Goal: Complete application form: Complete application form

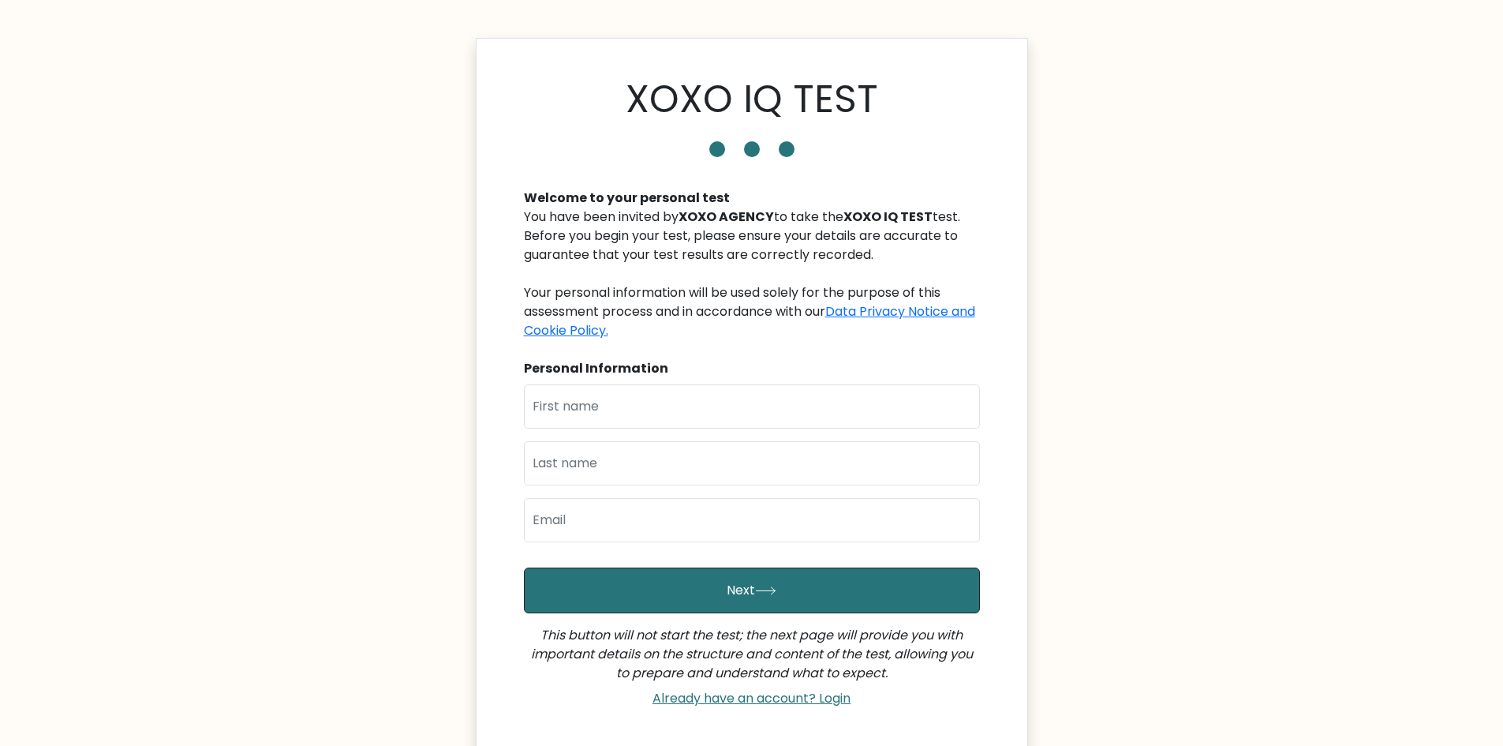
scroll to position [79, 0]
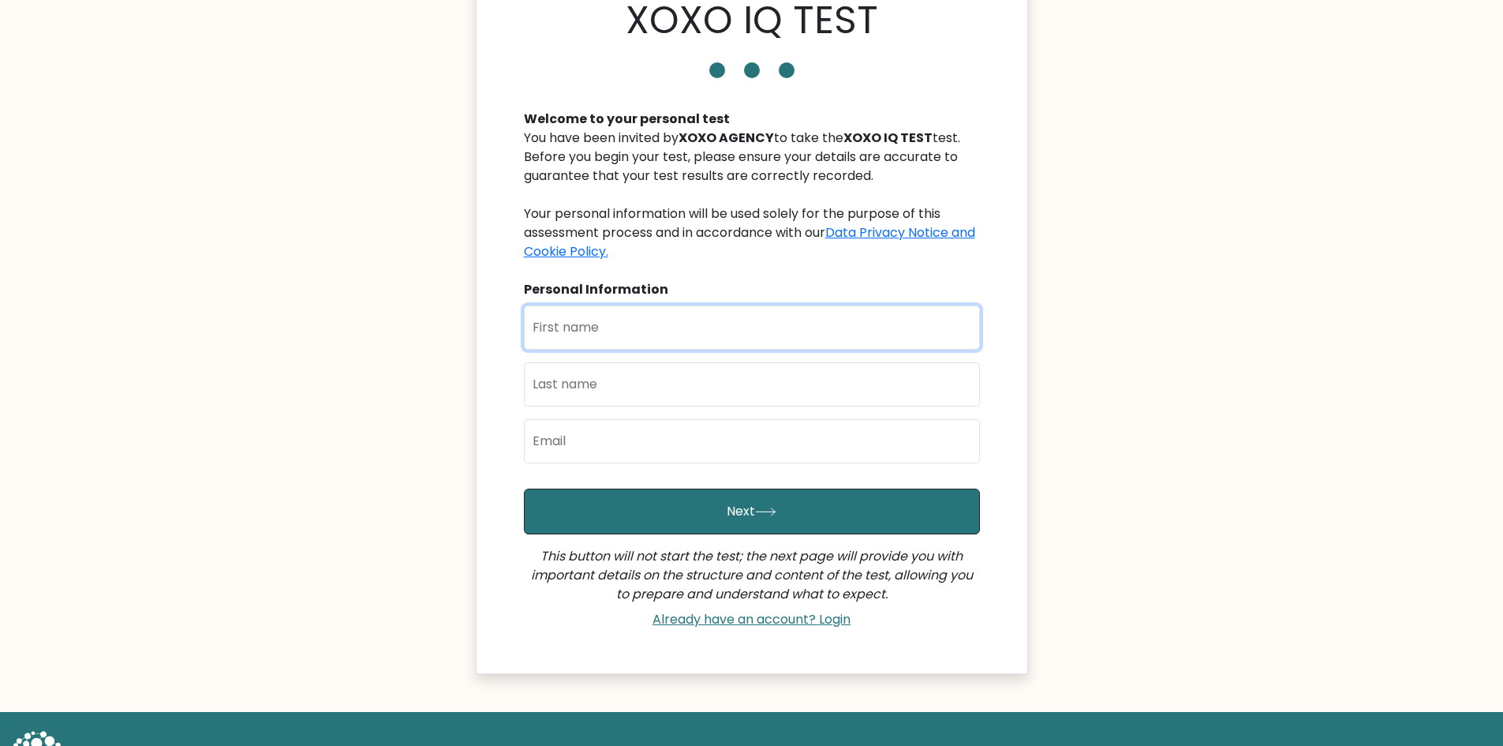
click at [717, 328] on input "text" at bounding box center [752, 327] width 456 height 44
type input "Dennis Michael"
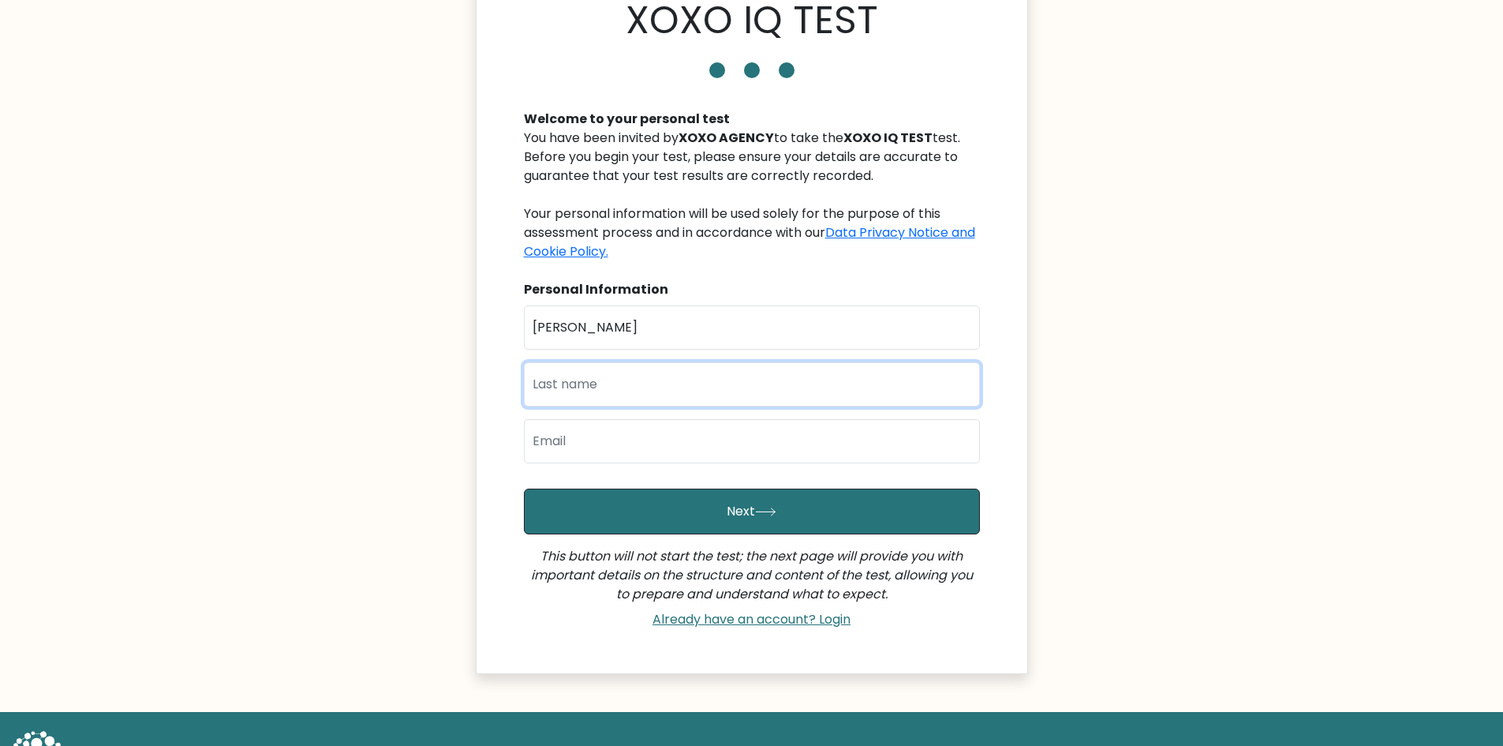
click at [664, 382] on input "text" at bounding box center [752, 384] width 456 height 44
type input "Arenas"
click at [641, 447] on input "email" at bounding box center [752, 441] width 456 height 44
type input "dmarenas.work@gmail.com"
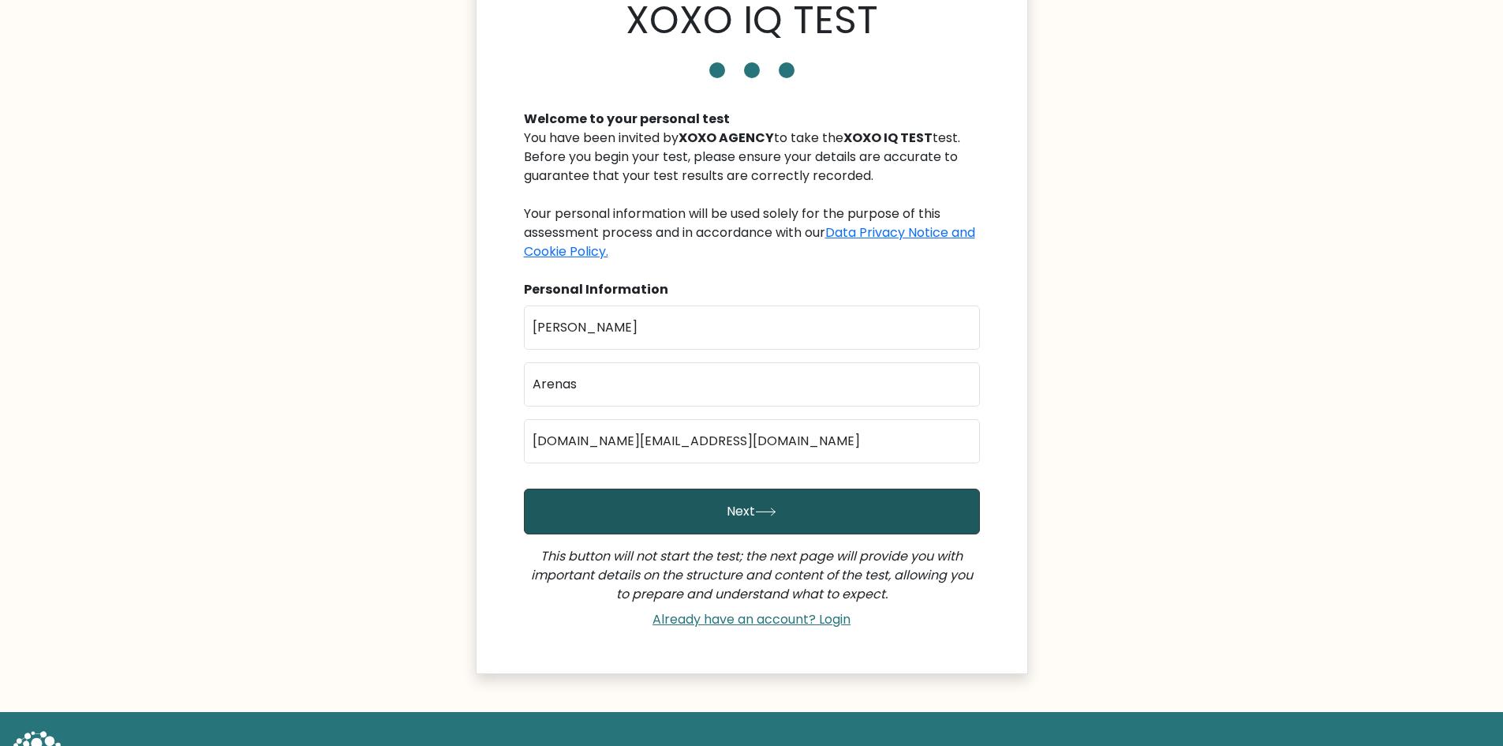
click at [754, 518] on button "Next" at bounding box center [752, 511] width 456 height 46
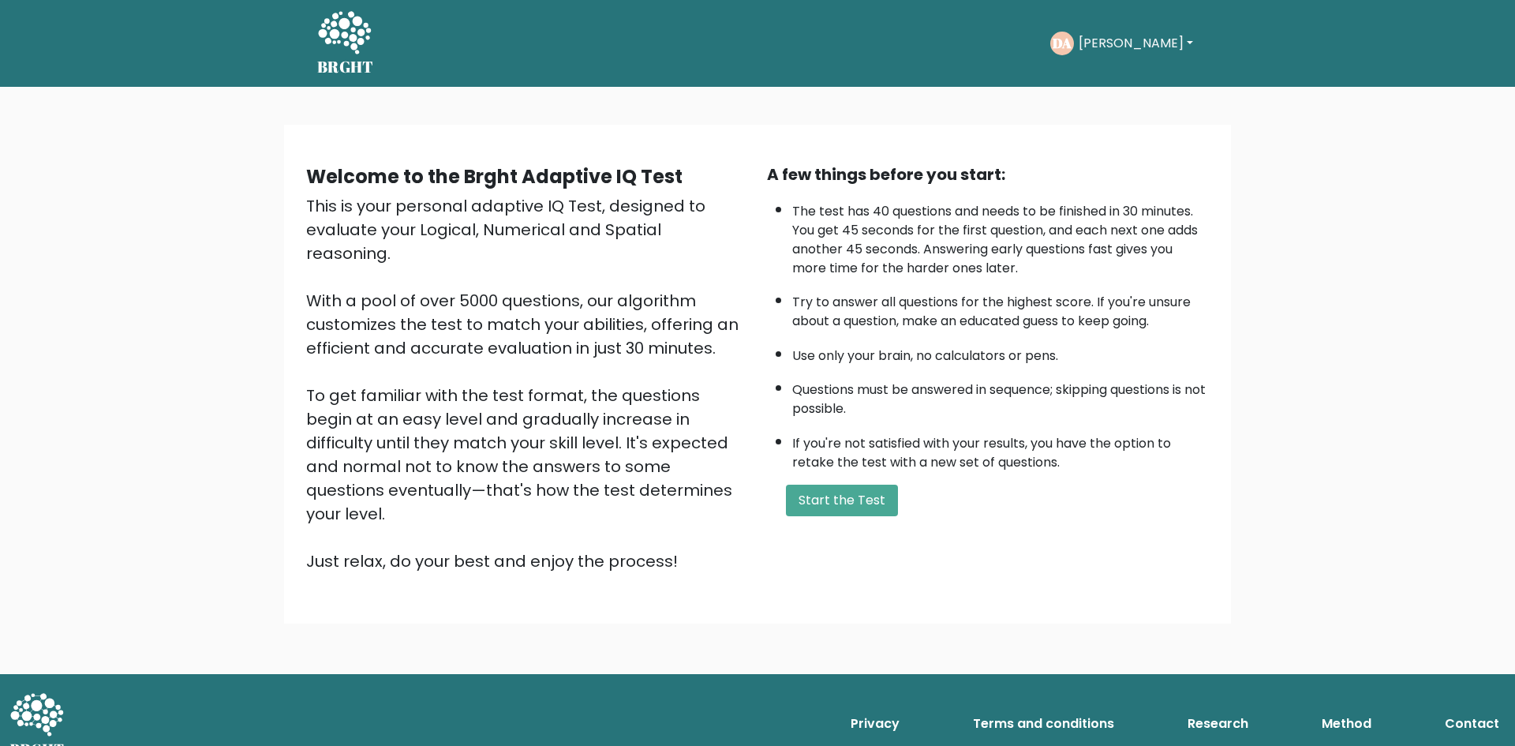
click at [1284, 331] on div "Welcome to the Brght Adaptive IQ Test This is your personal adaptive IQ Test, d…" at bounding box center [757, 380] width 1515 height 587
click at [812, 509] on button "Start the Test" at bounding box center [842, 501] width 112 height 32
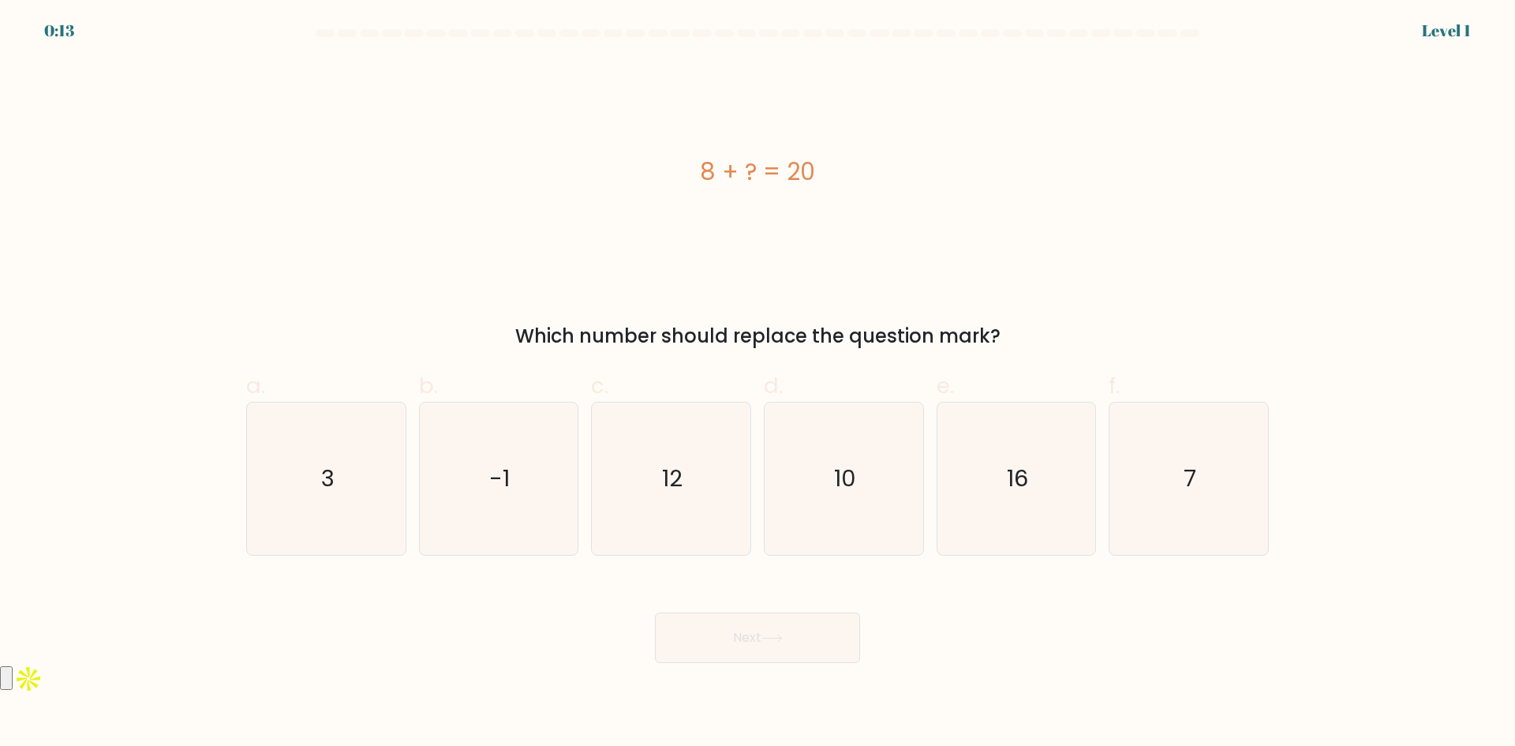
click at [232, 618] on form "a. 3" at bounding box center [757, 346] width 1515 height 634
click at [1019, 503] on icon "16" at bounding box center [1016, 478] width 152 height 152
click at [758, 384] on input "e. 16" at bounding box center [758, 378] width 1 height 10
radio input "true"
click at [783, 643] on button "Next" at bounding box center [757, 637] width 205 height 51
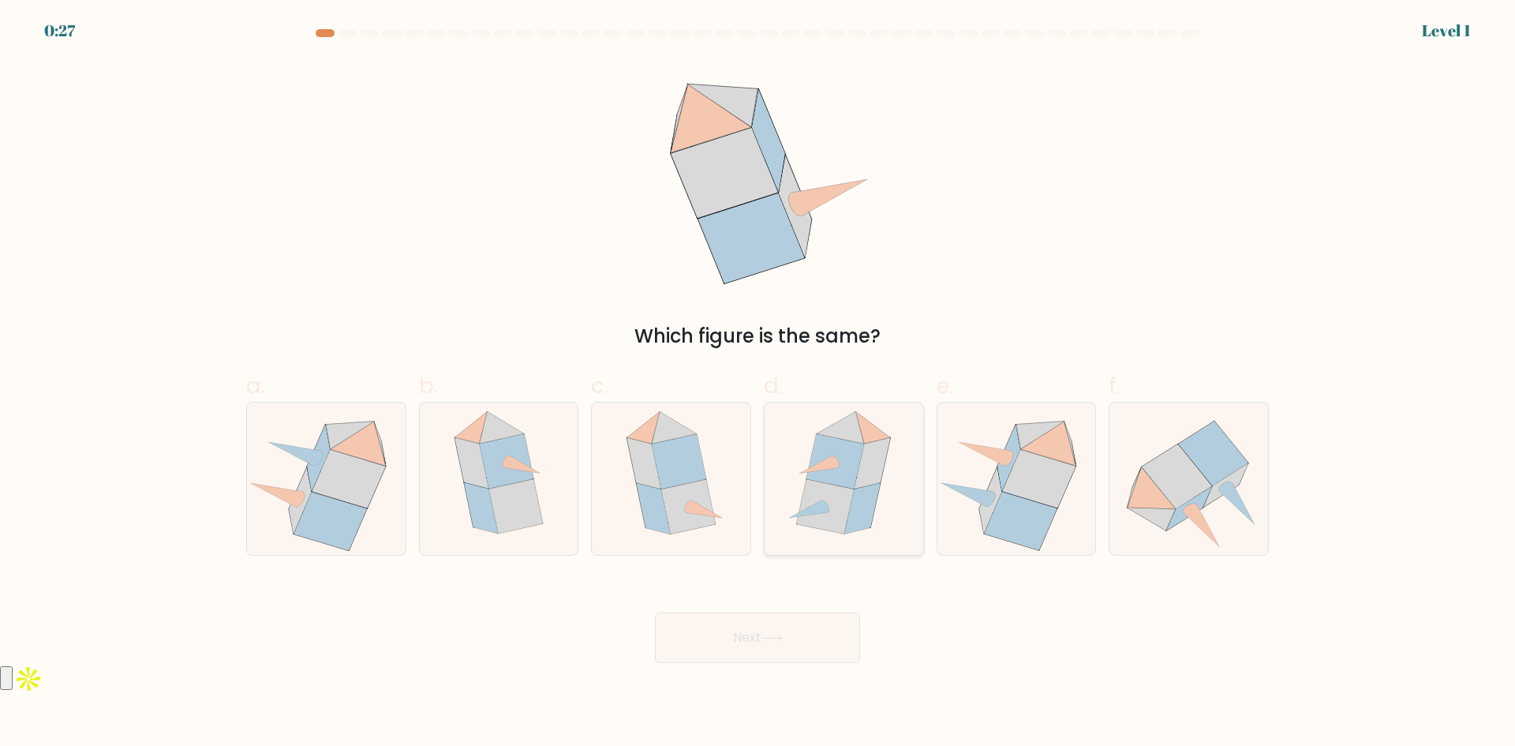
click at [818, 494] on icon at bounding box center [825, 506] width 57 height 54
click at [758, 384] on input "d." at bounding box center [758, 378] width 1 height 10
radio input "true"
click at [791, 634] on button "Next" at bounding box center [757, 637] width 205 height 51
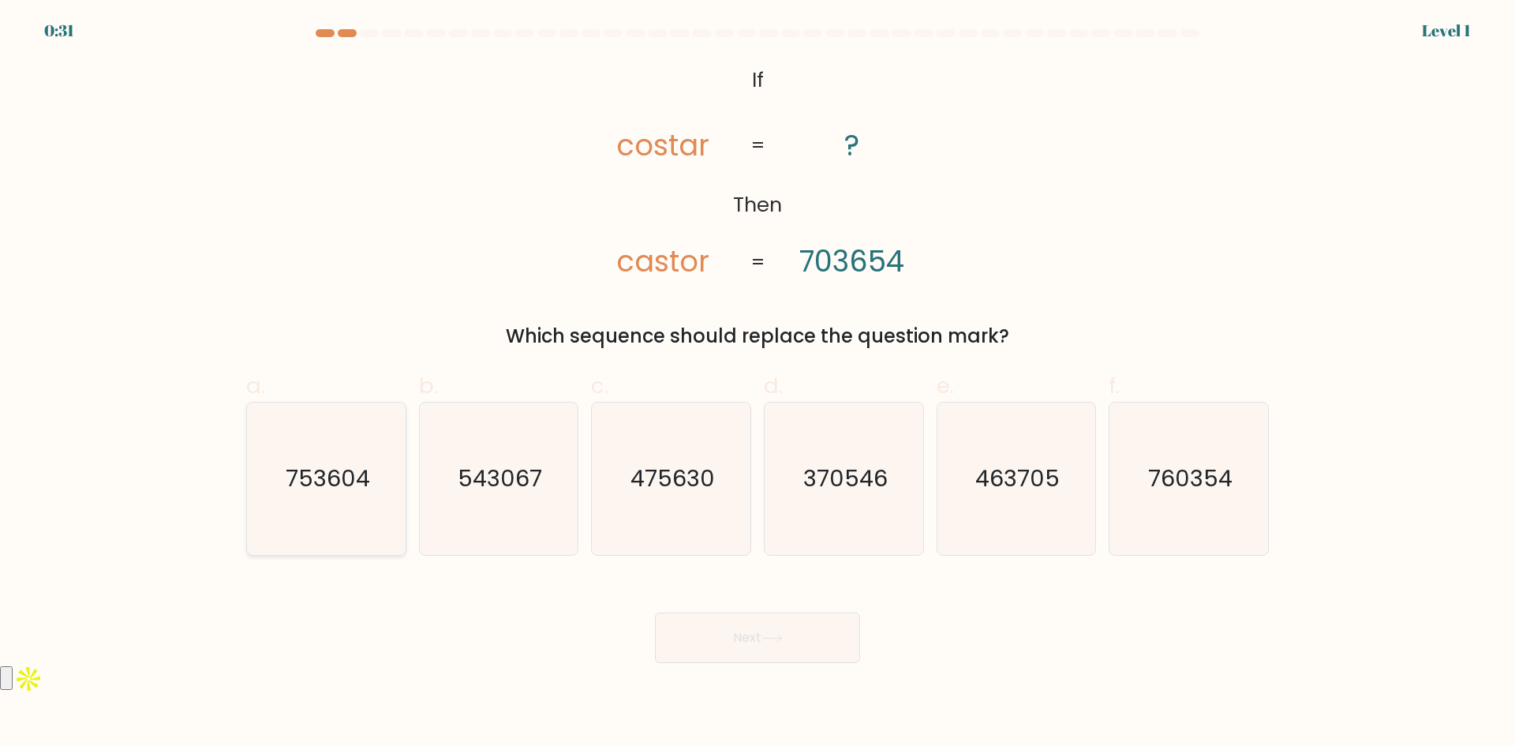
click at [314, 490] on text "753604" at bounding box center [328, 478] width 84 height 32
click at [758, 384] on input "a. 753604" at bounding box center [758, 378] width 1 height 10
radio input "true"
click at [758, 642] on button "Next" at bounding box center [757, 637] width 205 height 51
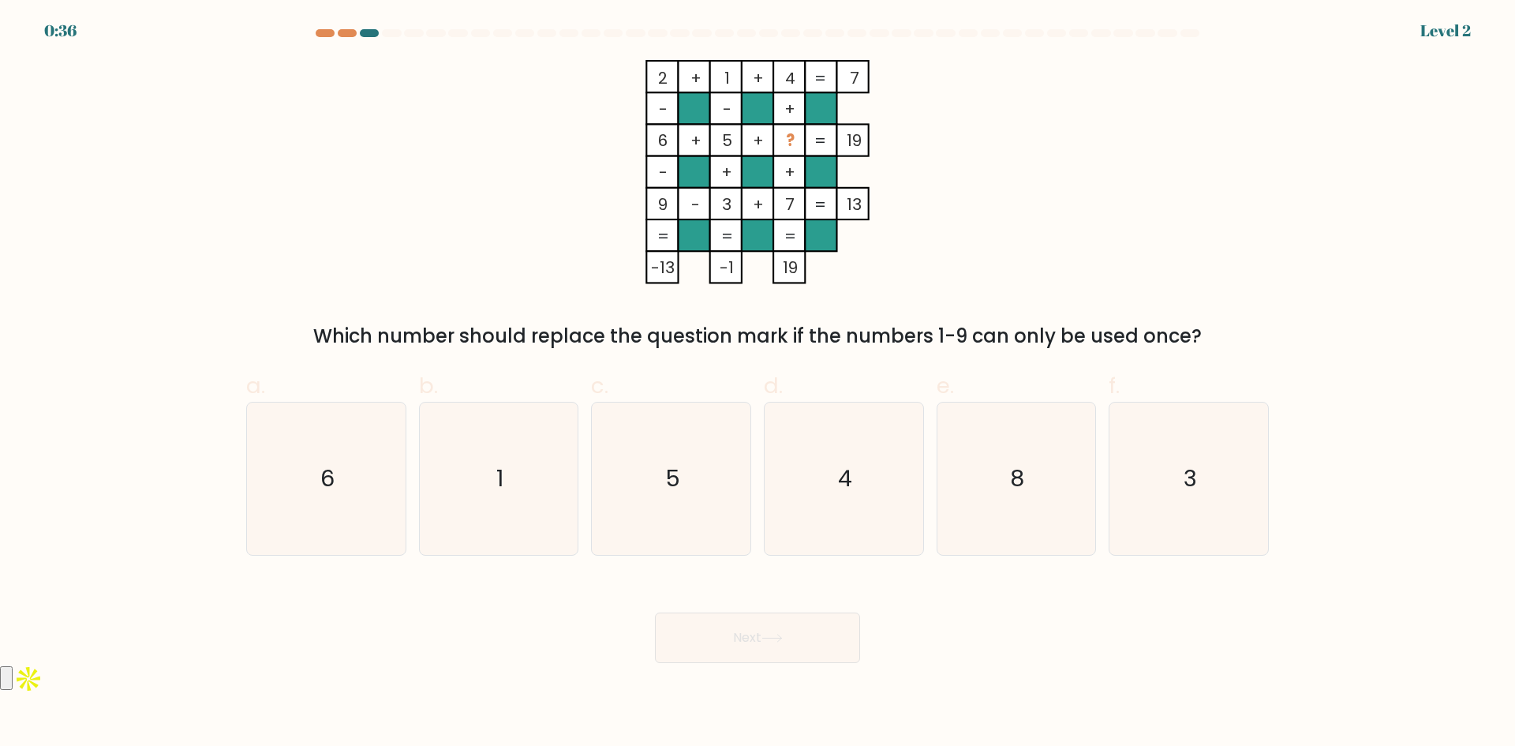
click at [157, 557] on form at bounding box center [757, 346] width 1515 height 634
click at [1181, 480] on icon "3" at bounding box center [1189, 478] width 152 height 152
click at [758, 384] on input "f. 3" at bounding box center [758, 378] width 1 height 10
radio input "true"
click at [778, 642] on icon at bounding box center [772, 638] width 21 height 9
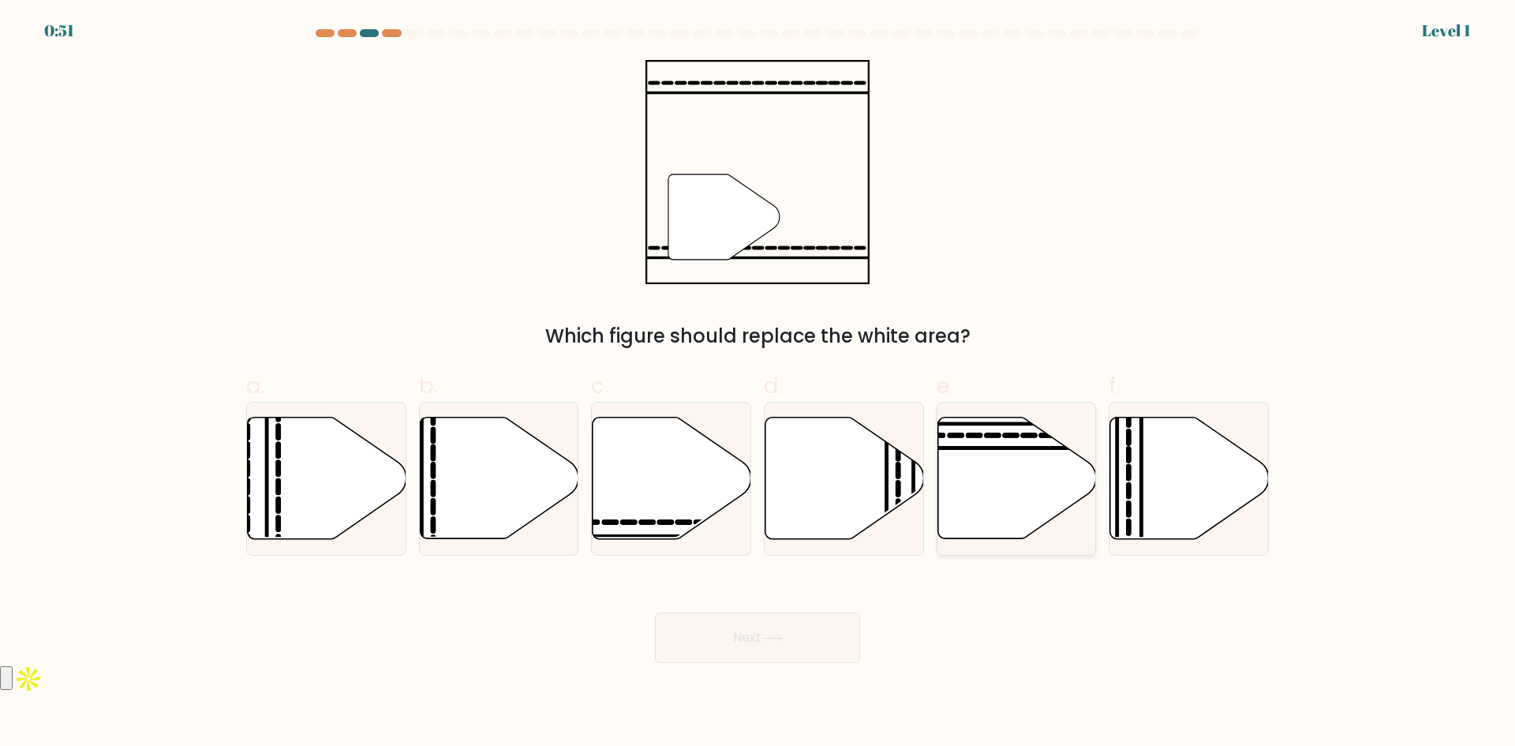
click at [1026, 483] on icon at bounding box center [1016, 478] width 159 height 122
click at [758, 384] on input "e." at bounding box center [758, 378] width 1 height 10
radio input "true"
click at [711, 637] on button "Next" at bounding box center [757, 637] width 205 height 51
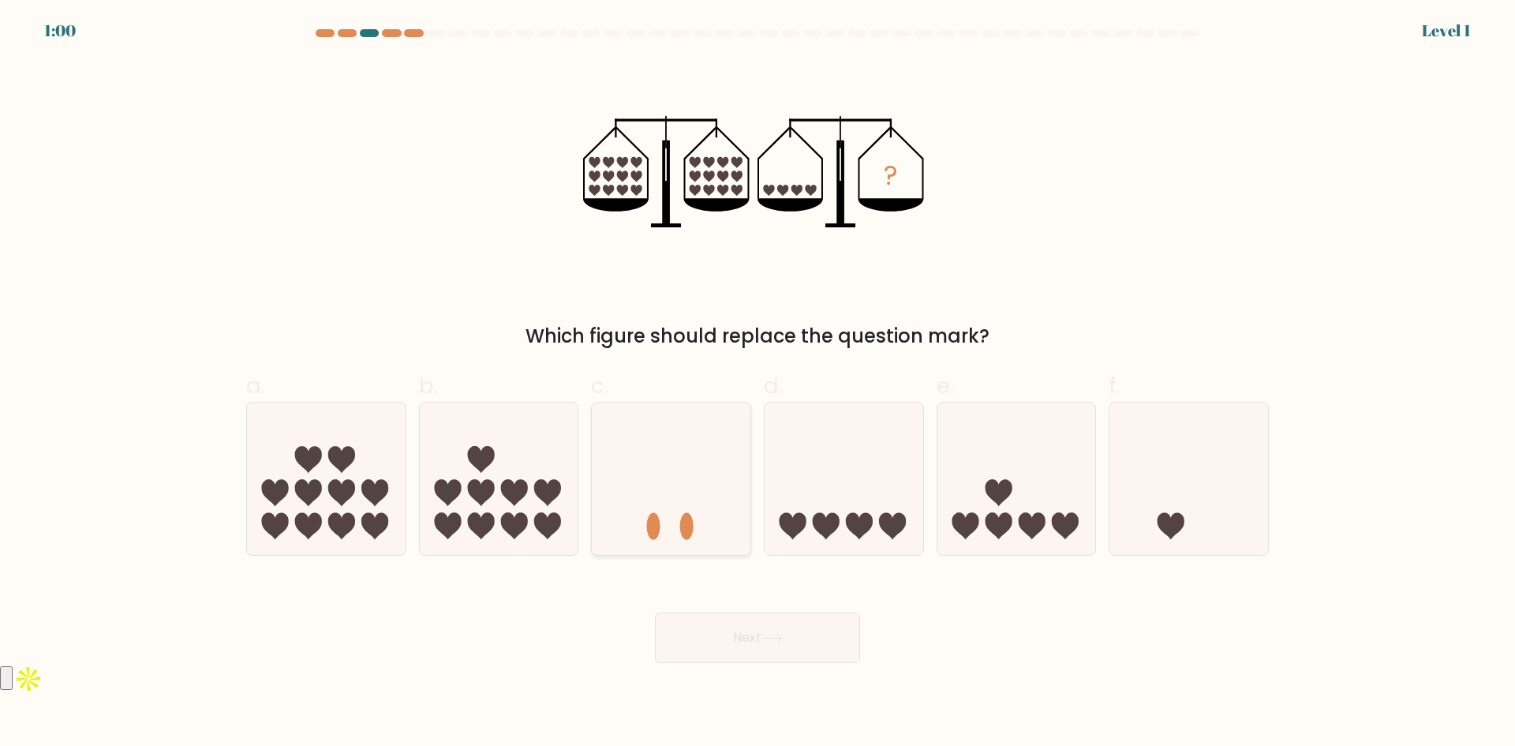
click at [671, 500] on icon at bounding box center [671, 478] width 159 height 131
click at [758, 384] on input "c." at bounding box center [758, 378] width 1 height 10
radio input "true"
click at [725, 631] on button "Next" at bounding box center [757, 637] width 205 height 51
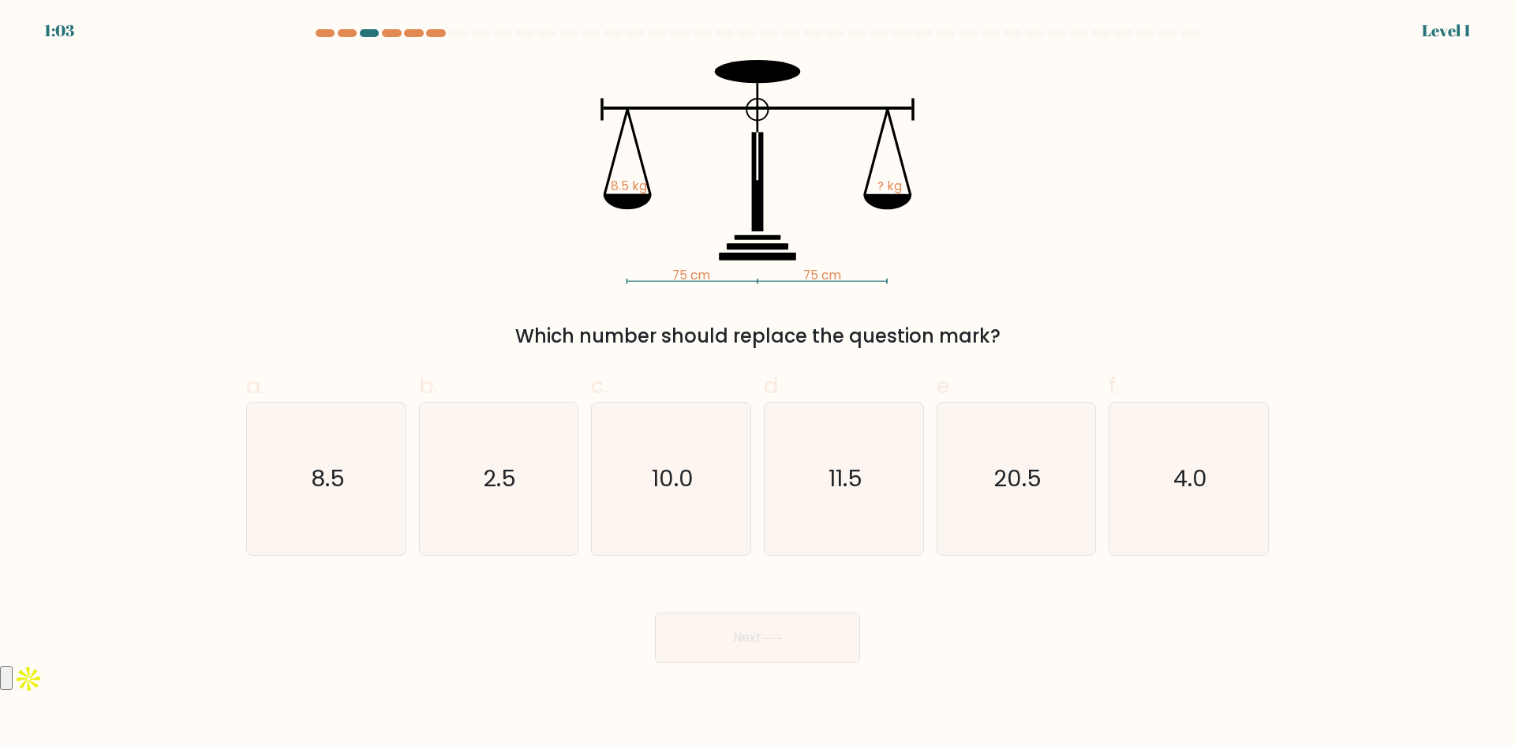
click at [1274, 576] on div "Next" at bounding box center [758, 618] width 1042 height 88
click at [1036, 477] on text "20.5" at bounding box center [1018, 478] width 48 height 32
click at [758, 384] on input "e. 20.5" at bounding box center [758, 378] width 1 height 10
radio input "true"
click at [757, 642] on button "Next" at bounding box center [757, 637] width 205 height 51
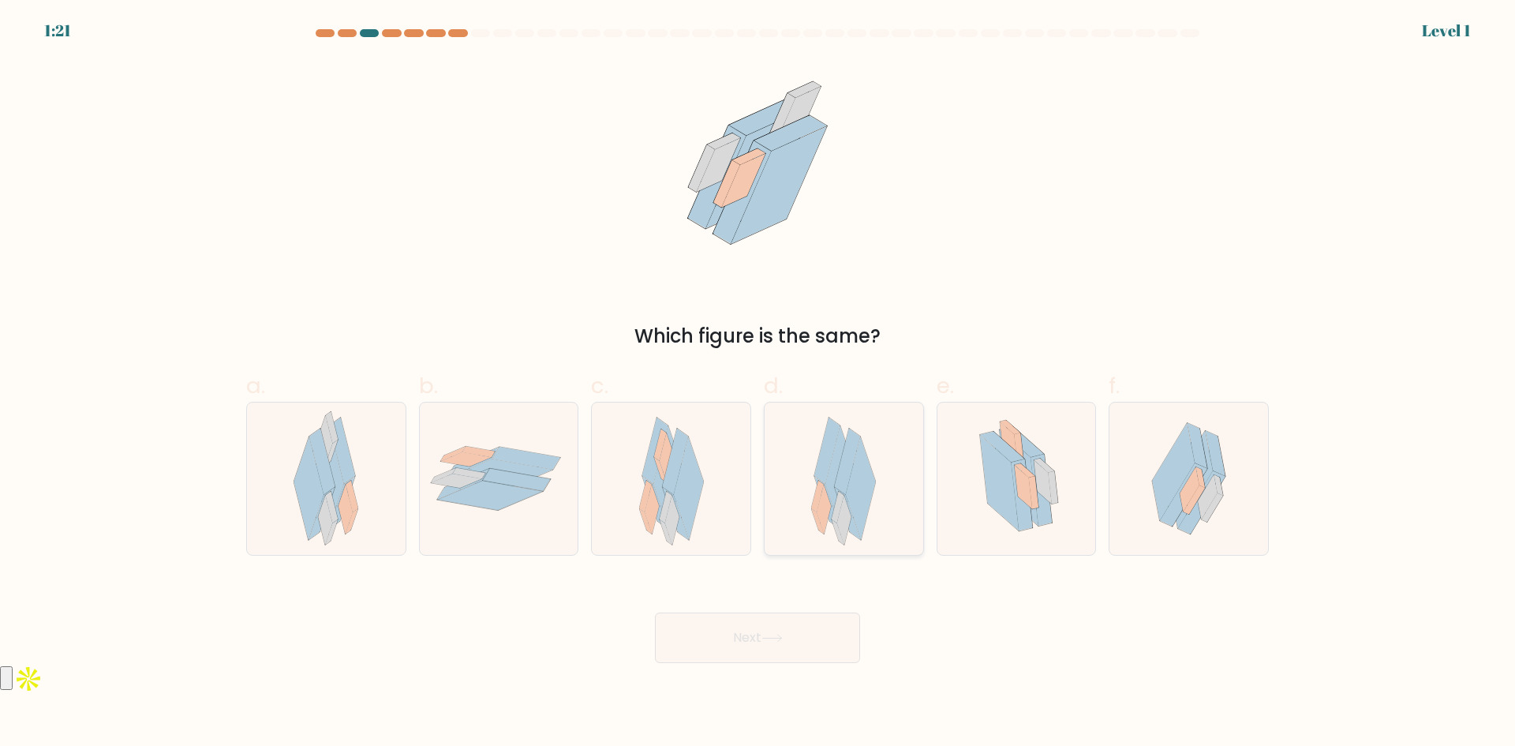
click at [828, 470] on icon at bounding box center [827, 449] width 26 height 65
click at [758, 384] on input "d." at bounding box center [758, 378] width 1 height 10
radio input "true"
click at [774, 644] on button "Next" at bounding box center [757, 637] width 205 height 51
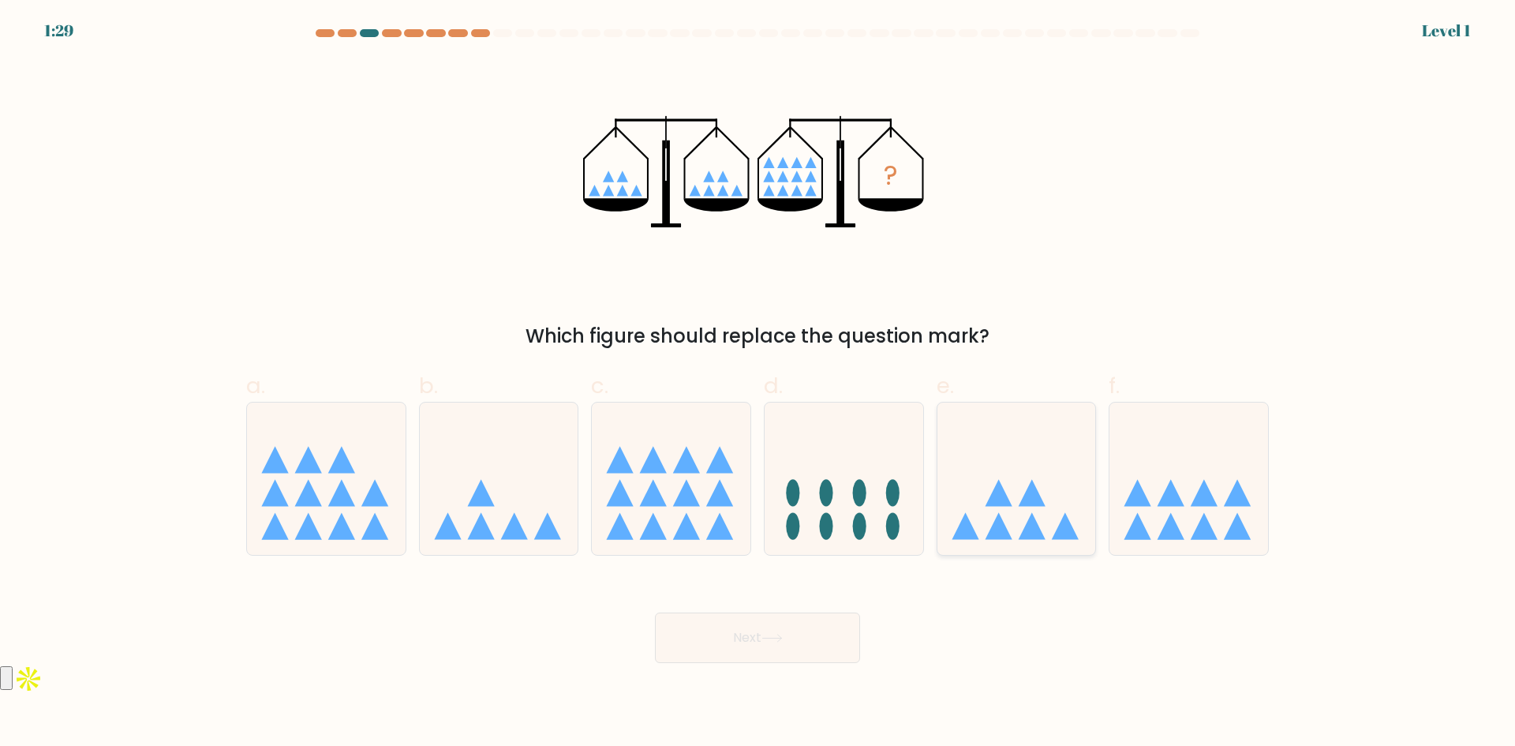
click at [1008, 485] on icon at bounding box center [1016, 478] width 159 height 131
click at [758, 384] on input "e." at bounding box center [758, 378] width 1 height 10
radio input "true"
click at [795, 630] on button "Next" at bounding box center [757, 637] width 205 height 51
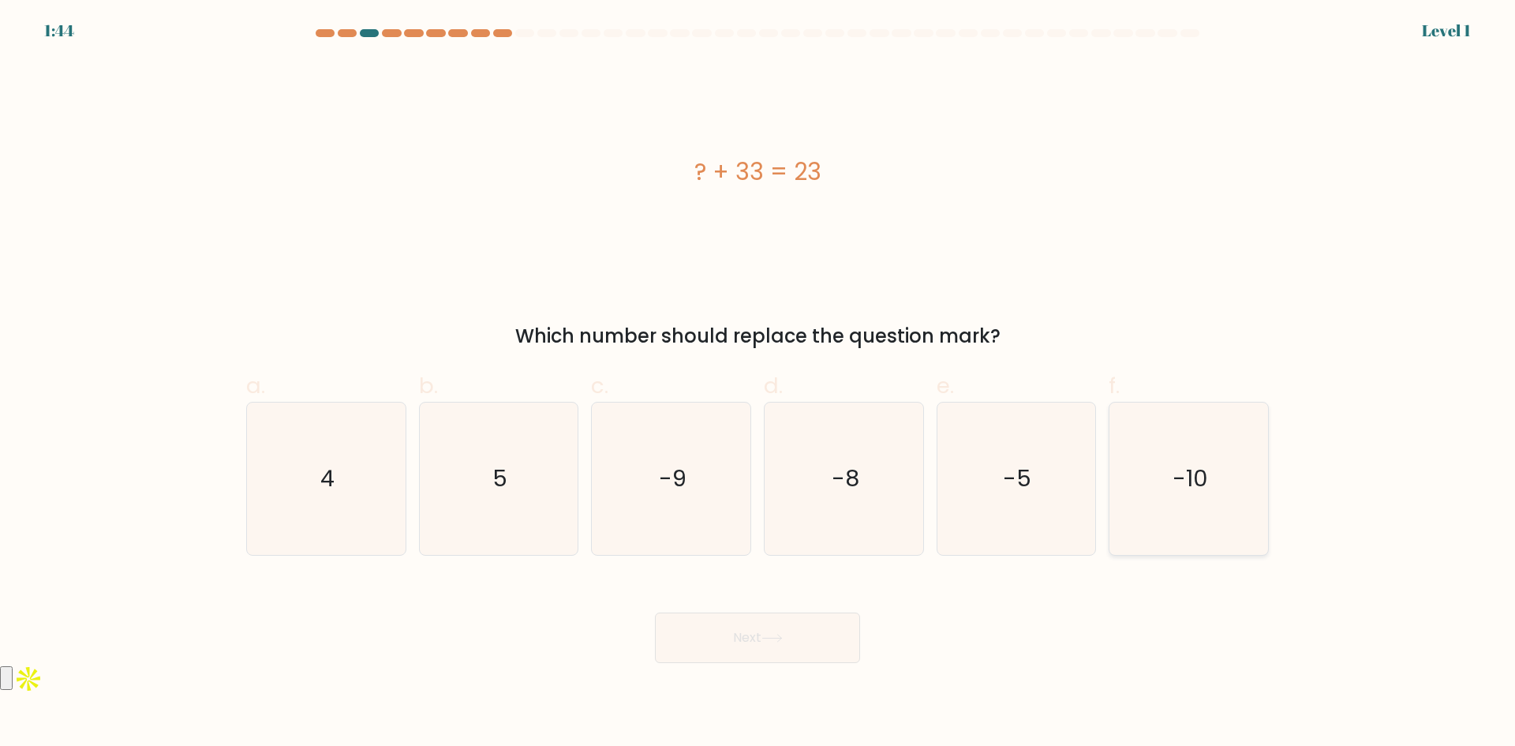
click at [1196, 483] on text "-10" at bounding box center [1191, 478] width 36 height 32
click at [758, 384] on input "f. -10" at bounding box center [758, 378] width 1 height 10
radio input "true"
click at [773, 638] on icon at bounding box center [771, 637] width 19 height 7
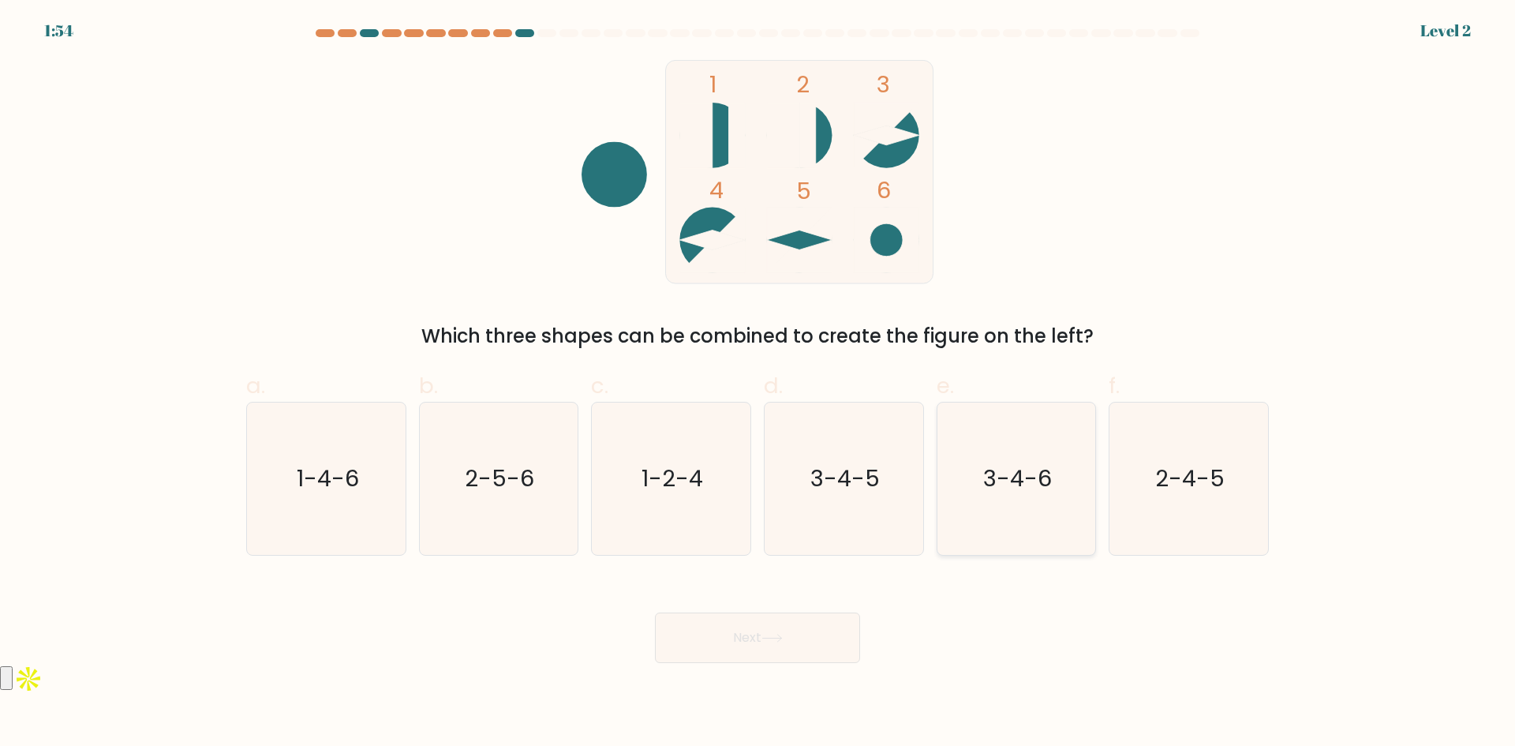
click at [1022, 466] on text "3-4-6" at bounding box center [1017, 478] width 69 height 32
click at [758, 384] on input "e. 3-4-6" at bounding box center [758, 378] width 1 height 10
radio input "true"
click at [778, 649] on button "Next" at bounding box center [757, 637] width 205 height 51
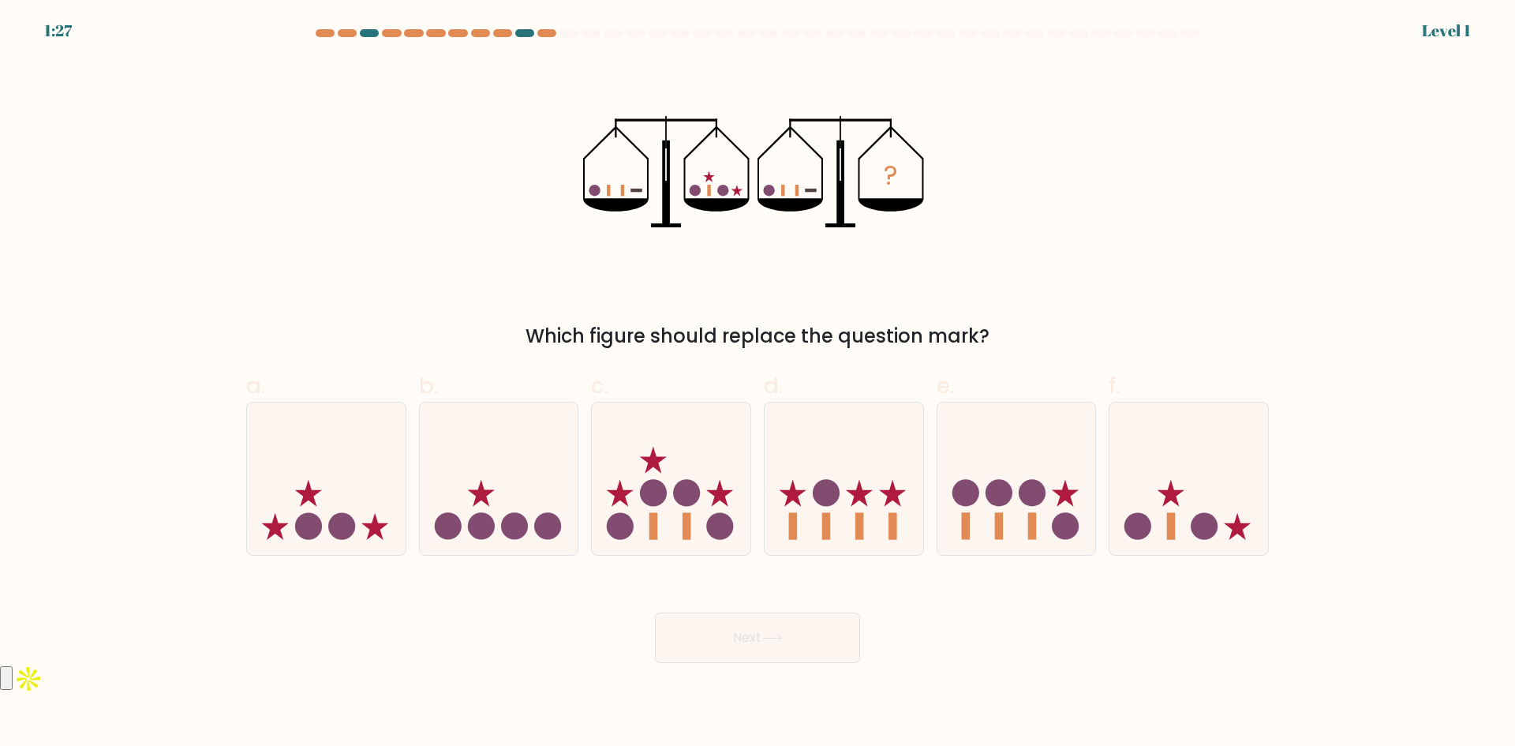
click at [1401, 416] on form at bounding box center [757, 346] width 1515 height 634
click at [1326, 380] on form at bounding box center [757, 346] width 1515 height 634
click at [1179, 501] on icon at bounding box center [1189, 478] width 159 height 131
click at [758, 384] on input "f." at bounding box center [758, 378] width 1 height 10
radio input "true"
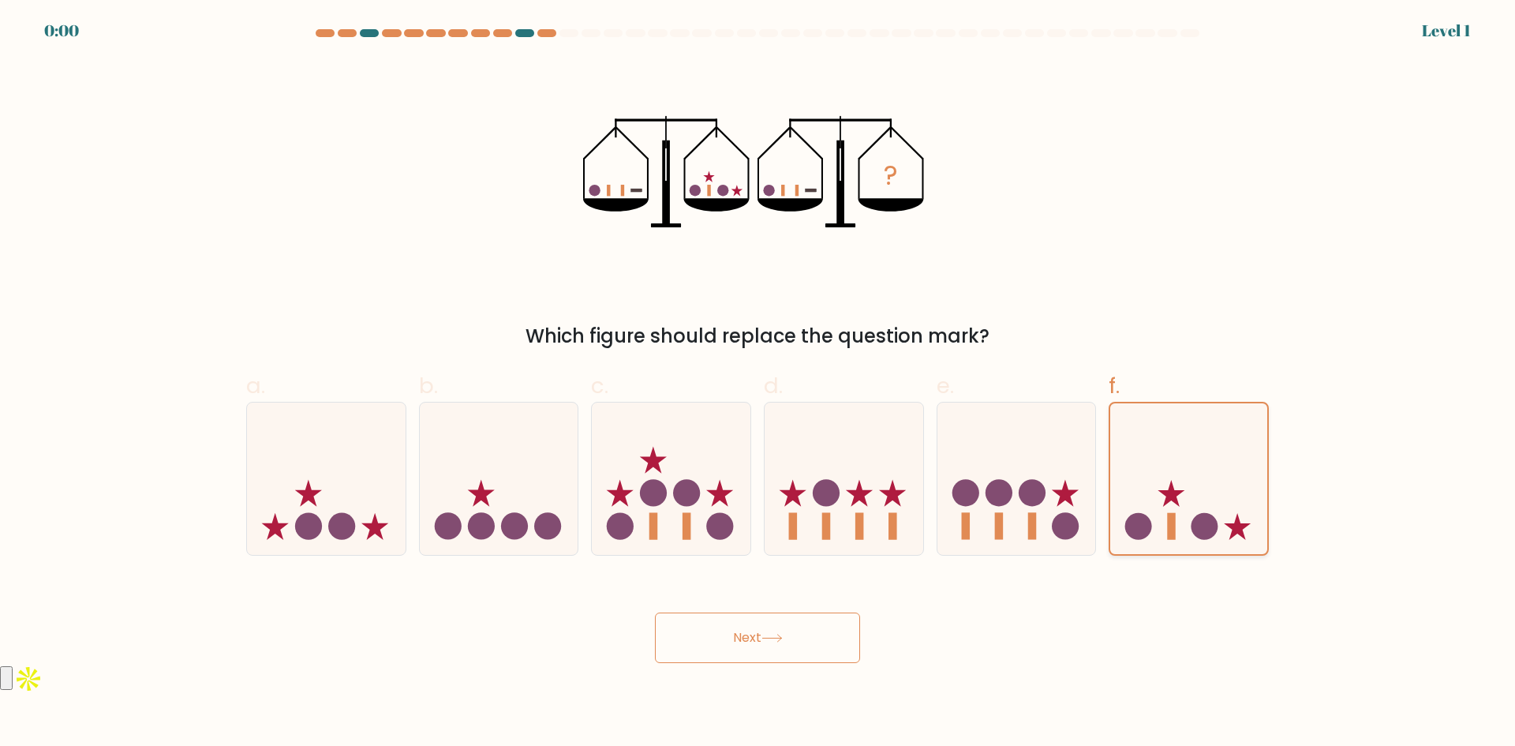
click at [1179, 501] on icon at bounding box center [1188, 479] width 157 height 130
click at [758, 384] on input "f." at bounding box center [758, 378] width 1 height 10
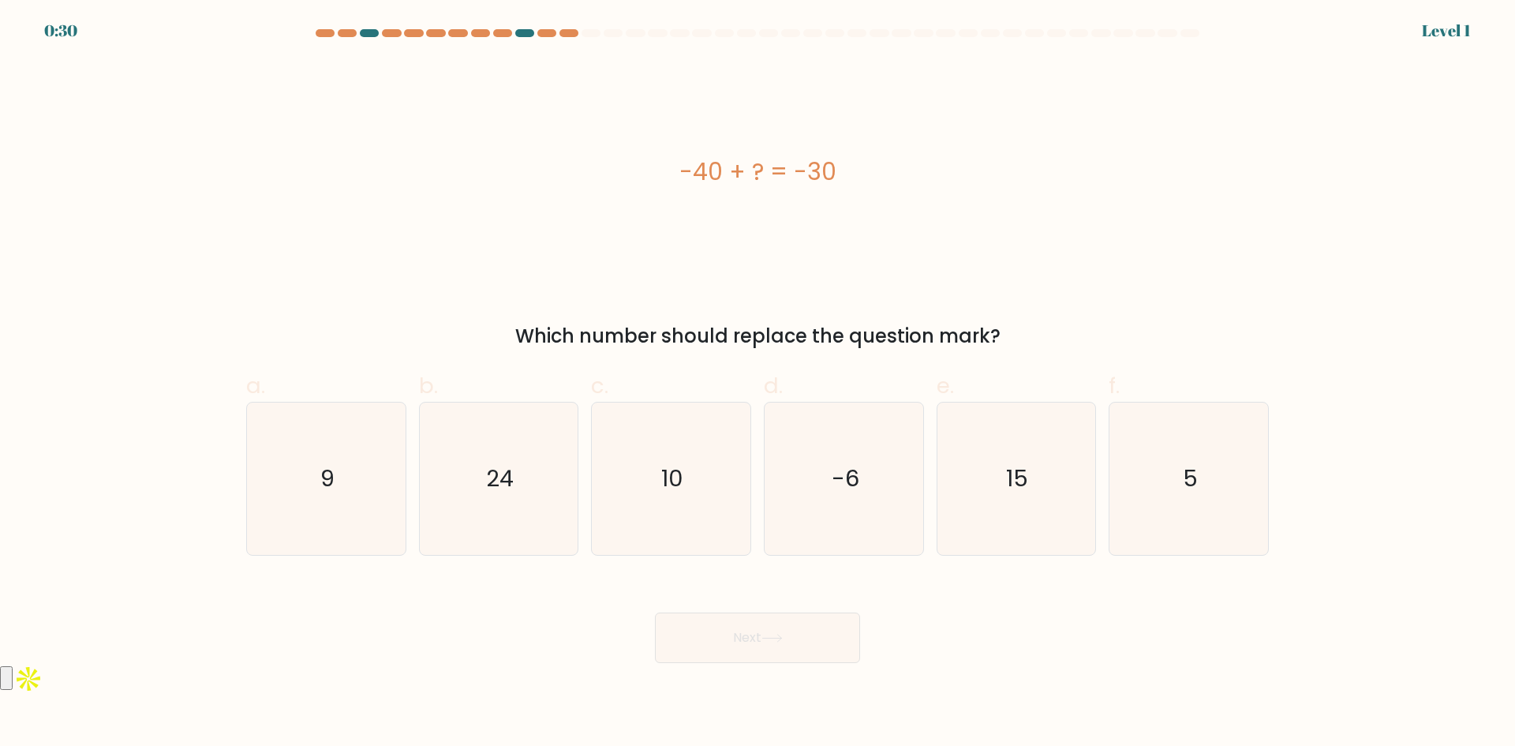
click at [1013, 612] on div "Next" at bounding box center [758, 618] width 1042 height 88
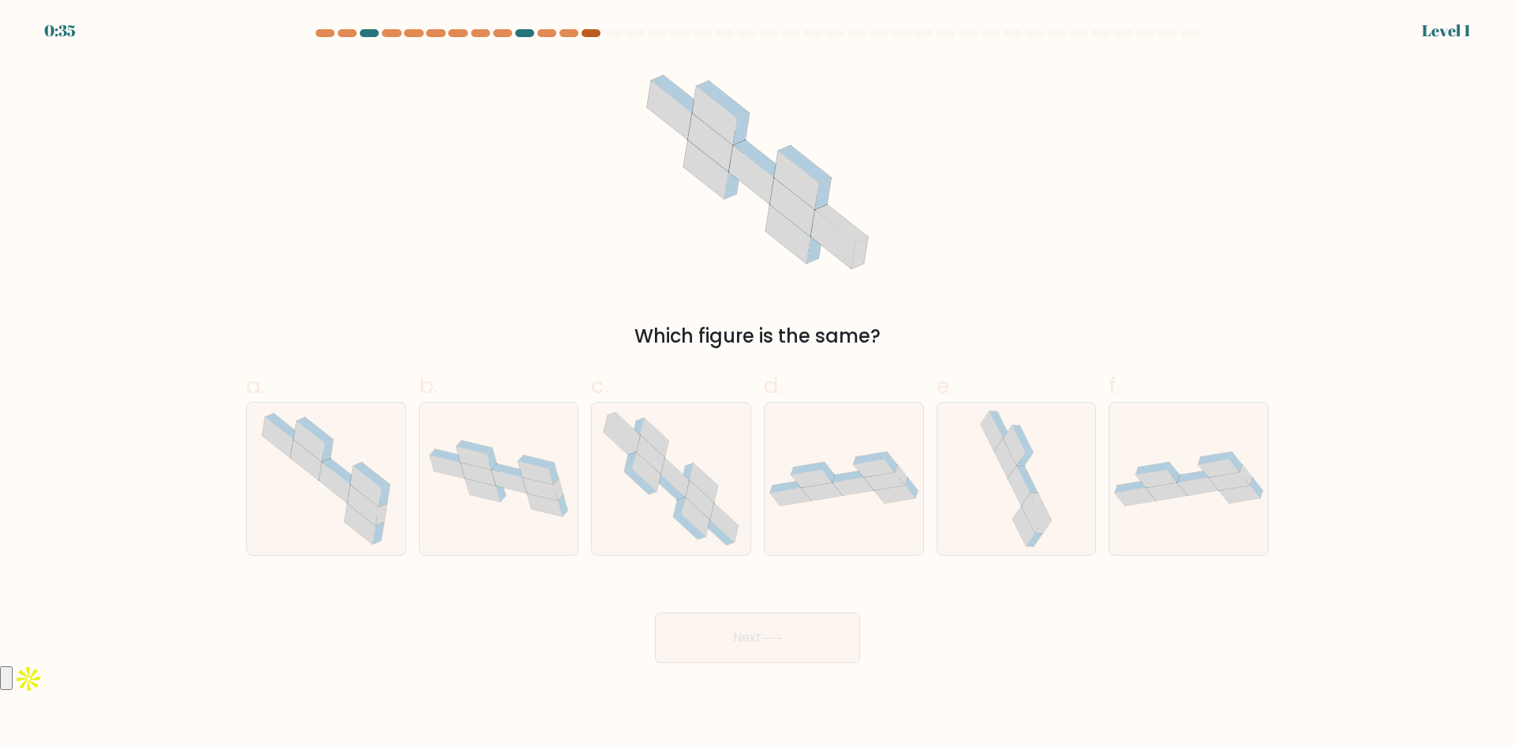
click at [591, 33] on div at bounding box center [591, 33] width 19 height 8
click at [556, 33] on at bounding box center [757, 33] width 887 height 8
click at [588, 37] on div at bounding box center [758, 36] width 1042 height 14
click at [644, 470] on icon at bounding box center [647, 471] width 28 height 39
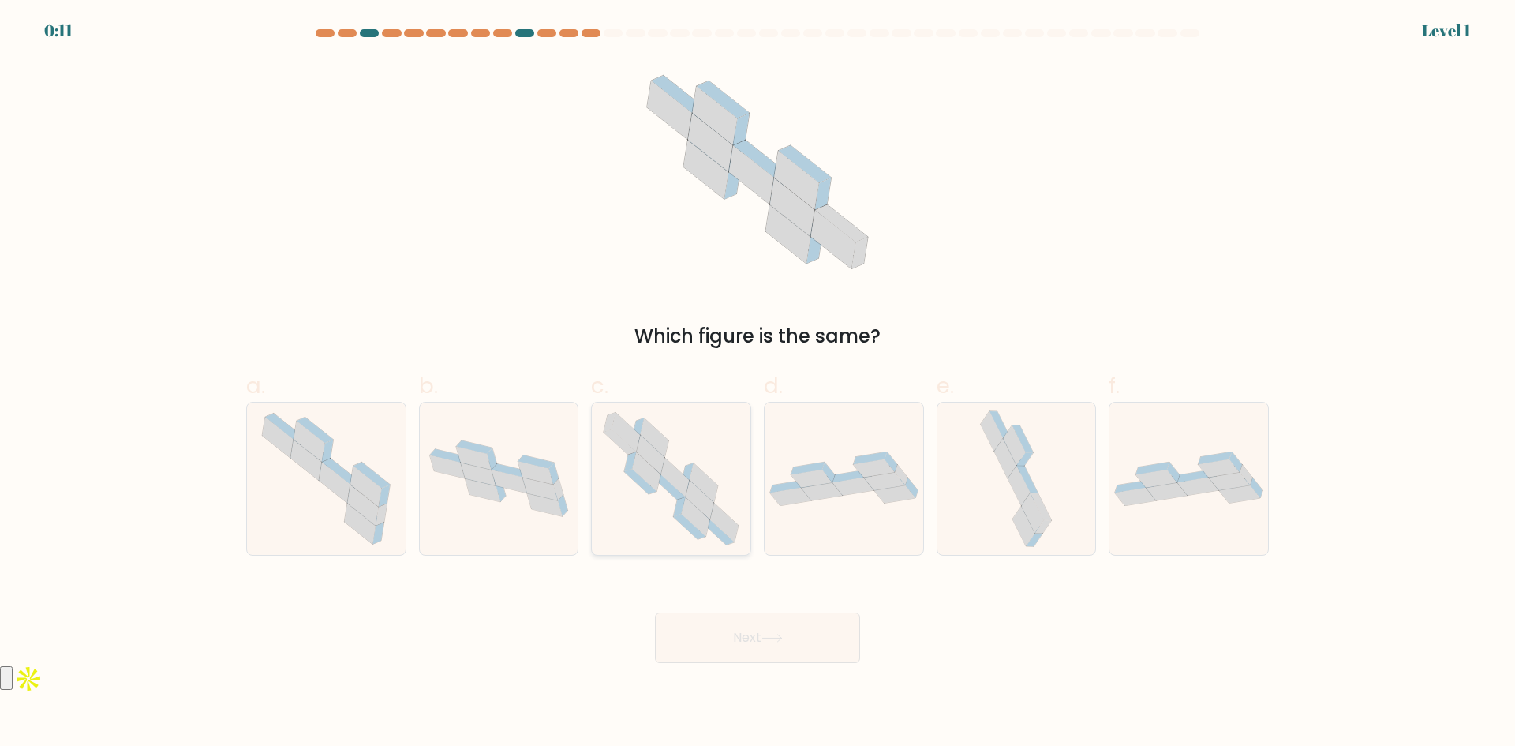
click at [758, 384] on input "c." at bounding box center [758, 378] width 1 height 10
radio input "true"
click at [769, 641] on icon at bounding box center [772, 638] width 21 height 9
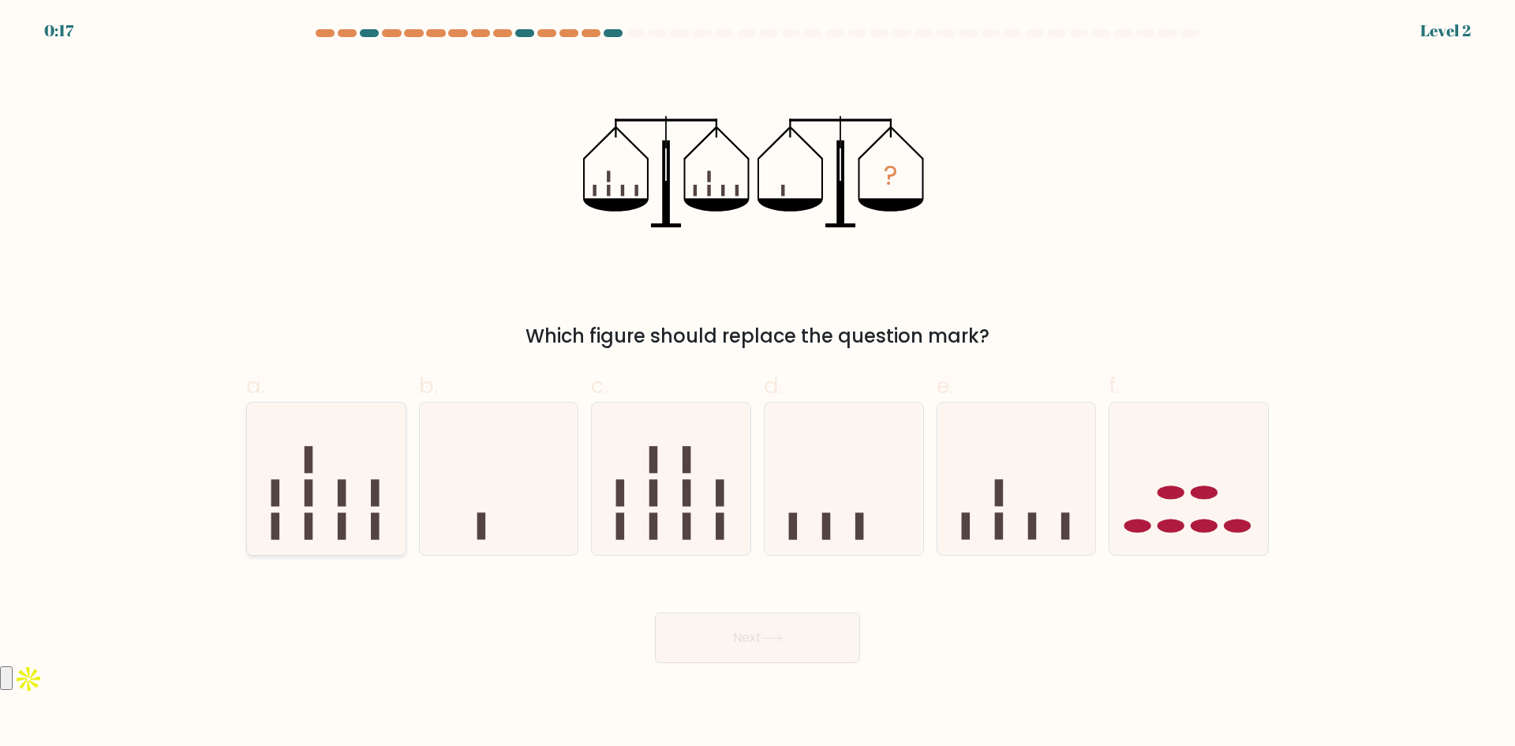
click at [315, 469] on icon at bounding box center [326, 478] width 159 height 131
click at [758, 384] on input "a." at bounding box center [758, 378] width 1 height 10
radio input "true"
click at [797, 638] on button "Next" at bounding box center [757, 637] width 205 height 51
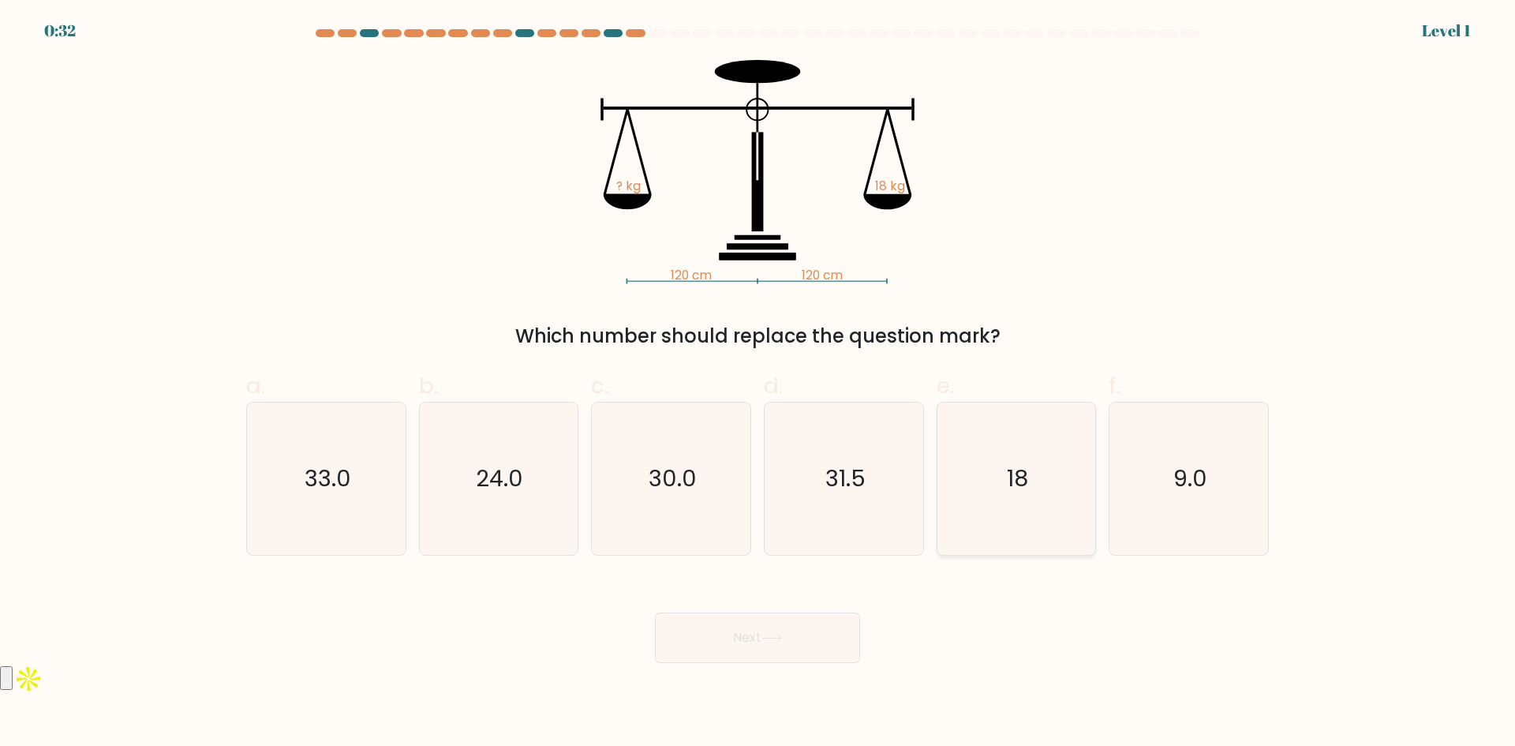
click at [1009, 494] on text "18" at bounding box center [1017, 478] width 21 height 32
click at [758, 384] on input "e. 18" at bounding box center [758, 378] width 1 height 10
radio input "true"
click at [769, 636] on icon at bounding box center [772, 638] width 21 height 9
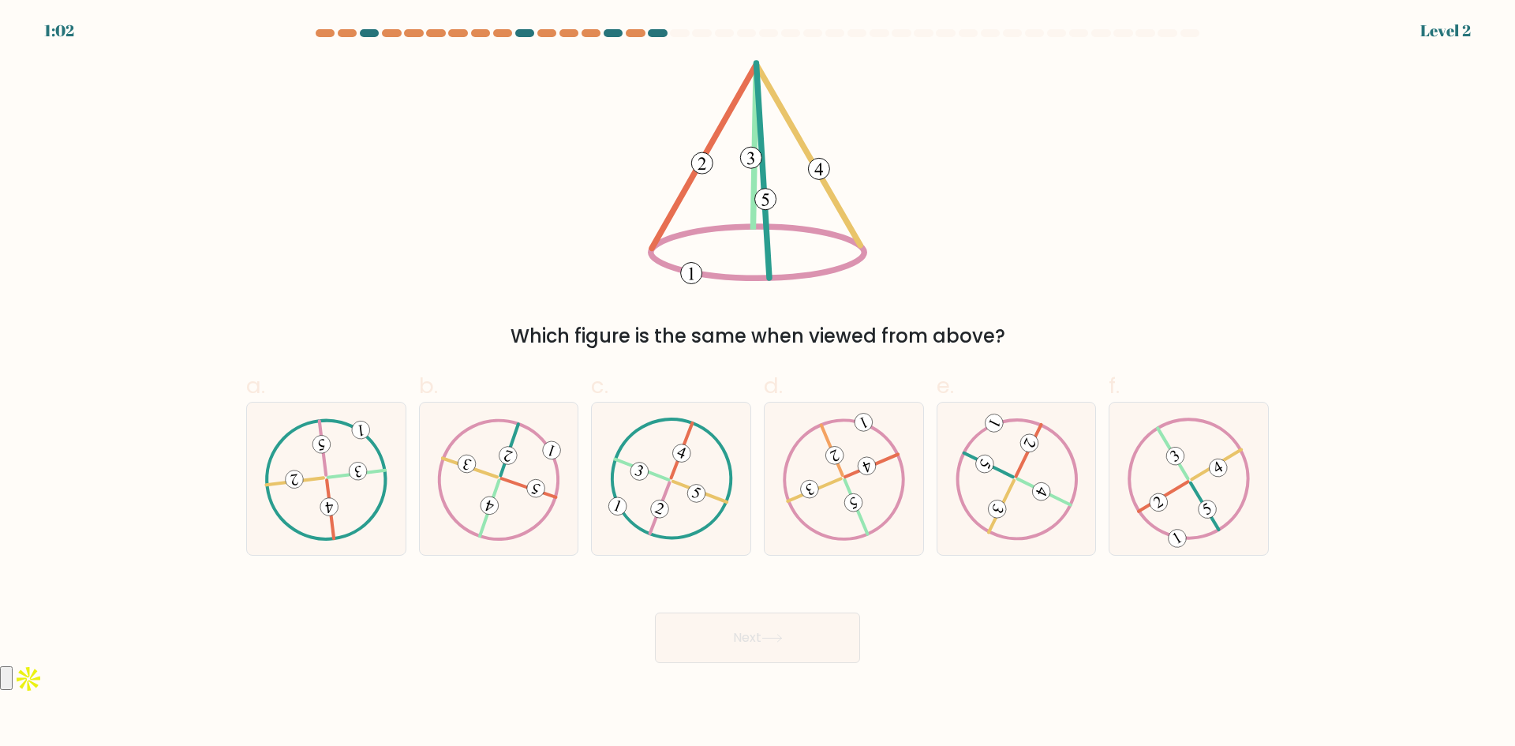
click at [5, 516] on form at bounding box center [757, 346] width 1515 height 634
click at [849, 481] on icon at bounding box center [843, 478] width 123 height 122
click at [758, 384] on input "d." at bounding box center [758, 378] width 1 height 10
radio input "true"
click at [776, 639] on icon at bounding box center [772, 638] width 21 height 9
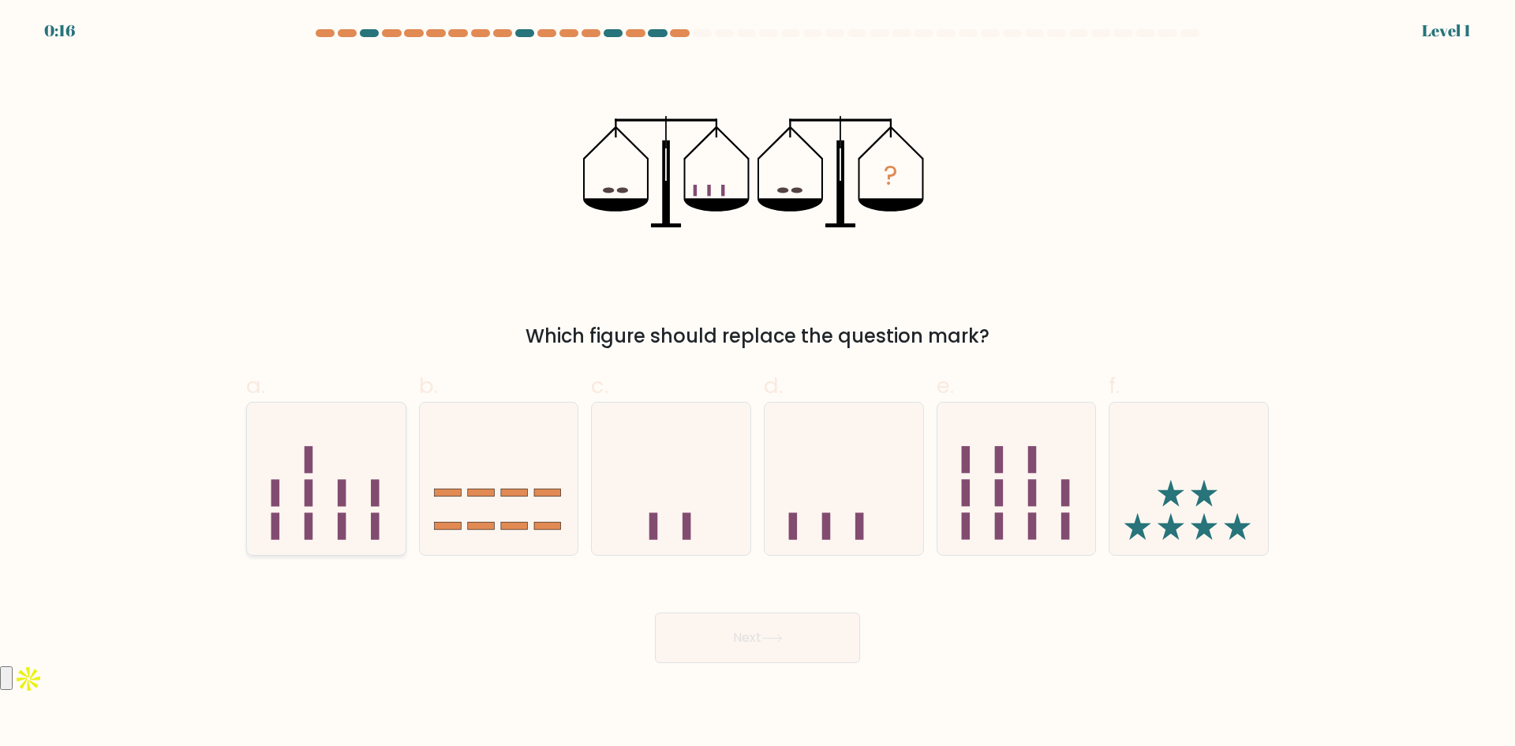
click at [319, 465] on icon at bounding box center [326, 478] width 159 height 131
click at [758, 384] on input "a." at bounding box center [758, 378] width 1 height 10
radio input "true"
click at [786, 642] on button "Next" at bounding box center [757, 637] width 205 height 51
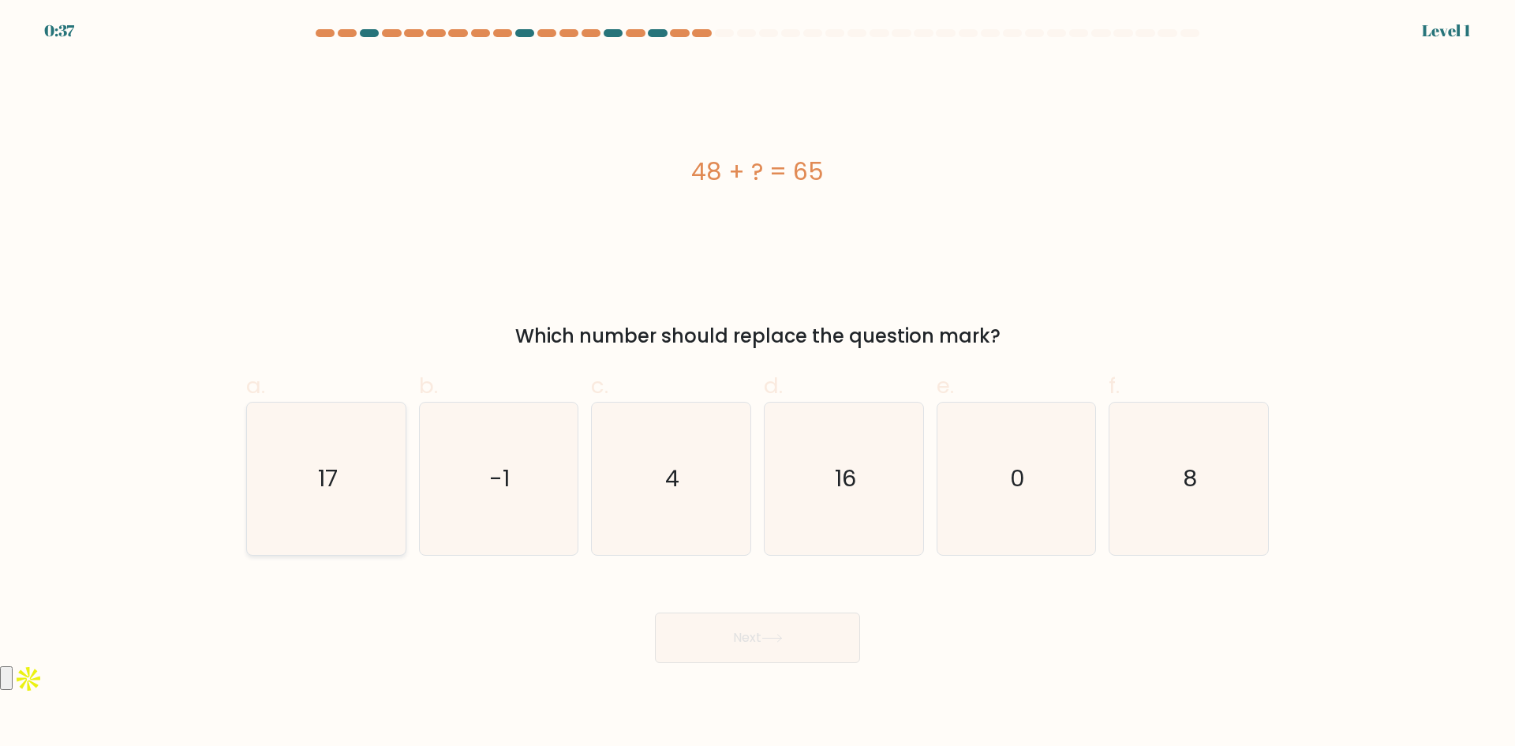
click at [309, 473] on icon "17" at bounding box center [326, 478] width 152 height 152
click at [758, 384] on input "a. 17" at bounding box center [758, 378] width 1 height 10
radio input "true"
click at [767, 647] on button "Next" at bounding box center [757, 637] width 205 height 51
click at [743, 634] on button "Next" at bounding box center [757, 637] width 205 height 51
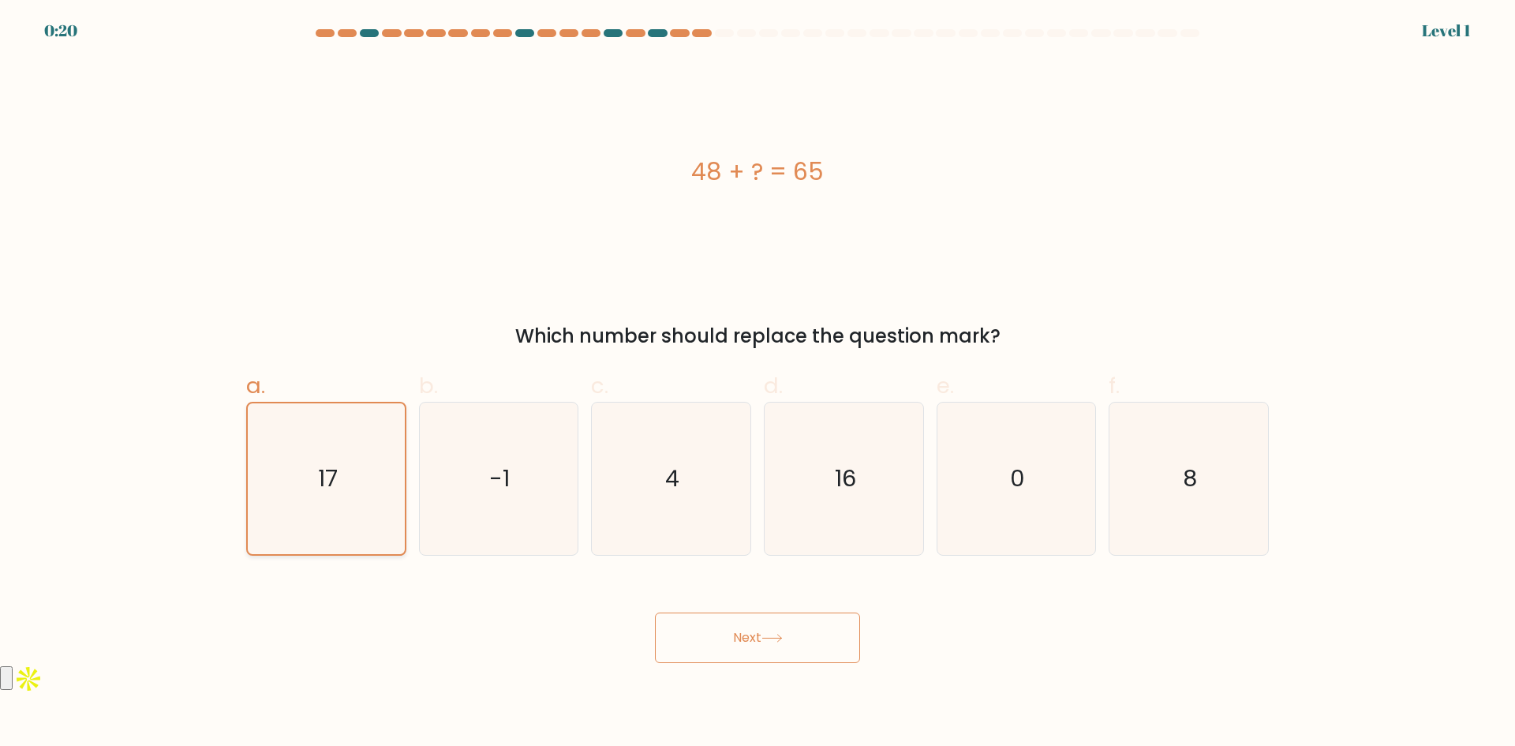
click at [298, 451] on icon "17" at bounding box center [326, 478] width 151 height 151
click at [758, 384] on input "a. 17" at bounding box center [758, 378] width 1 height 10
click at [753, 636] on button "Next" at bounding box center [757, 637] width 205 height 51
click at [316, 475] on icon "17" at bounding box center [326, 478] width 151 height 151
click at [758, 384] on input "a. 17" at bounding box center [758, 378] width 1 height 10
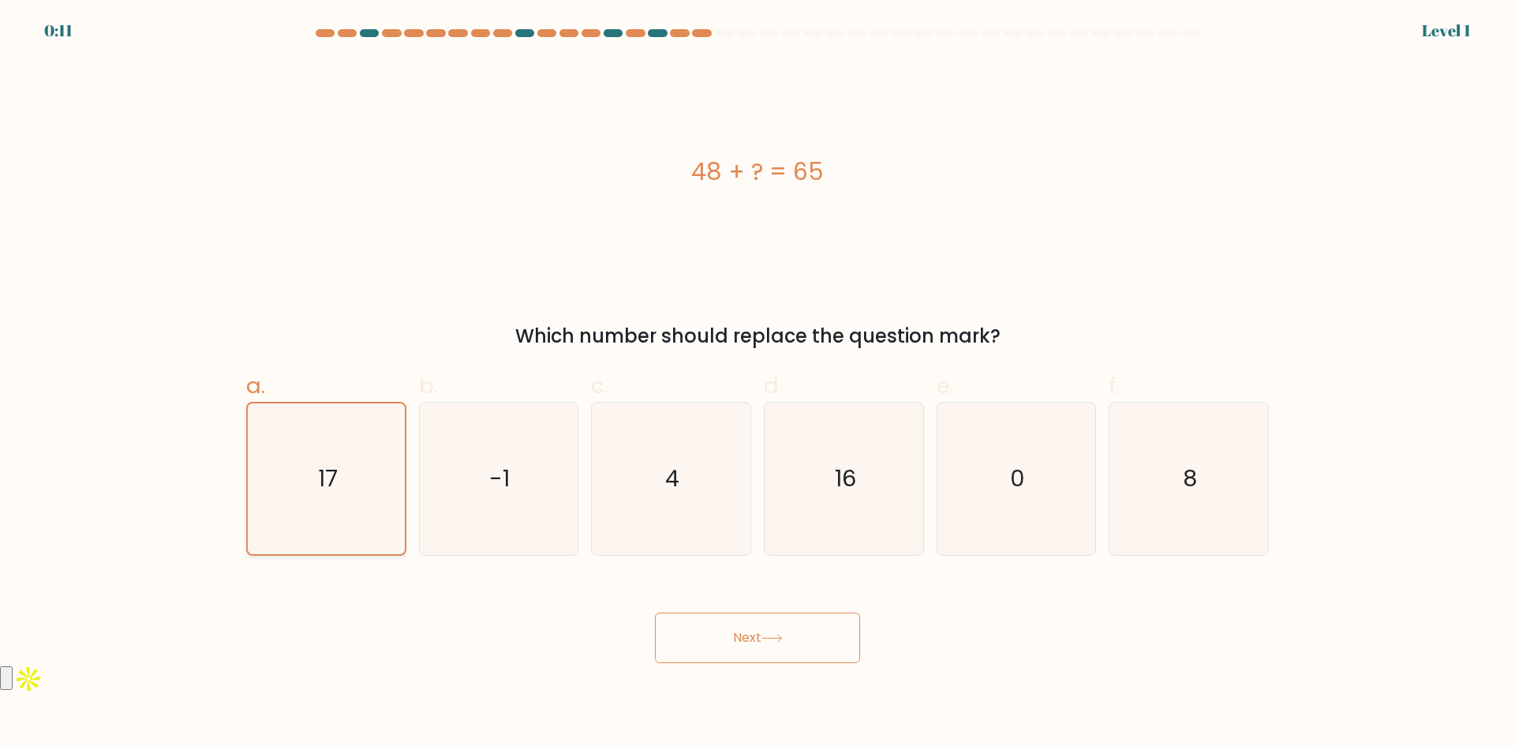
click at [316, 475] on icon "17" at bounding box center [326, 478] width 151 height 151
click at [758, 384] on input "a. 17" at bounding box center [758, 378] width 1 height 10
click at [316, 475] on icon "17" at bounding box center [326, 478] width 151 height 151
click at [758, 384] on input "a. 17" at bounding box center [758, 378] width 1 height 10
click at [339, 481] on icon "17" at bounding box center [326, 478] width 151 height 151
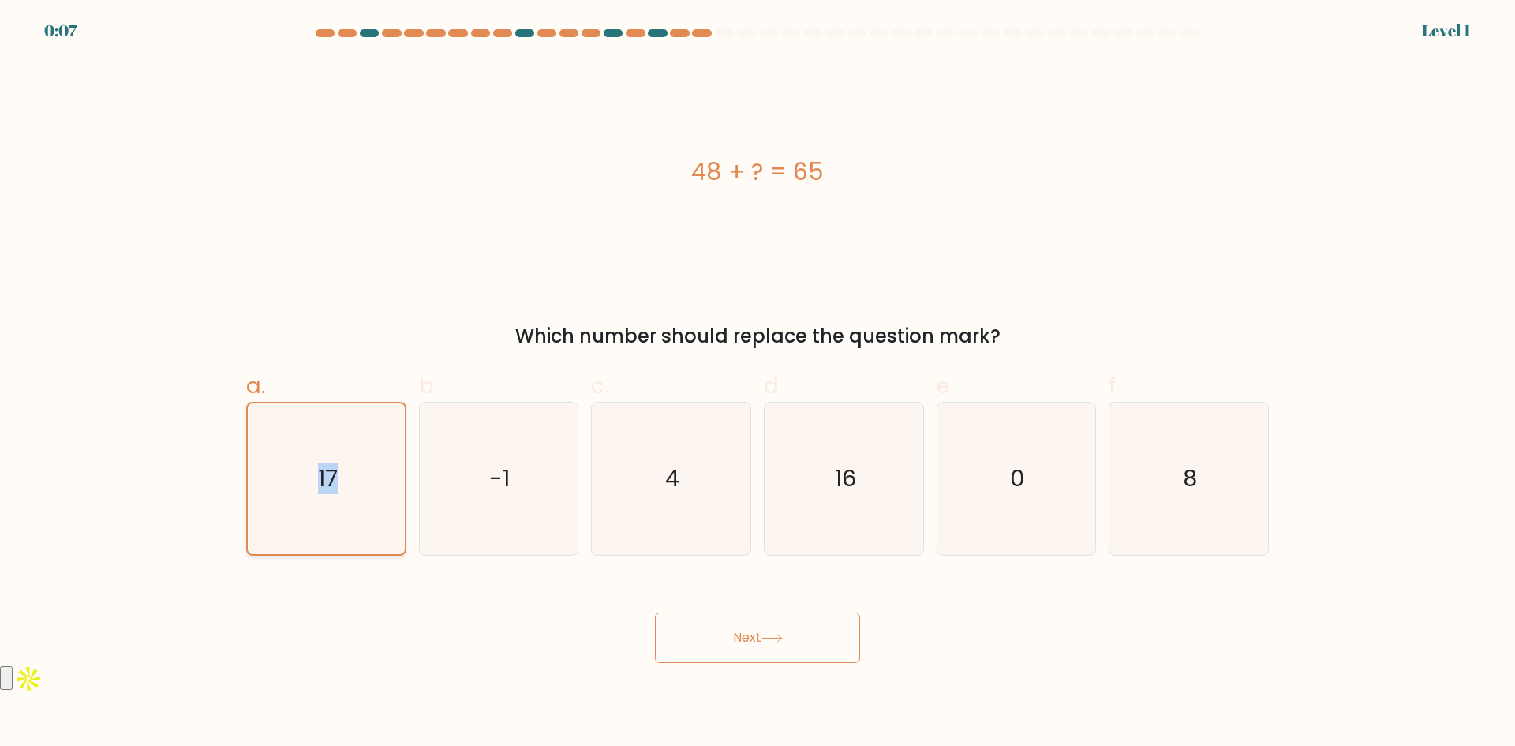
click at [758, 384] on input "a. 17" at bounding box center [758, 378] width 1 height 10
click at [357, 577] on div "Next" at bounding box center [758, 618] width 1042 height 88
click at [761, 647] on button "Next" at bounding box center [757, 637] width 205 height 51
click at [728, 648] on button "Next" at bounding box center [757, 637] width 205 height 51
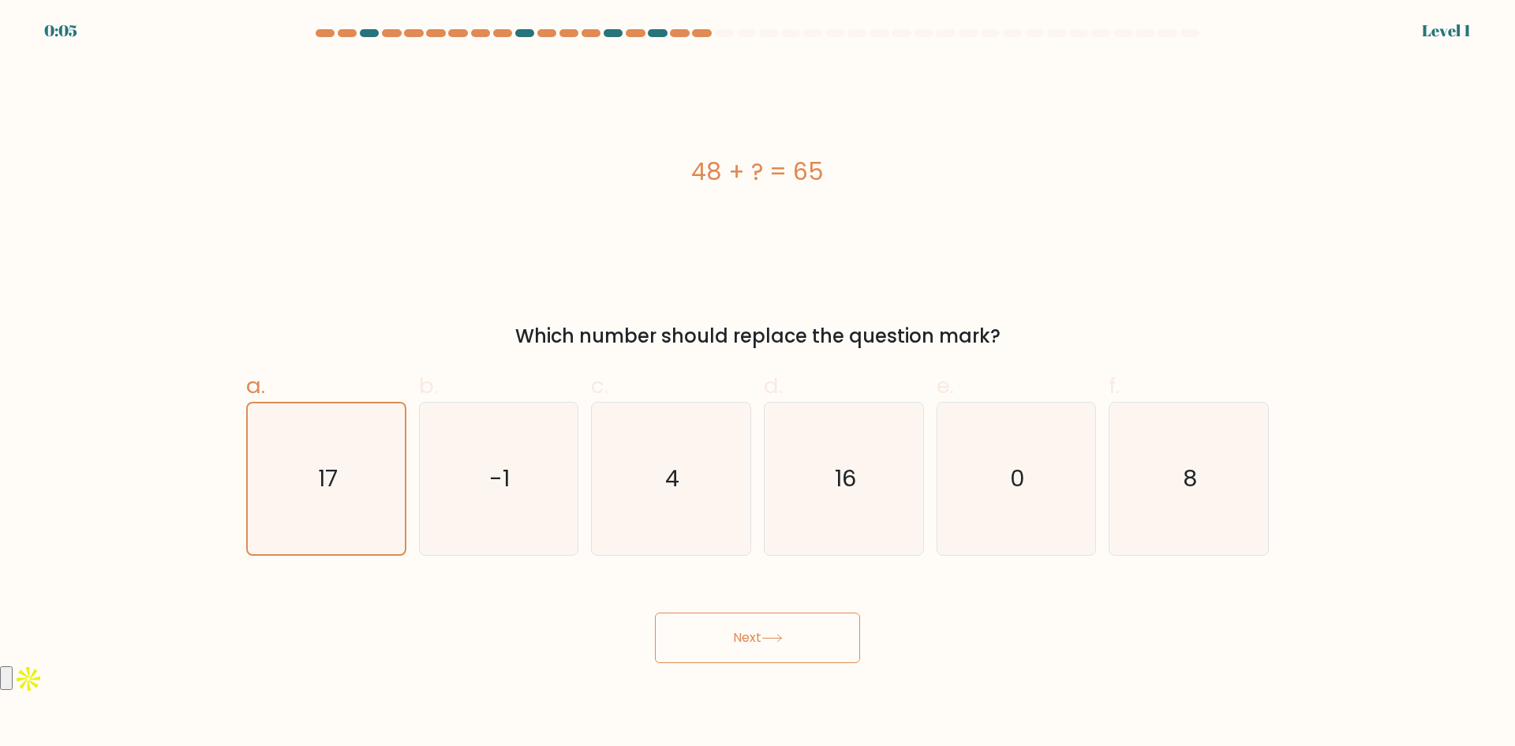
click at [728, 648] on button "Next" at bounding box center [757, 637] width 205 height 51
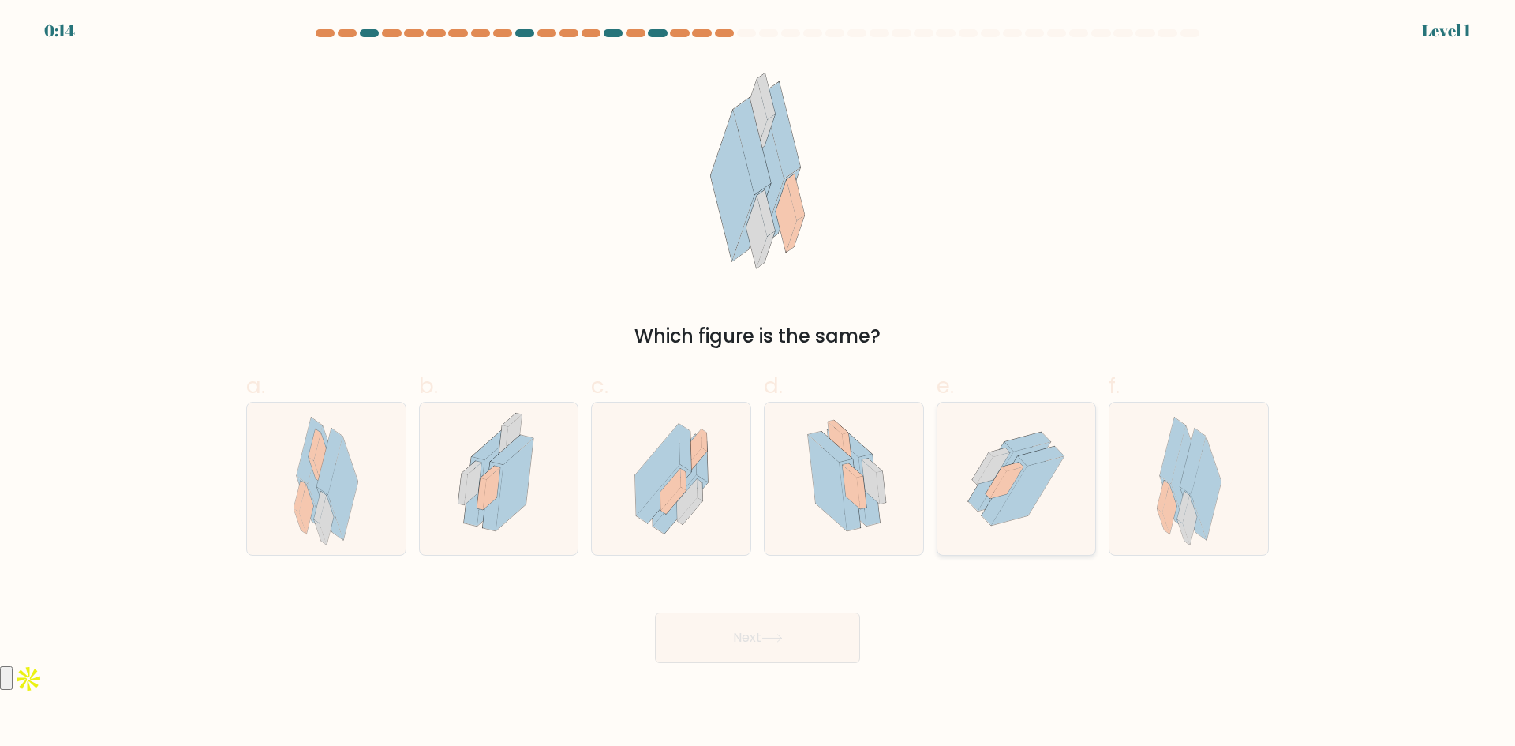
click at [1009, 484] on icon at bounding box center [1006, 482] width 33 height 32
click at [758, 384] on input "e." at bounding box center [758, 378] width 1 height 10
radio input "true"
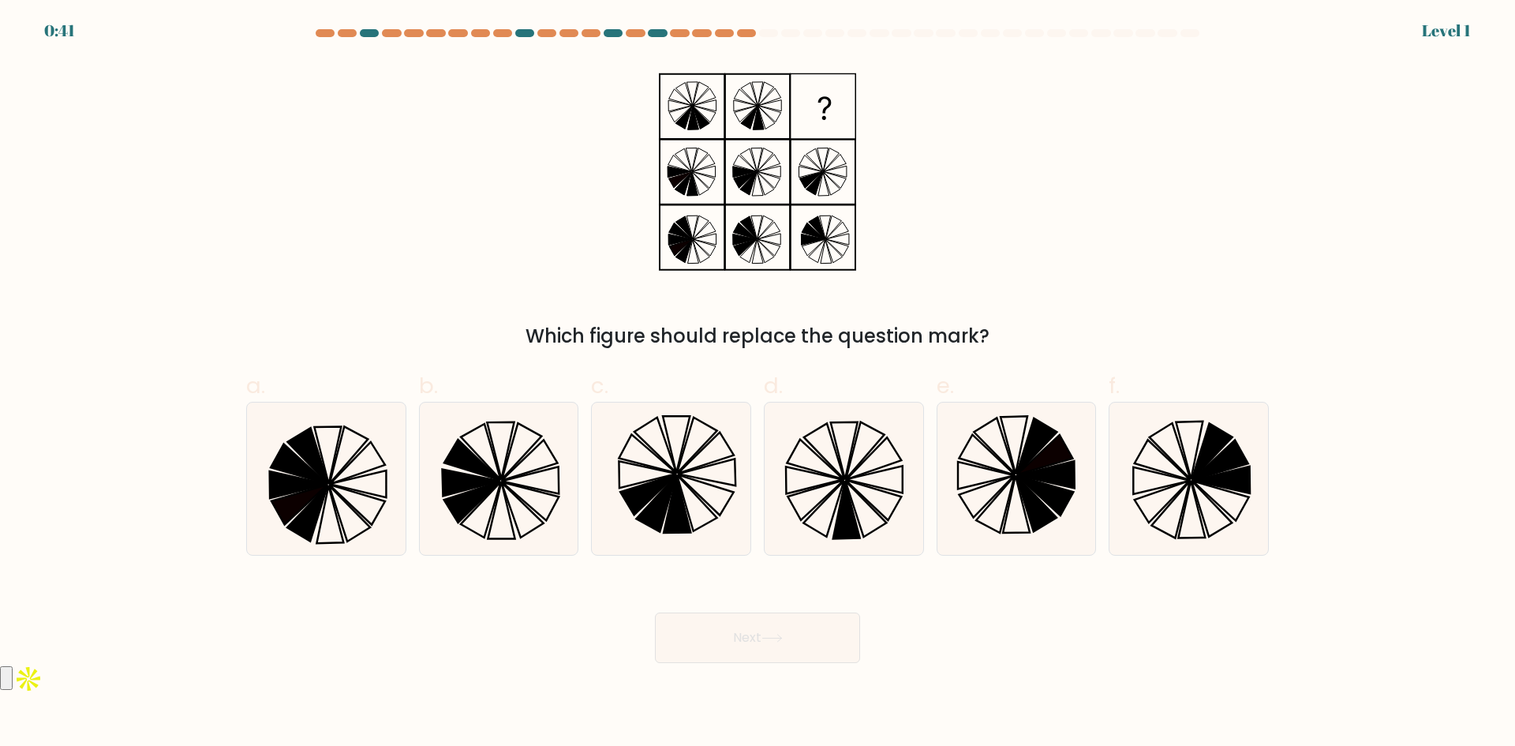
click at [102, 309] on form at bounding box center [757, 346] width 1515 height 634
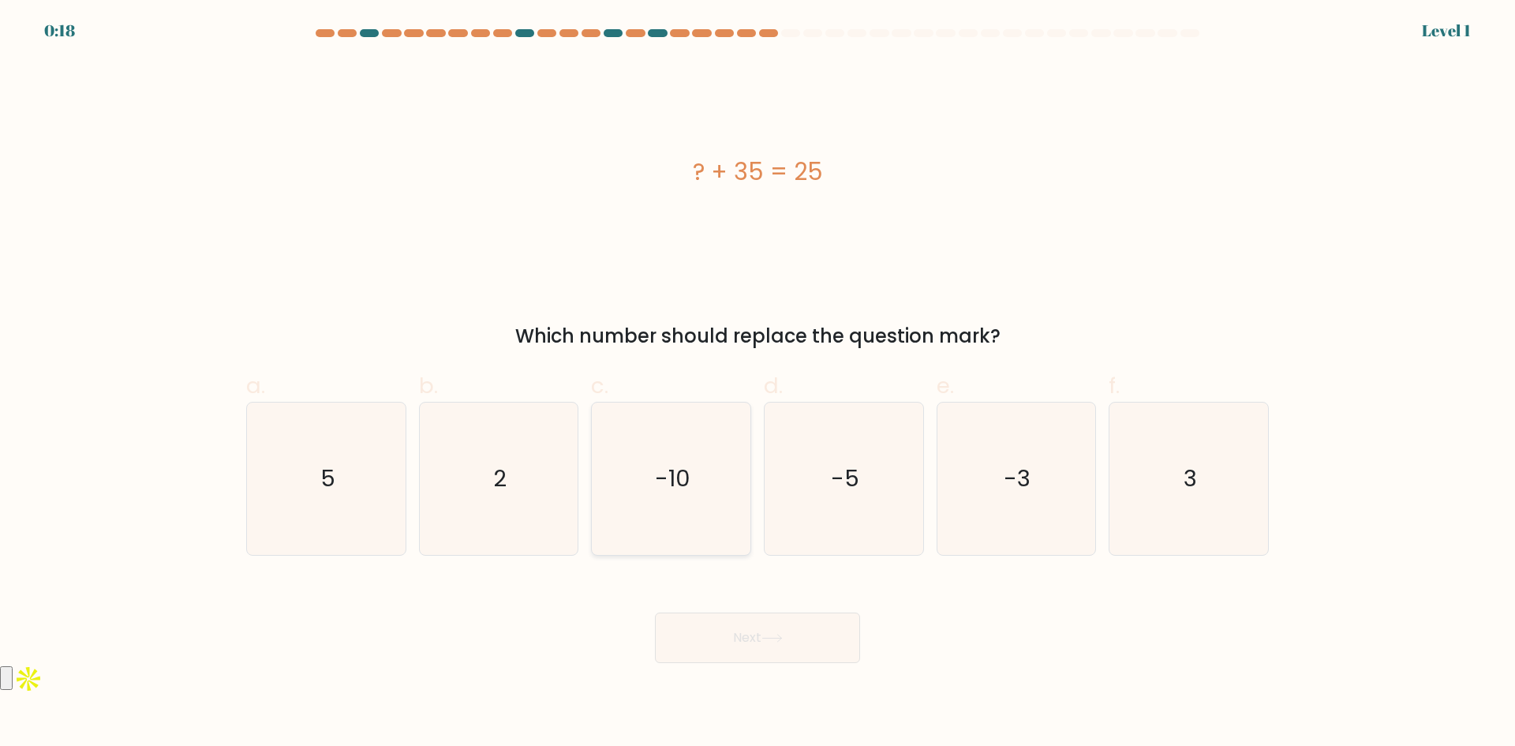
click at [662, 473] on text "-10" at bounding box center [673, 478] width 36 height 32
click at [758, 384] on input "c. -10" at bounding box center [758, 378] width 1 height 10
radio input "true"
click at [743, 633] on button "Next" at bounding box center [757, 637] width 205 height 51
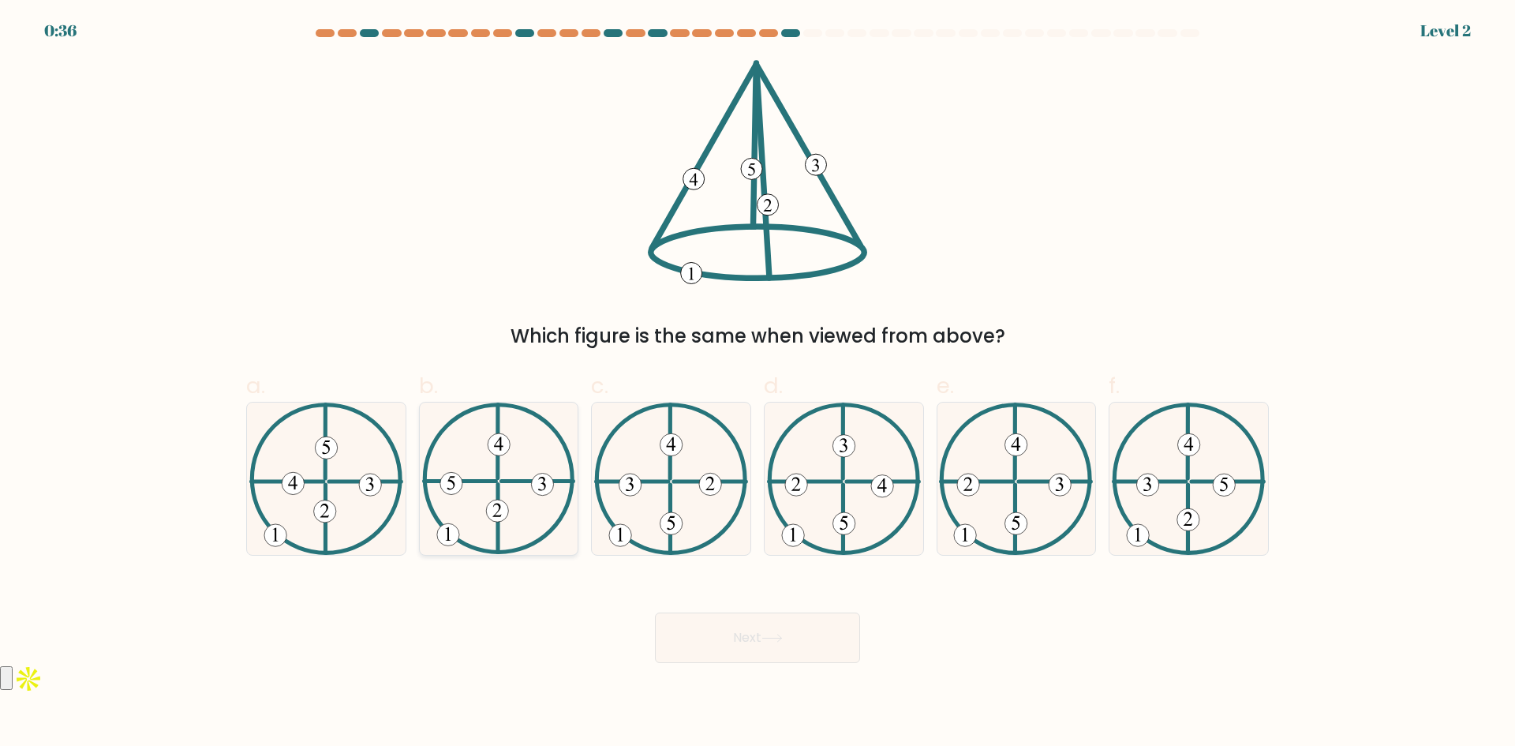
click at [492, 475] on icon at bounding box center [499, 478] width 154 height 152
click at [758, 384] on input "b." at bounding box center [758, 378] width 1 height 10
radio input "true"
click at [802, 638] on button "Next" at bounding box center [757, 637] width 205 height 51
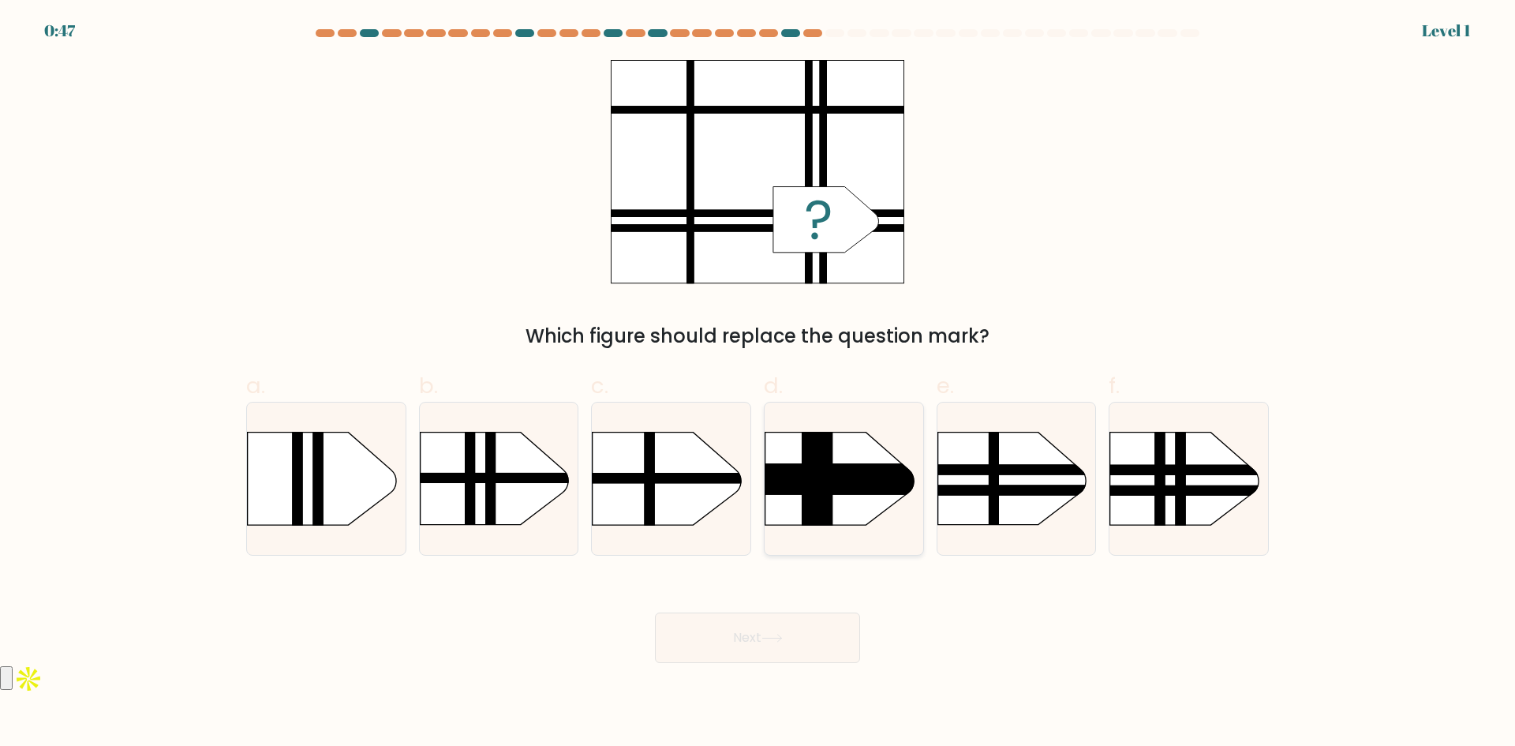
click at [824, 478] on rect at bounding box center [817, 415] width 31 height 315
click at [758, 384] on input "d." at bounding box center [758, 378] width 1 height 10
radio input "true"
click at [760, 648] on button "Next" at bounding box center [757, 637] width 205 height 51
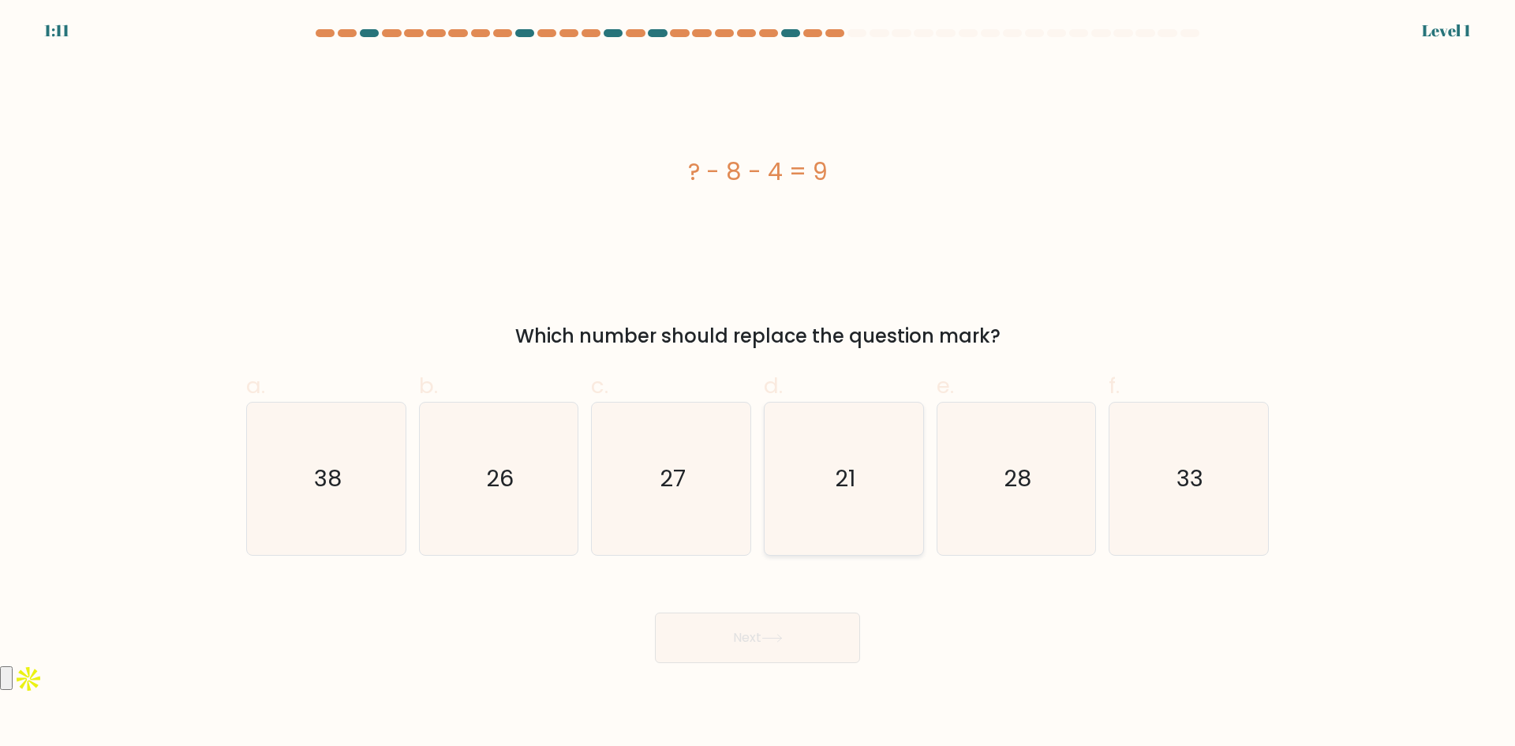
click at [835, 483] on text "21" at bounding box center [845, 478] width 21 height 32
click at [758, 384] on input "d. 21" at bounding box center [758, 378] width 1 height 10
radio input "true"
click at [748, 634] on button "Next" at bounding box center [757, 637] width 205 height 51
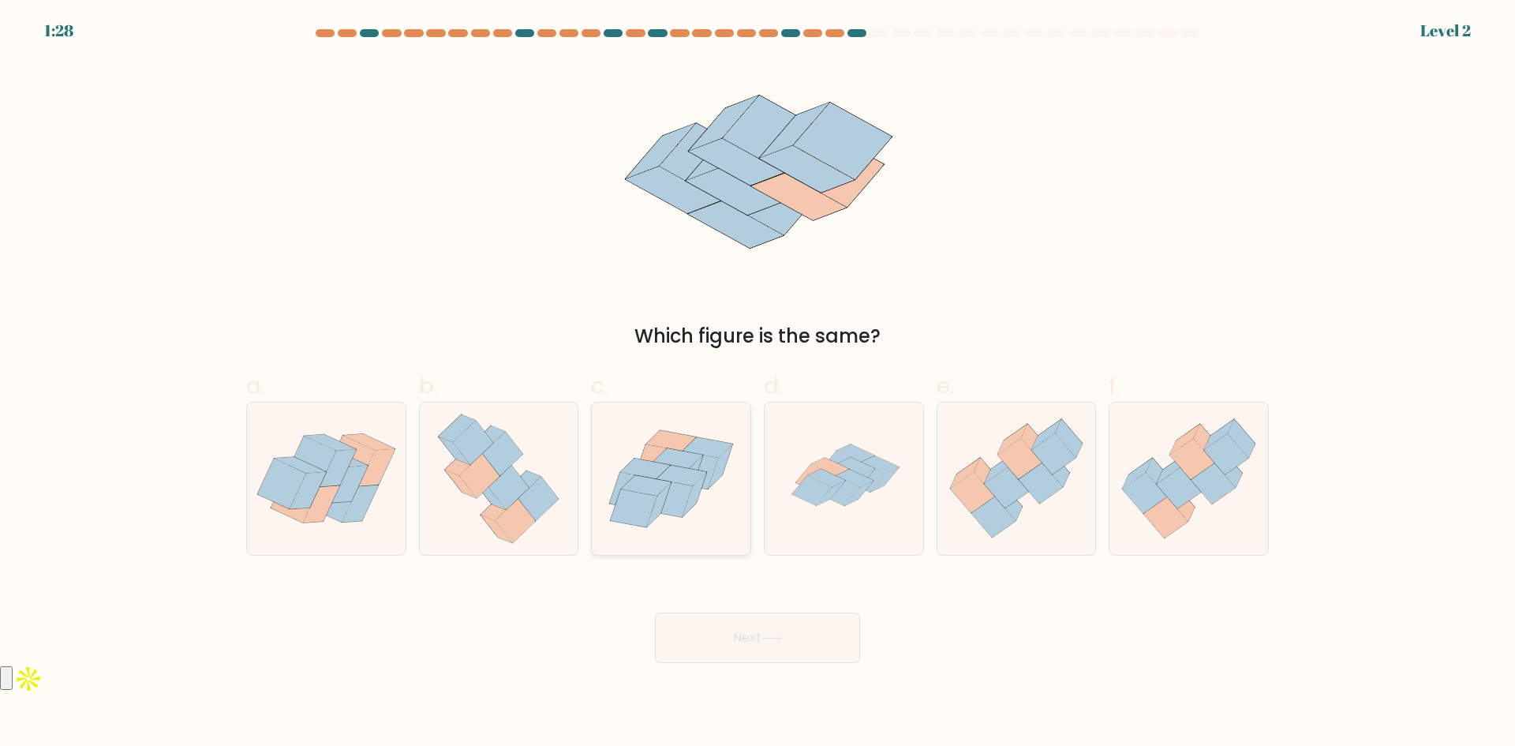
click at [663, 477] on icon at bounding box center [682, 475] width 50 height 21
click at [758, 384] on input "c." at bounding box center [758, 378] width 1 height 10
radio input "true"
click at [746, 638] on button "Next" at bounding box center [757, 637] width 205 height 51
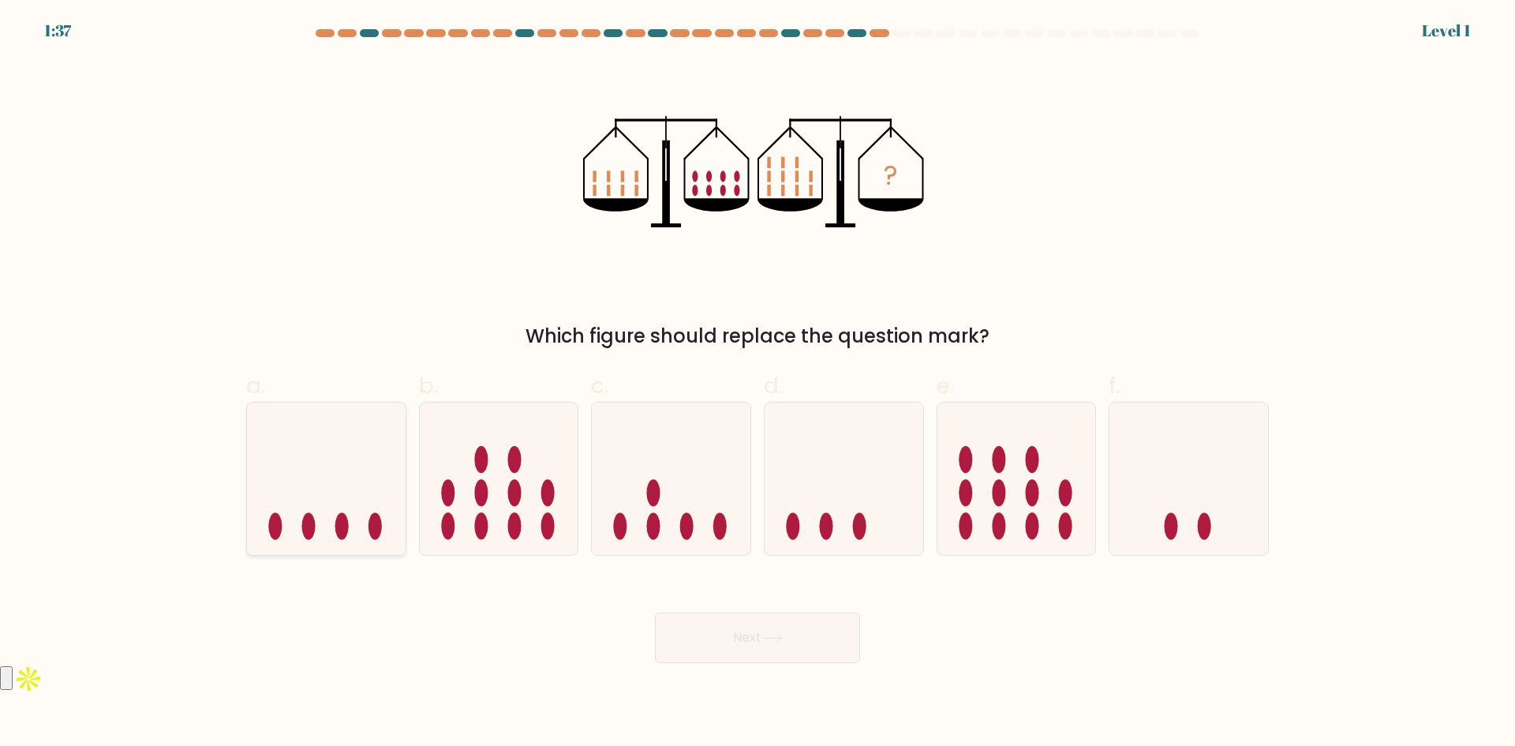
click at [312, 453] on icon at bounding box center [326, 478] width 159 height 131
click at [758, 384] on input "a." at bounding box center [758, 378] width 1 height 10
radio input "true"
click at [797, 642] on button "Next" at bounding box center [757, 637] width 205 height 51
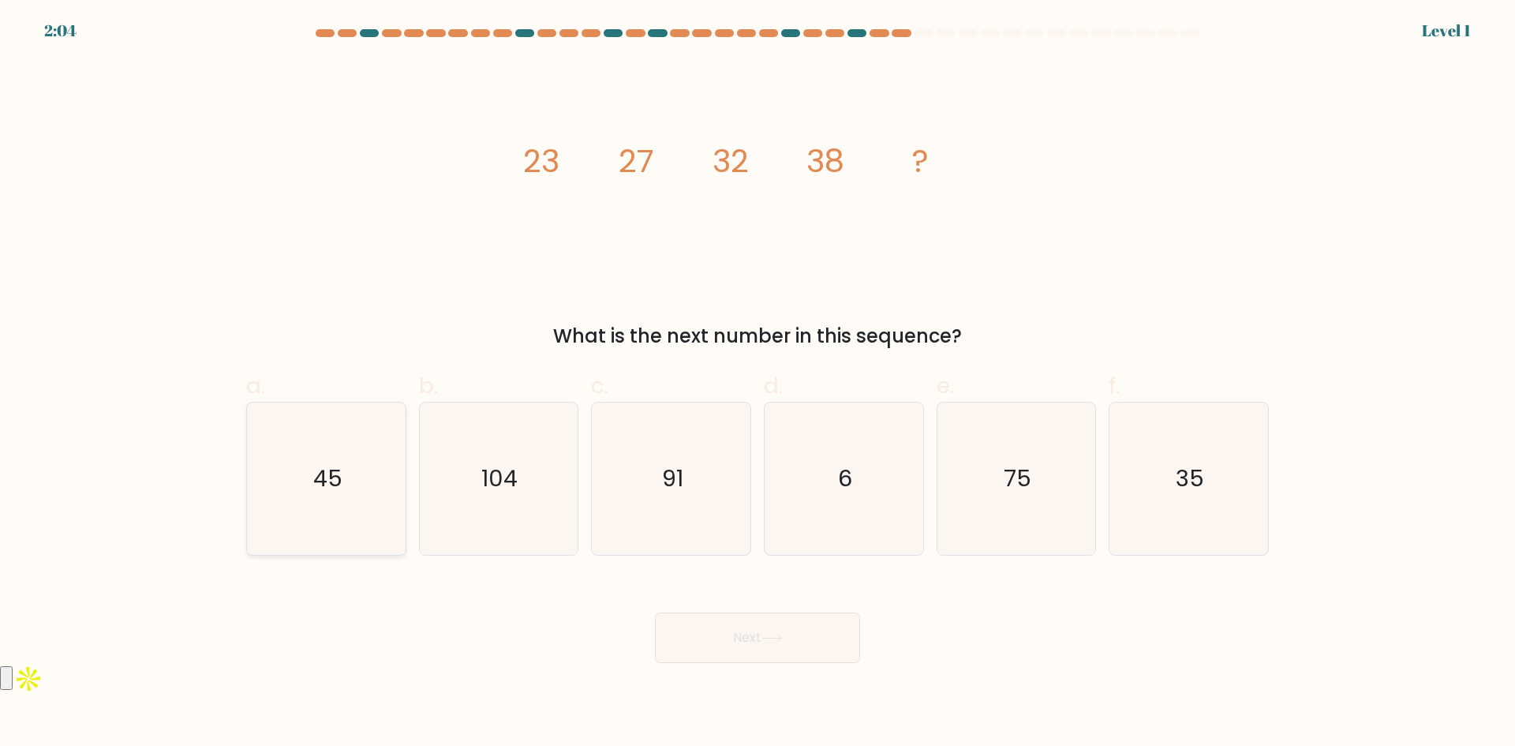
click at [322, 470] on text "45" at bounding box center [327, 478] width 29 height 32
click at [758, 384] on input "a. 45" at bounding box center [758, 378] width 1 height 10
radio input "true"
click at [757, 634] on button "Next" at bounding box center [757, 637] width 205 height 51
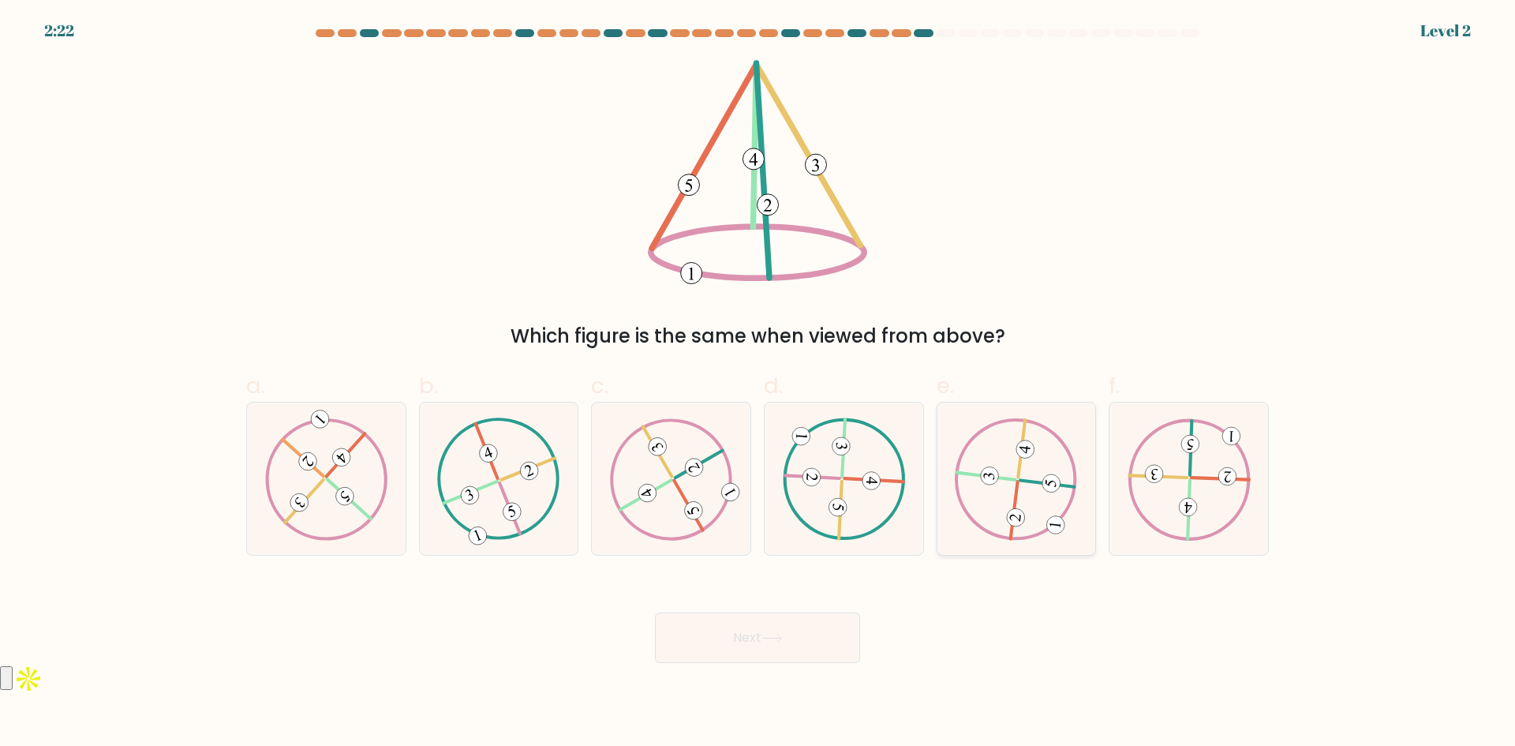
click at [991, 458] on icon at bounding box center [1016, 478] width 123 height 122
click at [758, 384] on input "e." at bounding box center [758, 378] width 1 height 10
radio input "true"
click at [766, 628] on button "Next" at bounding box center [757, 637] width 205 height 51
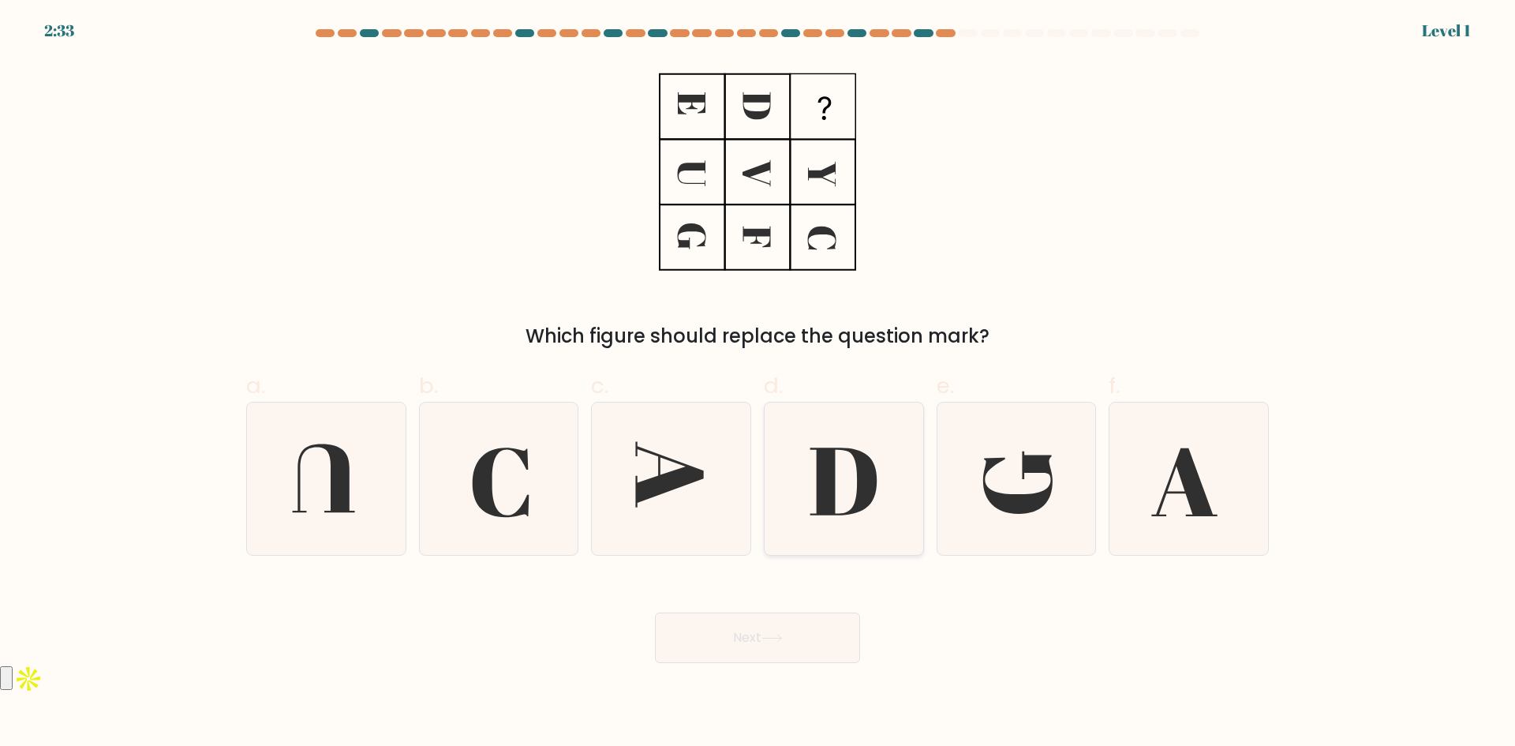
click at [822, 478] on icon at bounding box center [843, 481] width 67 height 68
click at [758, 384] on input "d." at bounding box center [758, 378] width 1 height 10
radio input "true"
click at [747, 639] on button "Next" at bounding box center [757, 637] width 205 height 51
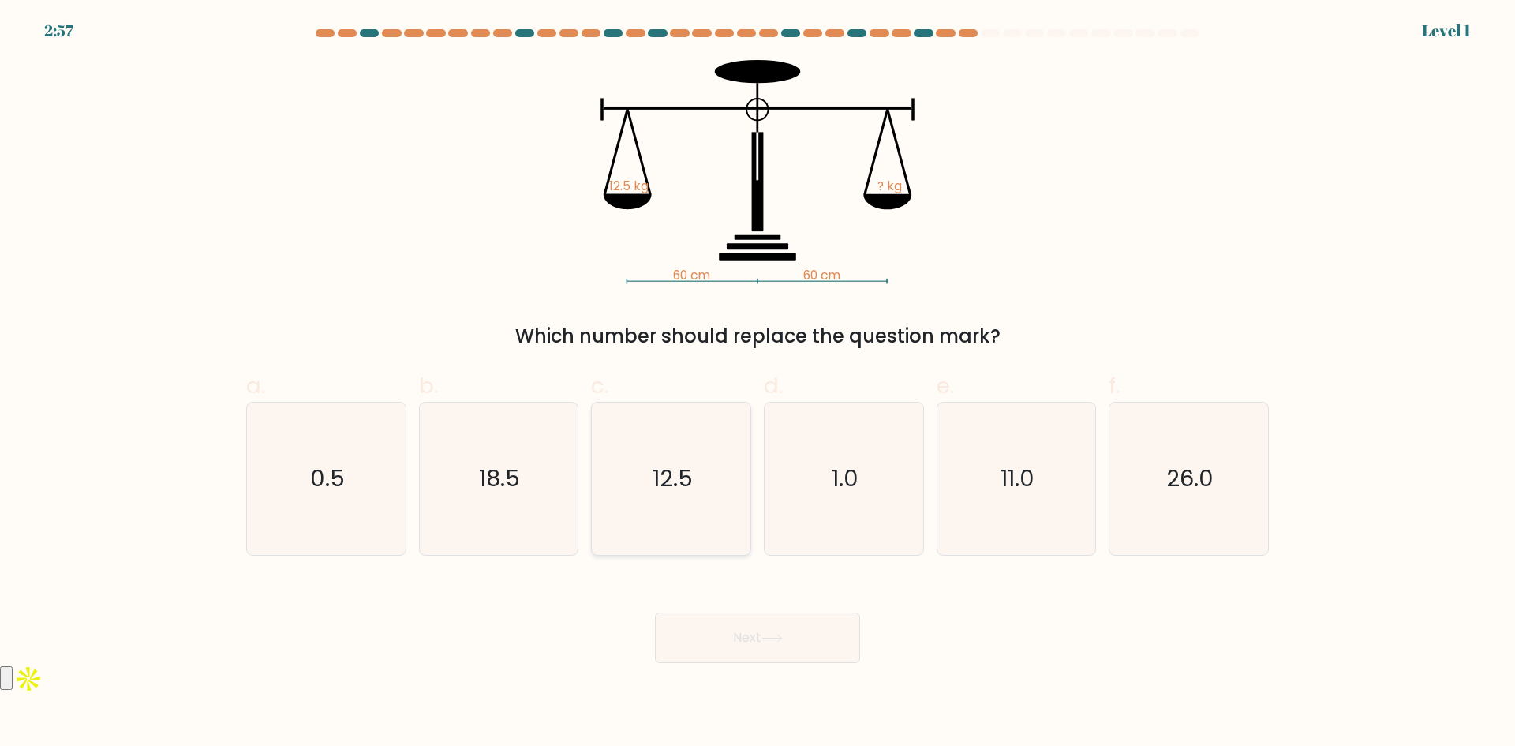
click at [656, 484] on text "12.5" at bounding box center [673, 478] width 40 height 32
click at [758, 384] on input "c. 12.5" at bounding box center [758, 378] width 1 height 10
radio input "true"
click at [757, 634] on button "Next" at bounding box center [757, 637] width 205 height 51
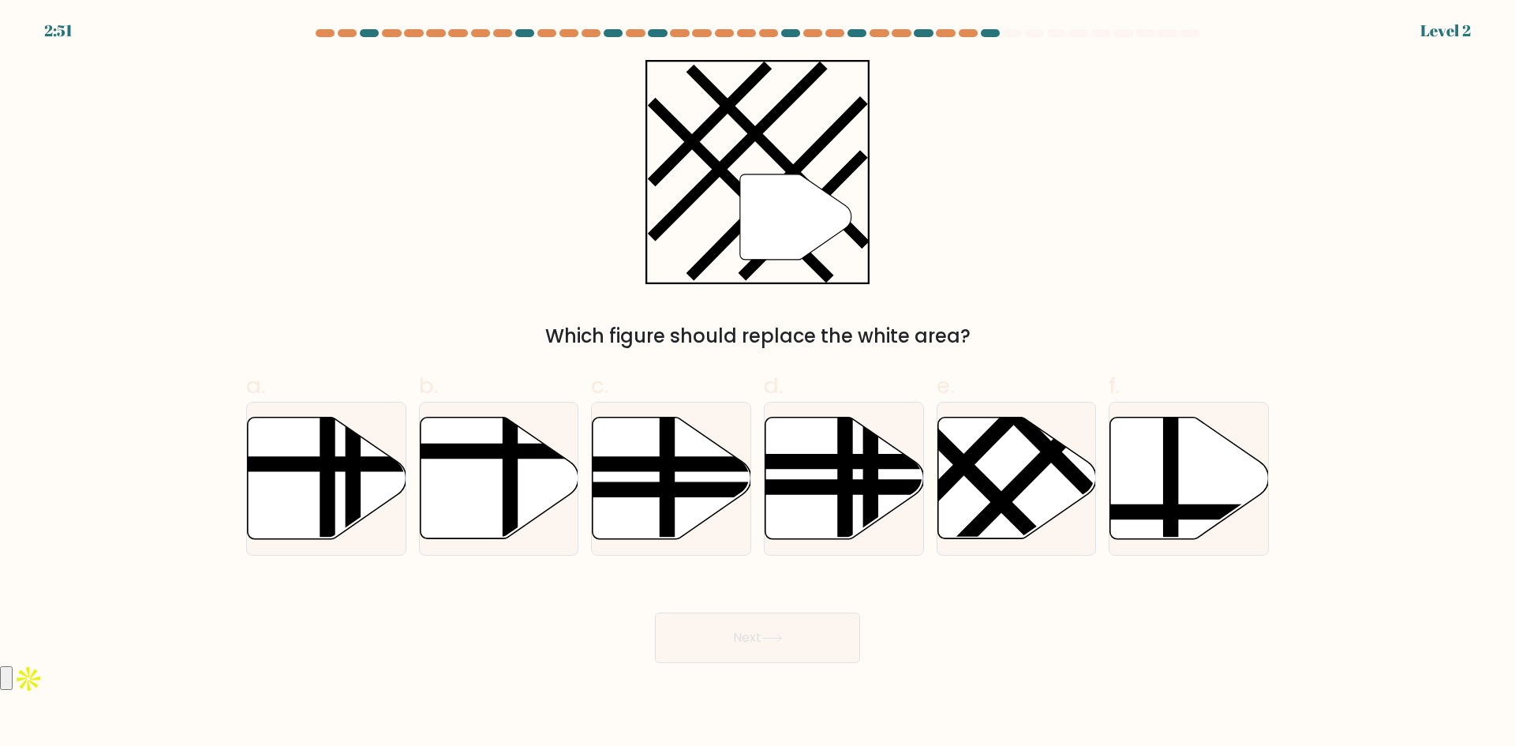
click at [1387, 260] on form at bounding box center [757, 346] width 1515 height 634
click at [1327, 554] on form at bounding box center [757, 346] width 1515 height 634
click at [1024, 488] on line at bounding box center [1028, 475] width 174 height 175
click at [758, 384] on input "e." at bounding box center [758, 378] width 1 height 10
radio input "true"
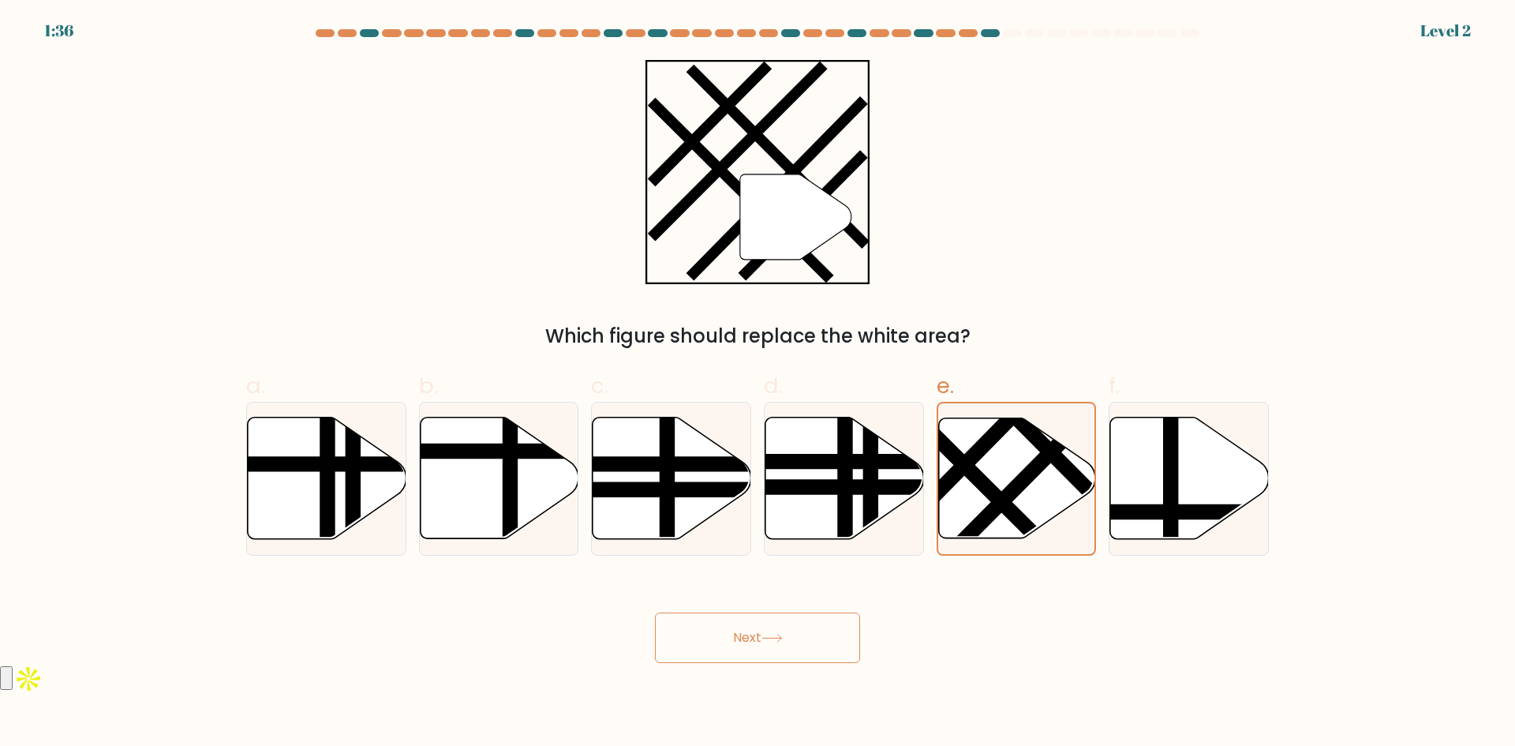
click at [766, 636] on icon at bounding box center [772, 638] width 21 height 9
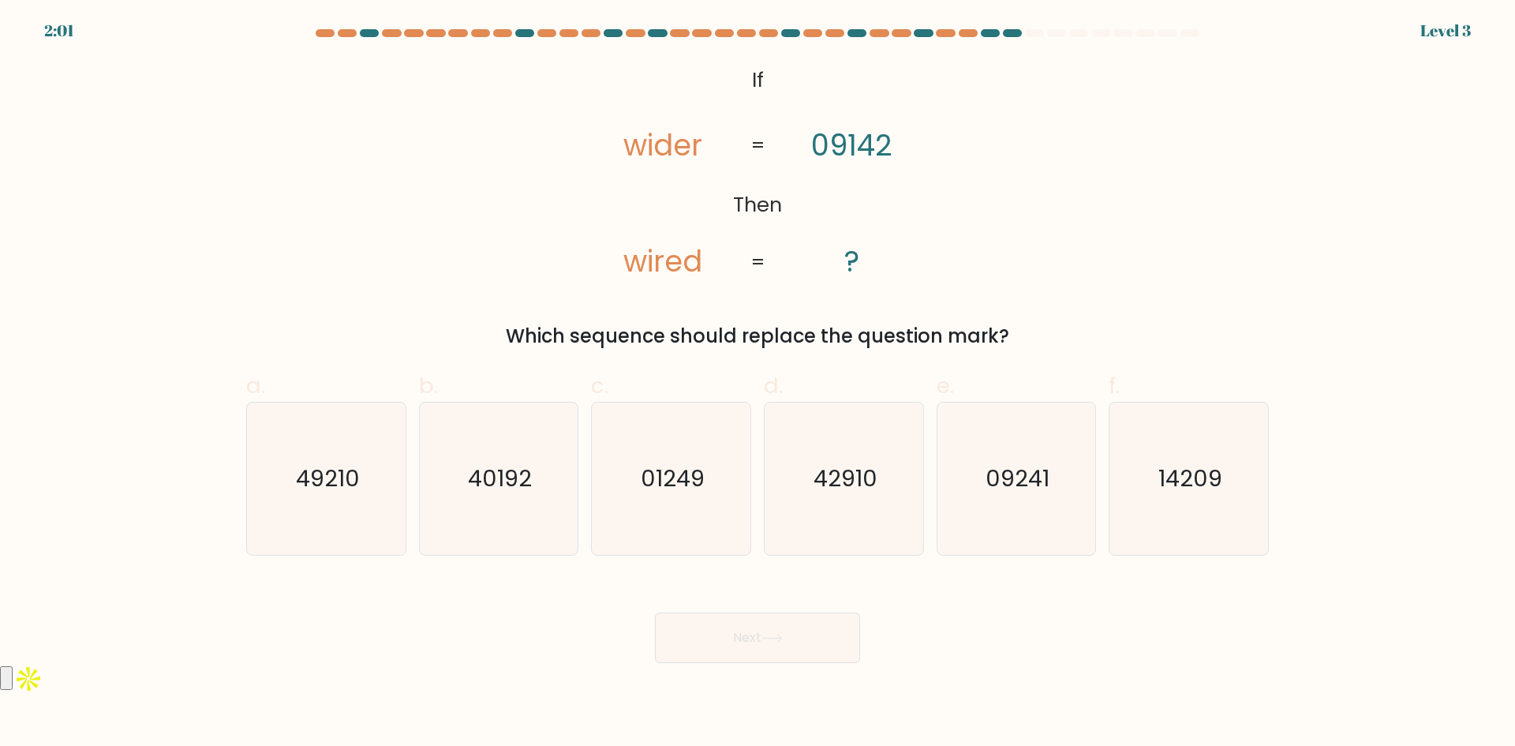
click at [158, 269] on form "If ?" at bounding box center [757, 346] width 1515 height 634
click at [1027, 485] on text "09241" at bounding box center [1018, 478] width 64 height 32
click at [758, 384] on input "e. 09241" at bounding box center [758, 378] width 1 height 10
radio input "true"
click at [750, 649] on button "Next" at bounding box center [757, 637] width 205 height 51
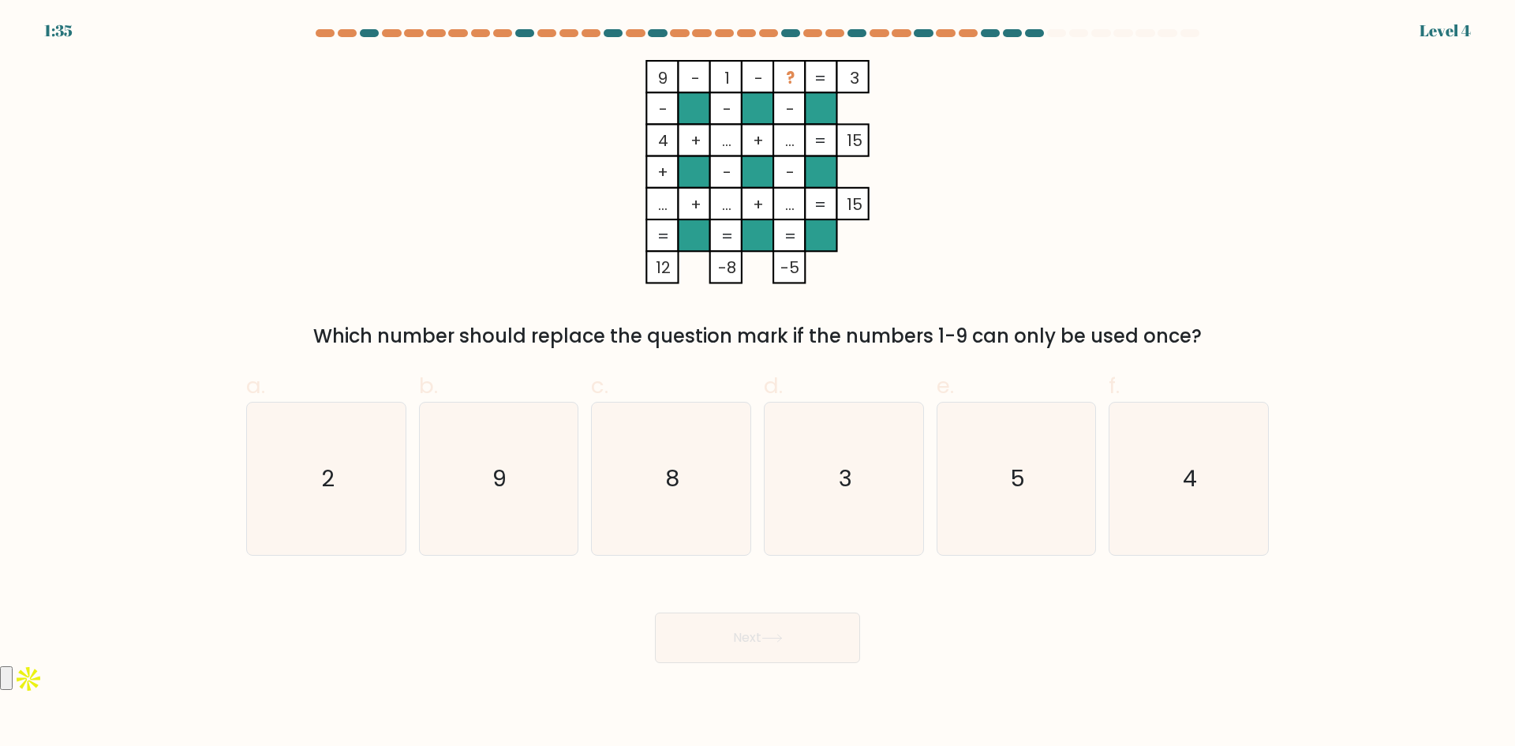
click at [170, 505] on form at bounding box center [757, 346] width 1515 height 634
click at [1012, 467] on text "5" at bounding box center [1017, 478] width 15 height 32
click at [758, 384] on input "e. 5" at bounding box center [758, 378] width 1 height 10
radio input "true"
click at [783, 641] on icon at bounding box center [772, 638] width 21 height 9
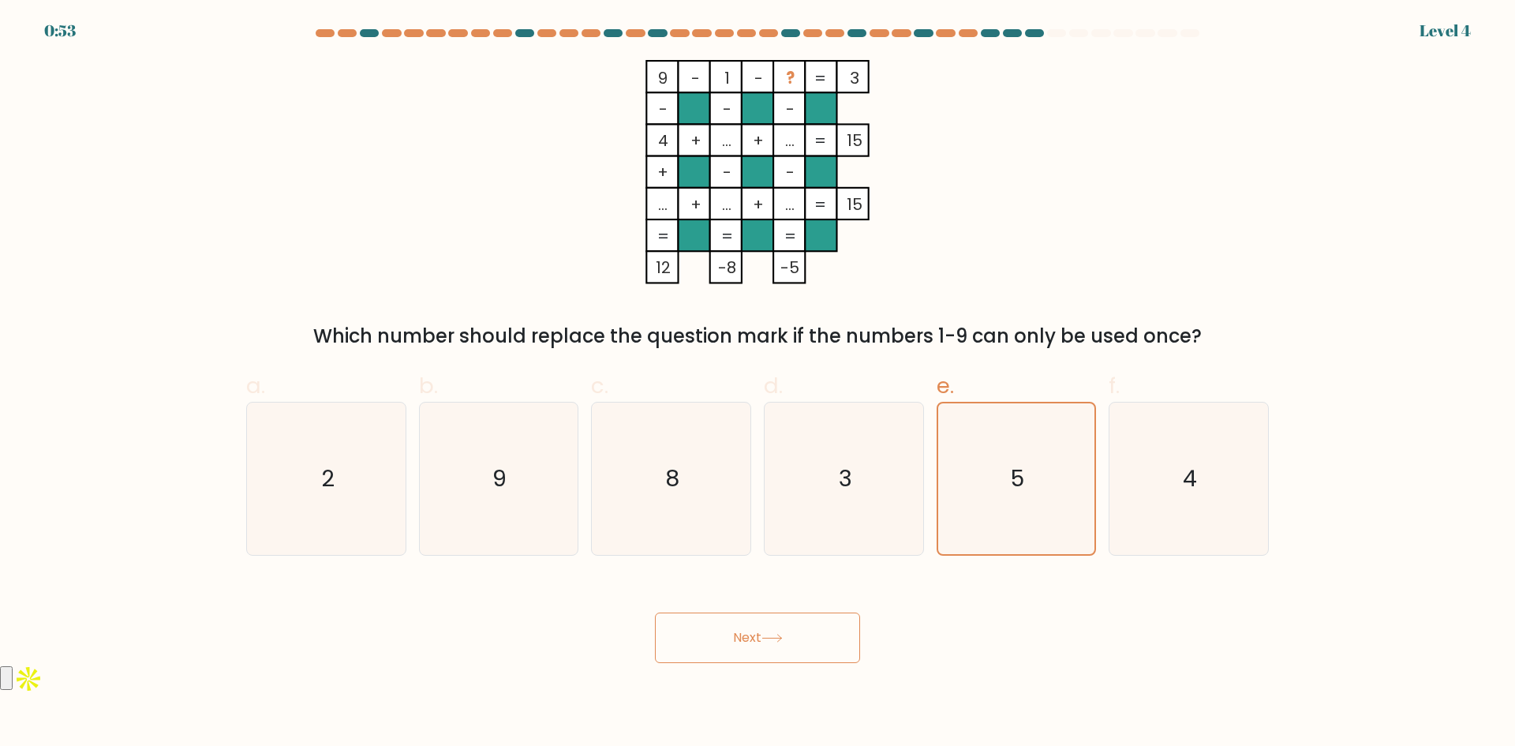
click at [736, 642] on button "Next" at bounding box center [757, 637] width 205 height 51
click at [1143, 480] on icon "4" at bounding box center [1189, 478] width 152 height 152
click at [758, 384] on input "f. 4" at bounding box center [758, 378] width 1 height 10
radio input "true"
click at [976, 486] on icon "5" at bounding box center [1016, 478] width 152 height 152
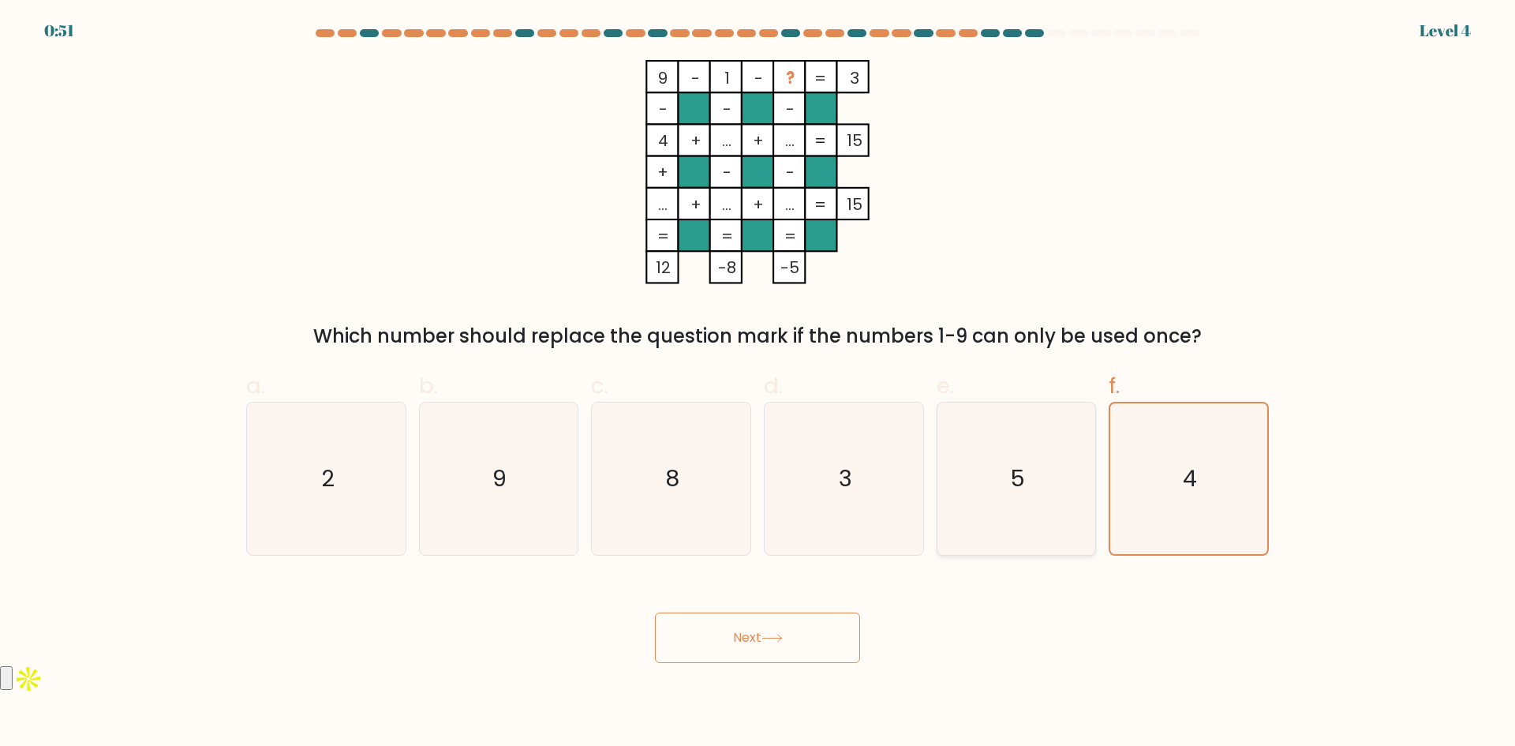
click at [758, 384] on input "e. 5" at bounding box center [758, 378] width 1 height 10
radio input "true"
click at [733, 654] on button "Next" at bounding box center [757, 637] width 205 height 51
click at [735, 642] on button "Next" at bounding box center [757, 637] width 205 height 51
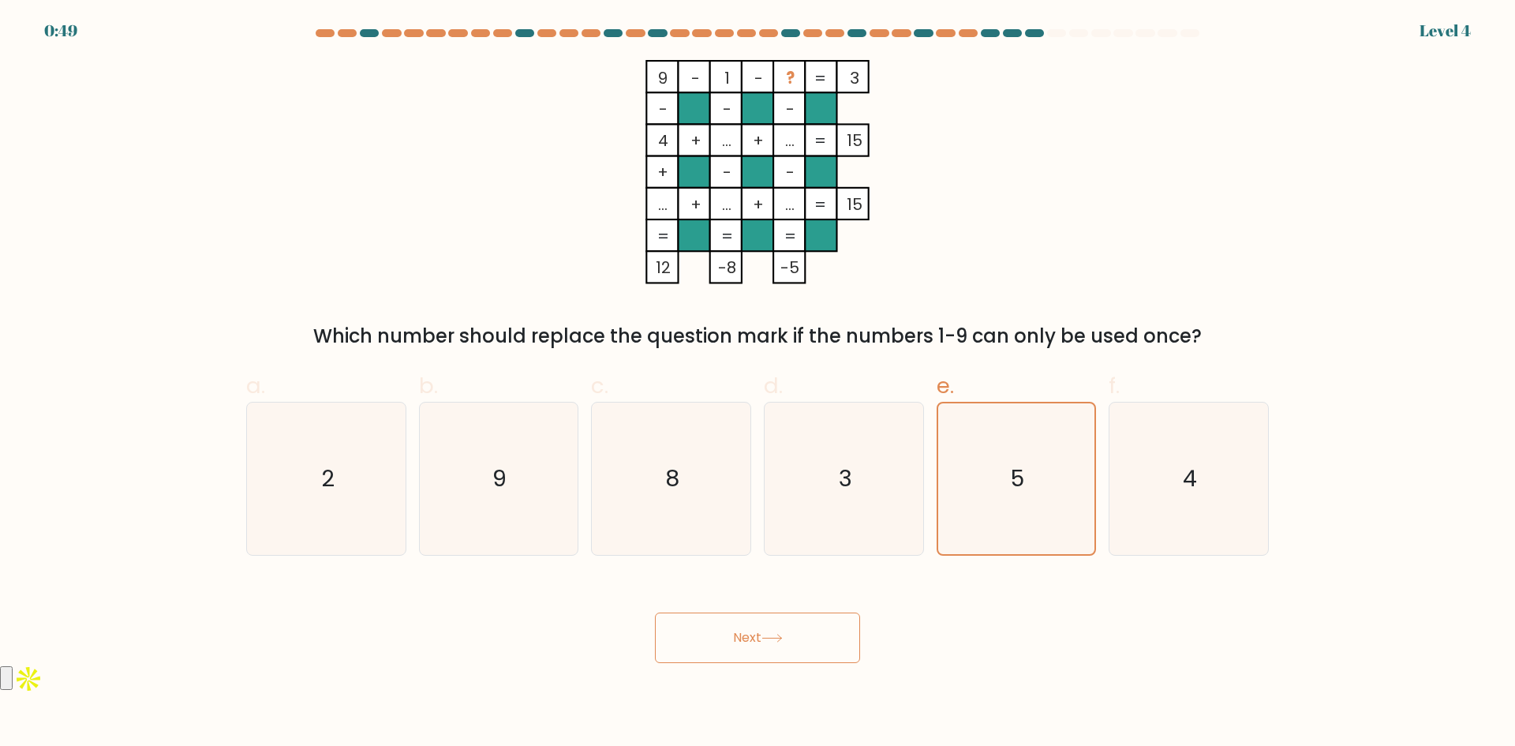
click at [735, 642] on button "Next" at bounding box center [757, 637] width 205 height 51
click at [757, 636] on button "Next" at bounding box center [757, 637] width 205 height 51
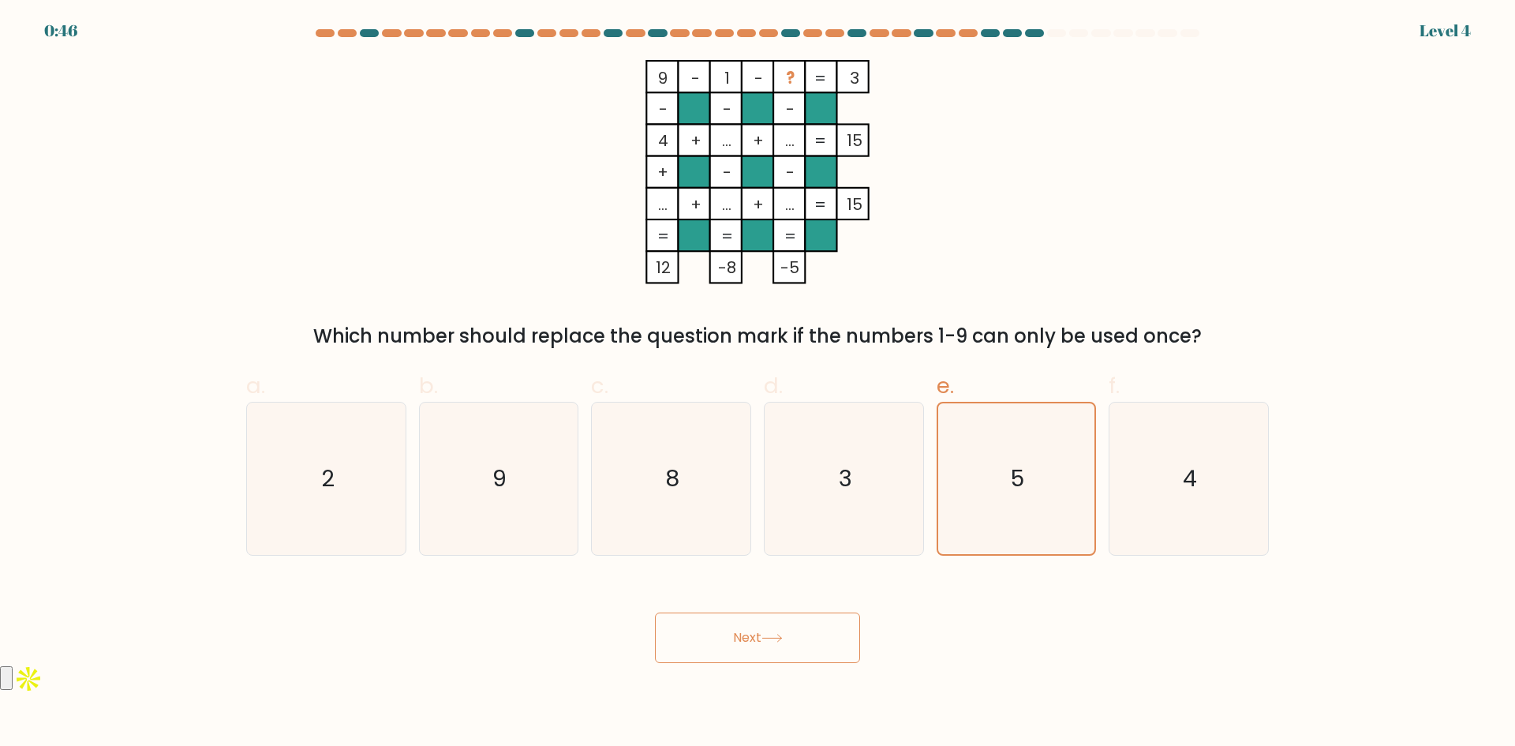
click at [757, 636] on button "Next" at bounding box center [757, 637] width 205 height 51
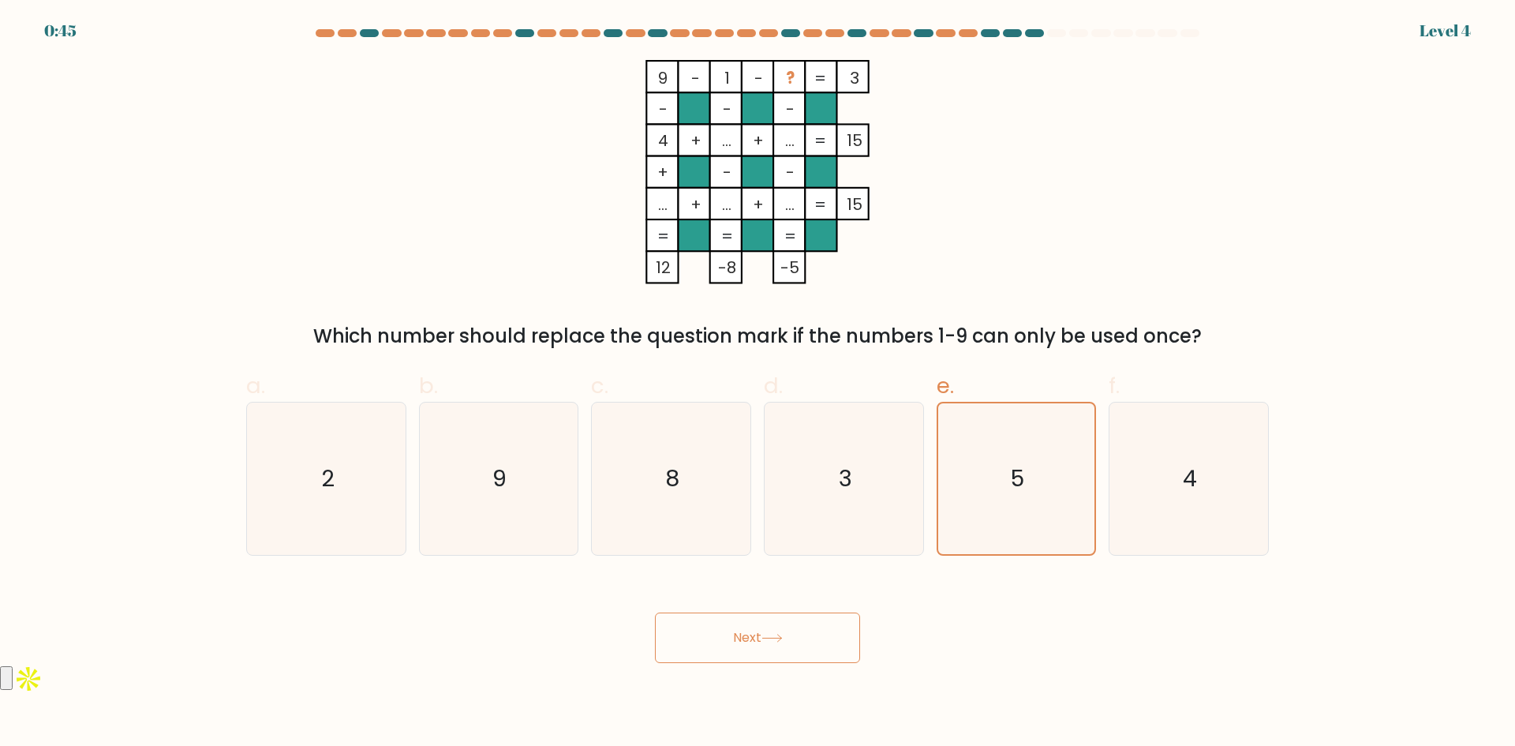
click at [757, 636] on button "Next" at bounding box center [757, 637] width 205 height 51
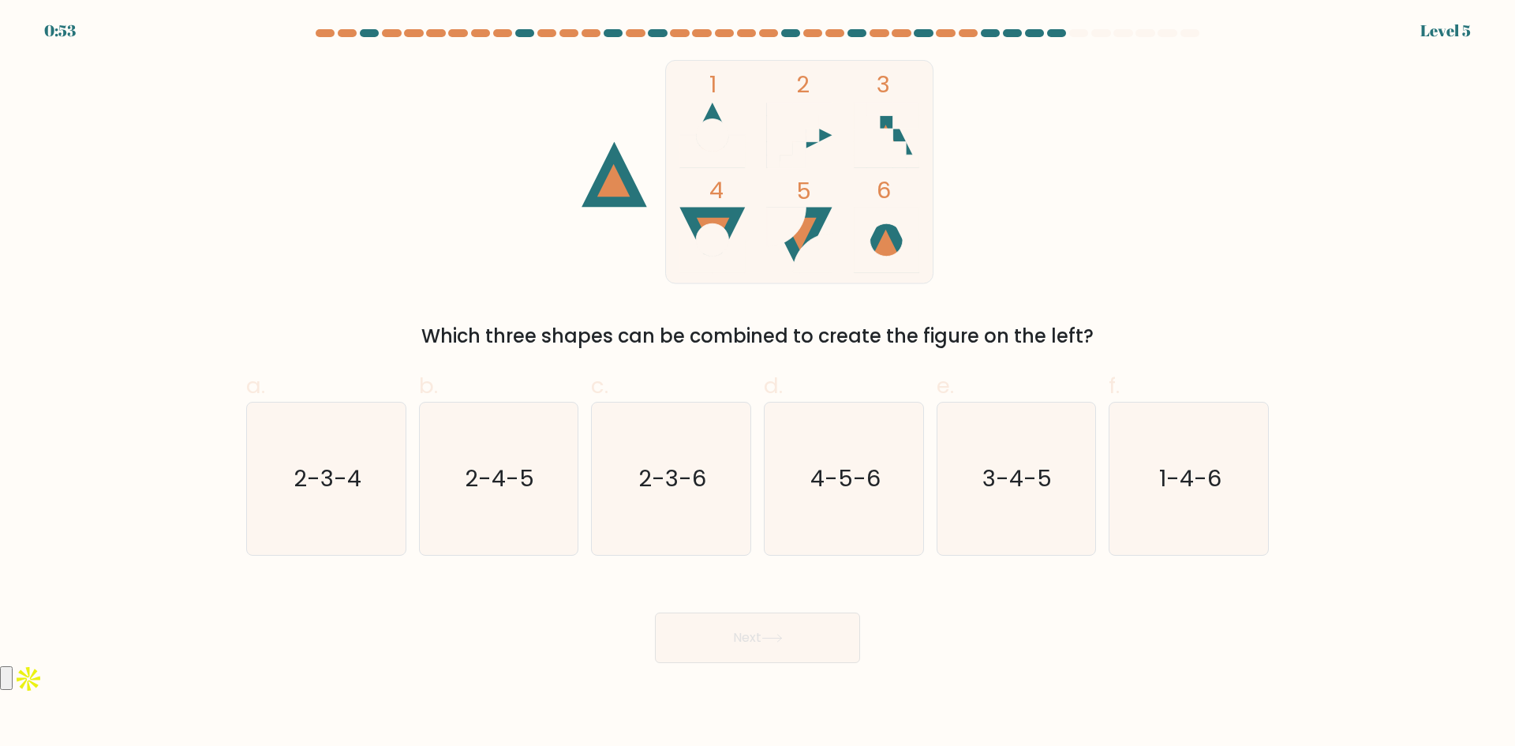
click at [1247, 324] on div "Which three shapes can be combined to create the figure on the left?" at bounding box center [758, 336] width 1004 height 28
click at [172, 620] on form at bounding box center [757, 346] width 1515 height 634
click at [744, 676] on body "EXPIRED Level 5" at bounding box center [757, 373] width 1515 height 746
click at [778, 680] on body "EXPIRED Level 5" at bounding box center [757, 373] width 1515 height 746
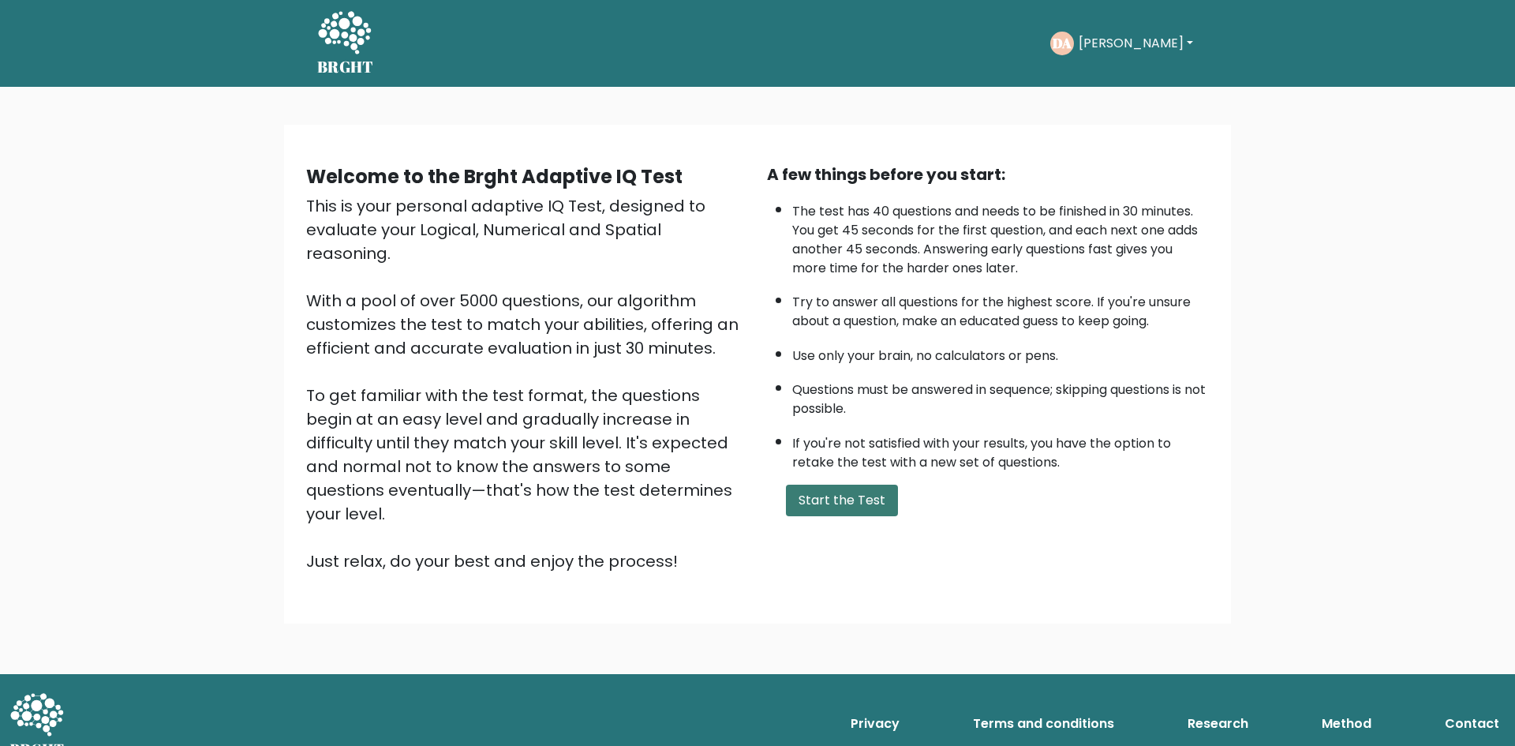
click at [825, 496] on button "Start the Test" at bounding box center [842, 501] width 112 height 32
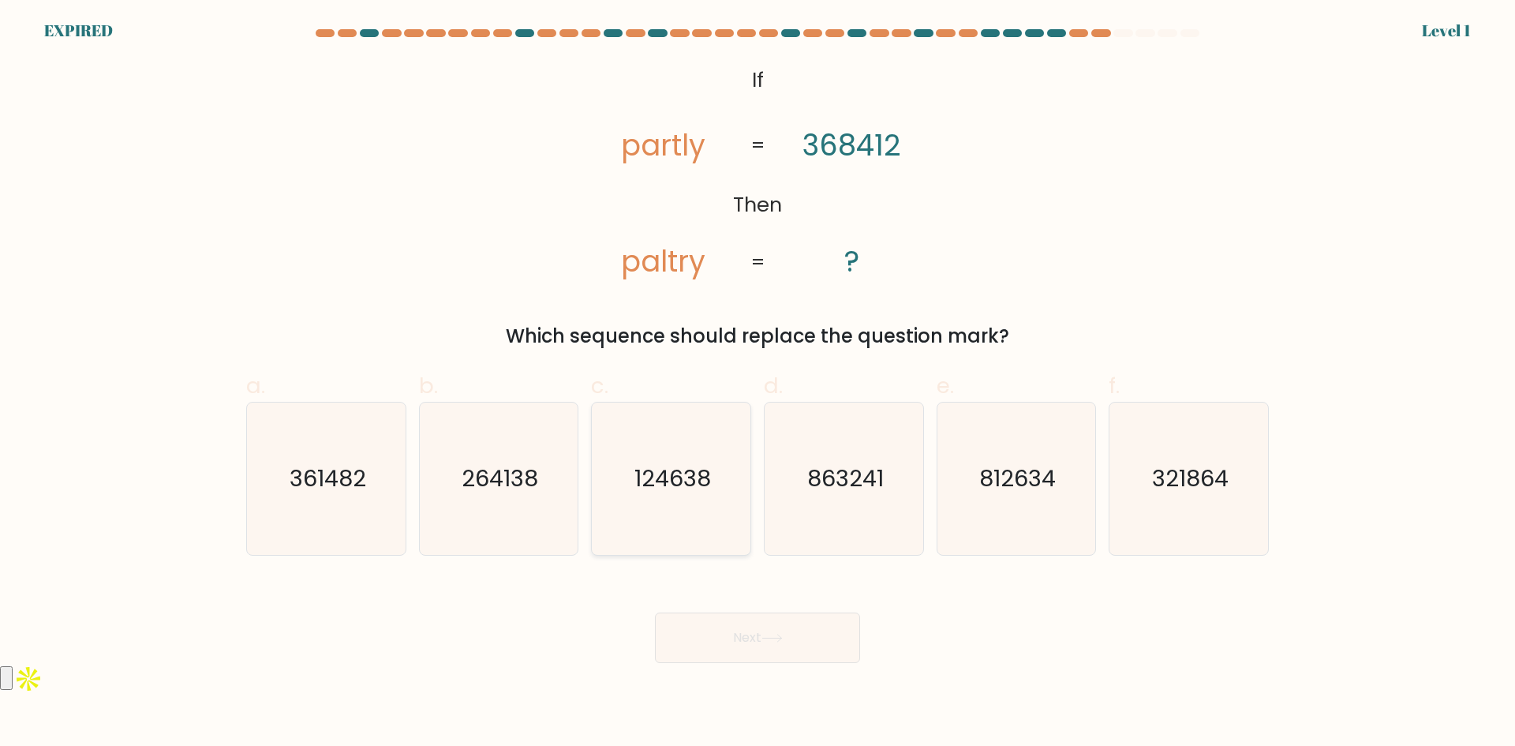
drag, startPoint x: 557, startPoint y: 457, endPoint x: 604, endPoint y: 459, distance: 46.6
click at [559, 457] on icon "264138" at bounding box center [498, 478] width 152 height 152
click at [758, 384] on input "b. 264138" at bounding box center [758, 378] width 1 height 10
radio input "true"
click at [74, 470] on form "If ?" at bounding box center [757, 346] width 1515 height 634
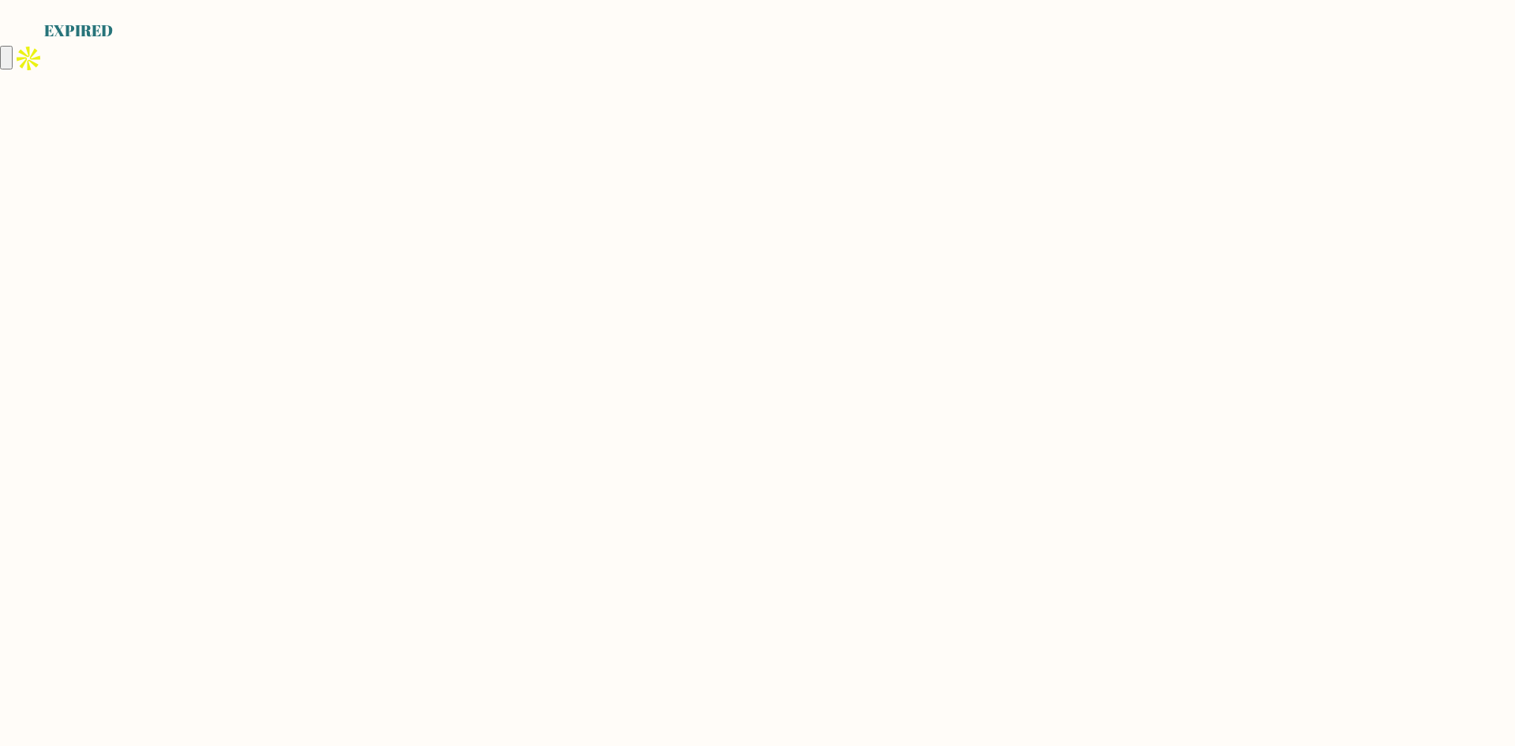
click at [1304, 364] on body "EXPIRED" at bounding box center [757, 373] width 1515 height 746
click at [1108, 386] on body "EXPIRED" at bounding box center [757, 373] width 1515 height 746
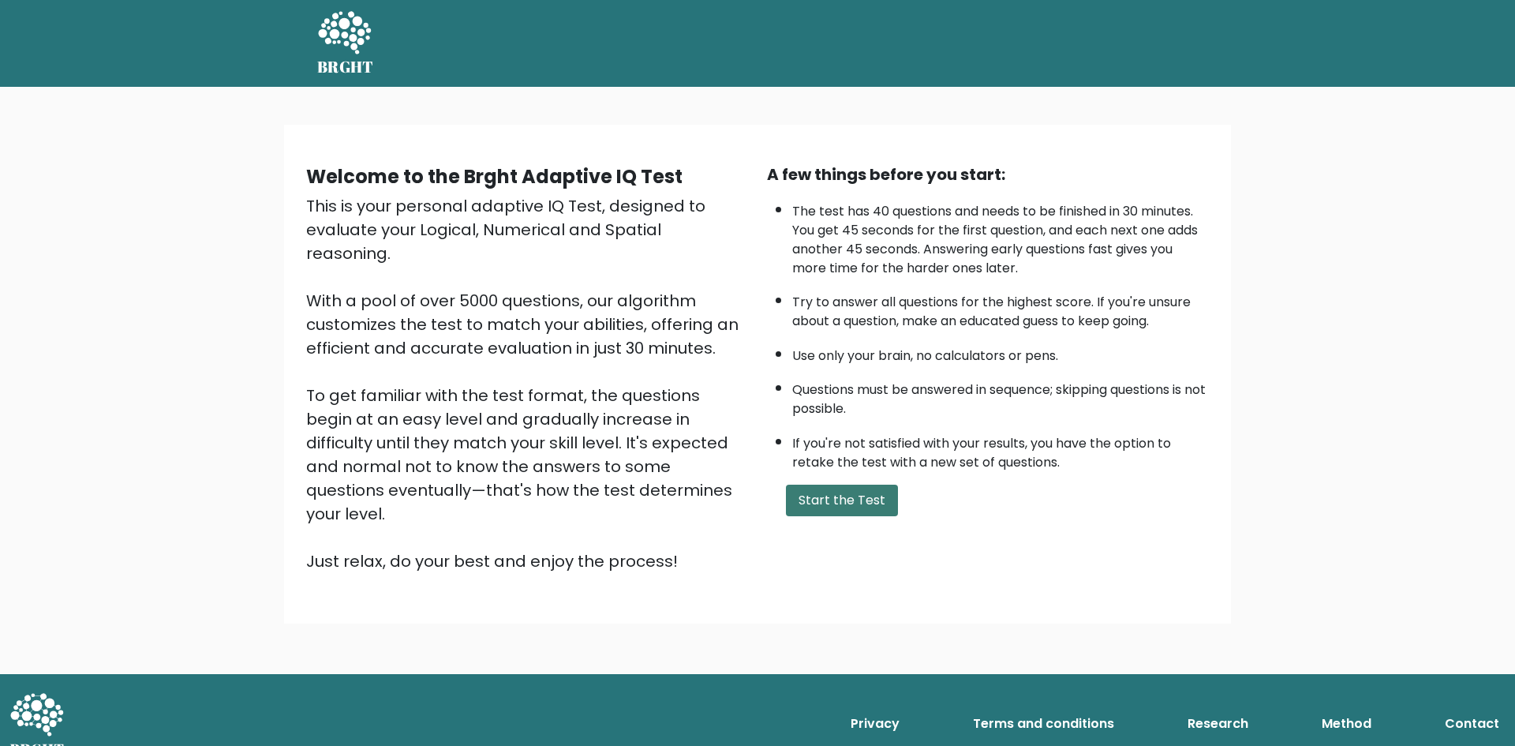
click at [821, 507] on button "Start the Test" at bounding box center [842, 501] width 112 height 32
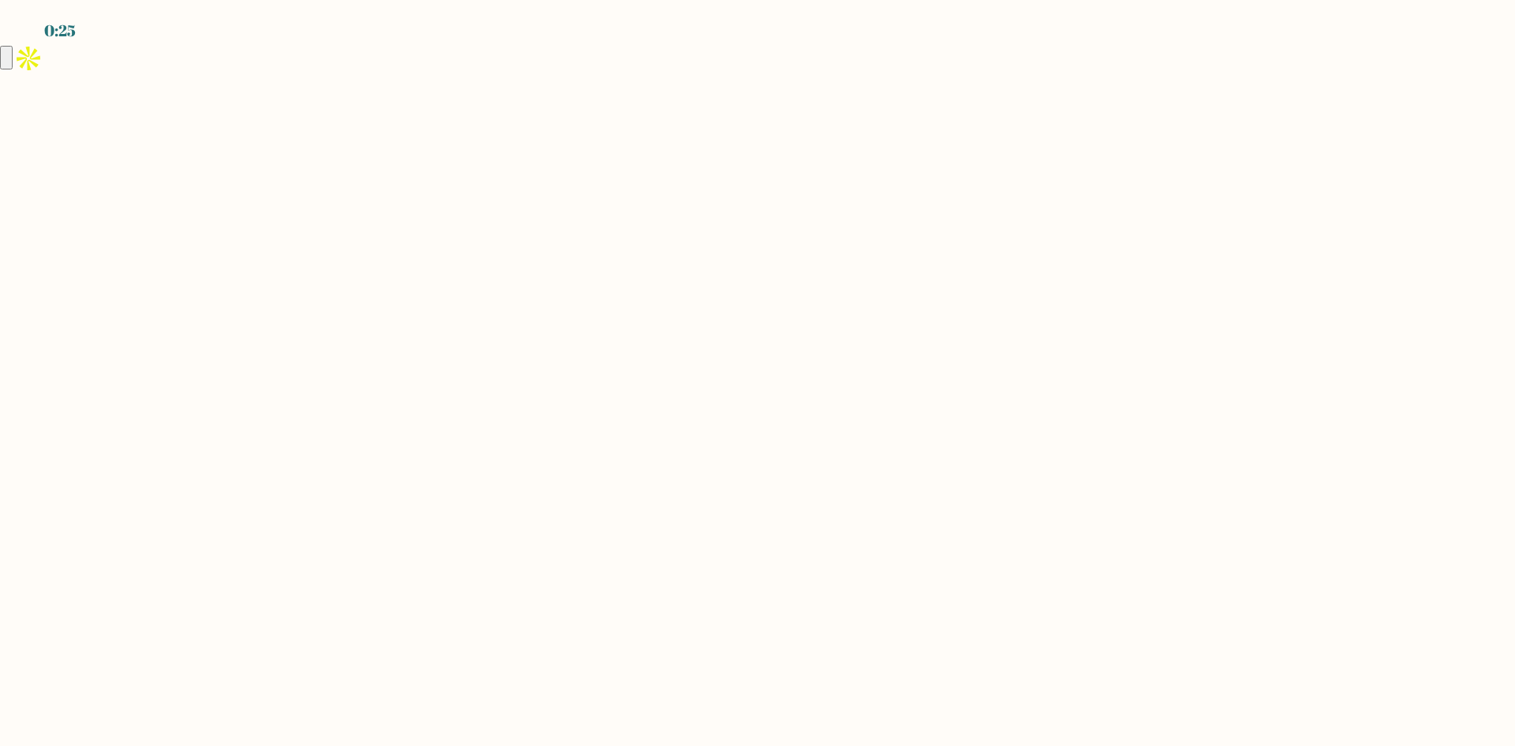
click at [520, 319] on body "0:25" at bounding box center [757, 373] width 1515 height 746
drag, startPoint x: 531, startPoint y: 327, endPoint x: 738, endPoint y: 290, distance: 210.2
click at [532, 327] on body "0:25" at bounding box center [757, 373] width 1515 height 746
drag, startPoint x: 738, startPoint y: 290, endPoint x: 746, endPoint y: 288, distance: 8.0
click at [745, 288] on body "0:25" at bounding box center [757, 373] width 1515 height 746
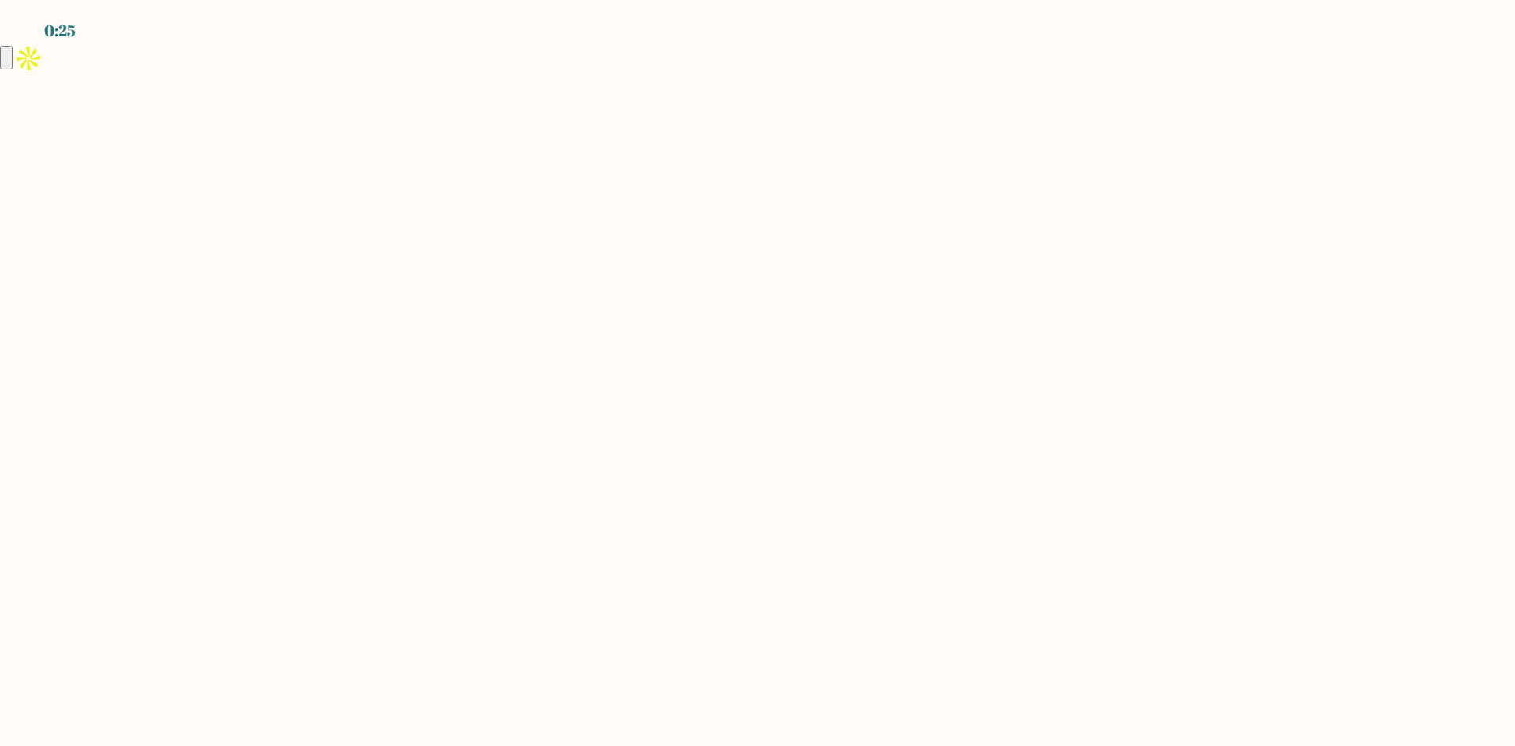
click at [867, 228] on body "0:25" at bounding box center [757, 373] width 1515 height 746
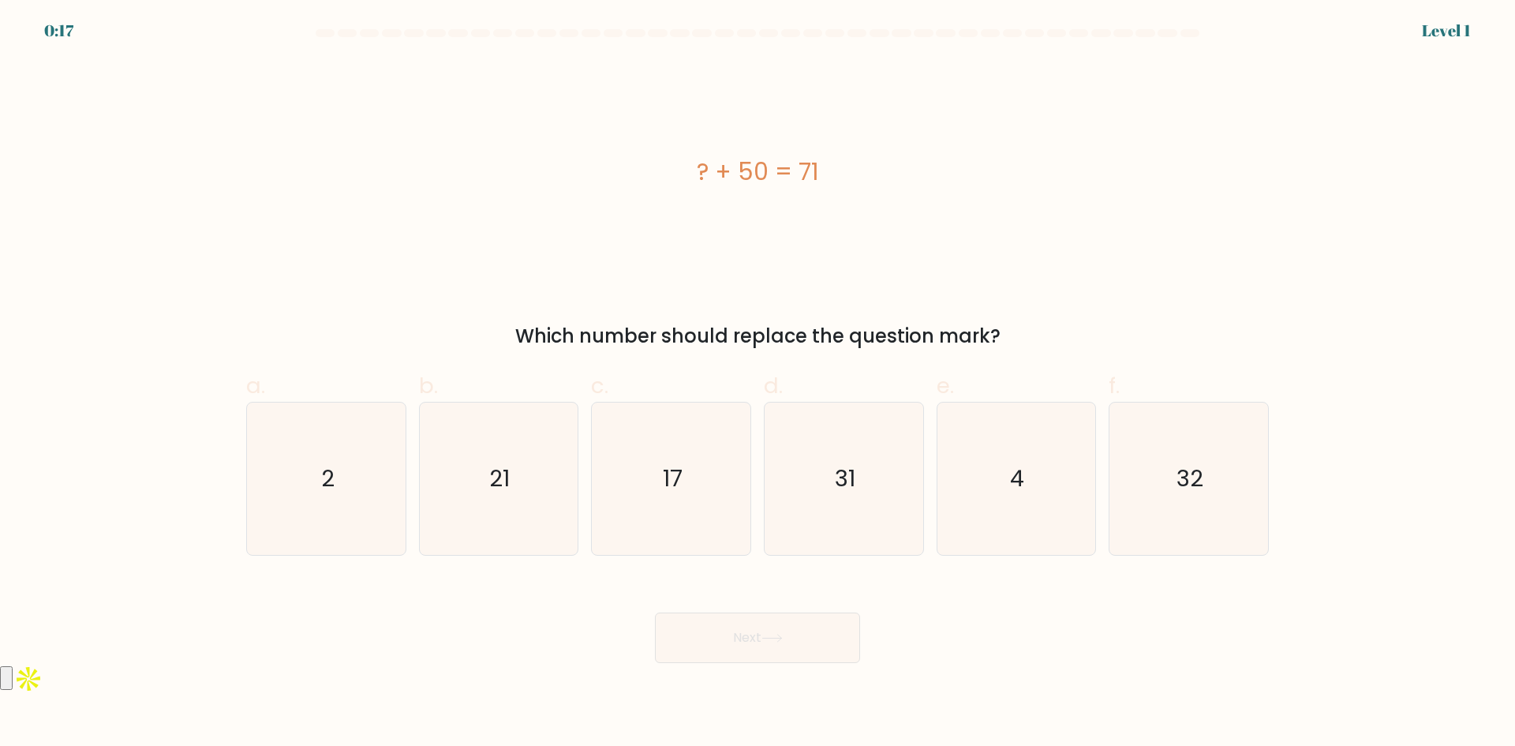
drag, startPoint x: 1435, startPoint y: 0, endPoint x: 805, endPoint y: 174, distance: 653.2
click at [805, 174] on div "? + 50 = 71" at bounding box center [757, 172] width 1023 height 36
click at [1035, 466] on icon "4" at bounding box center [1016, 478] width 152 height 152
click at [758, 384] on input "e. 4" at bounding box center [758, 378] width 1 height 10
radio input "true"
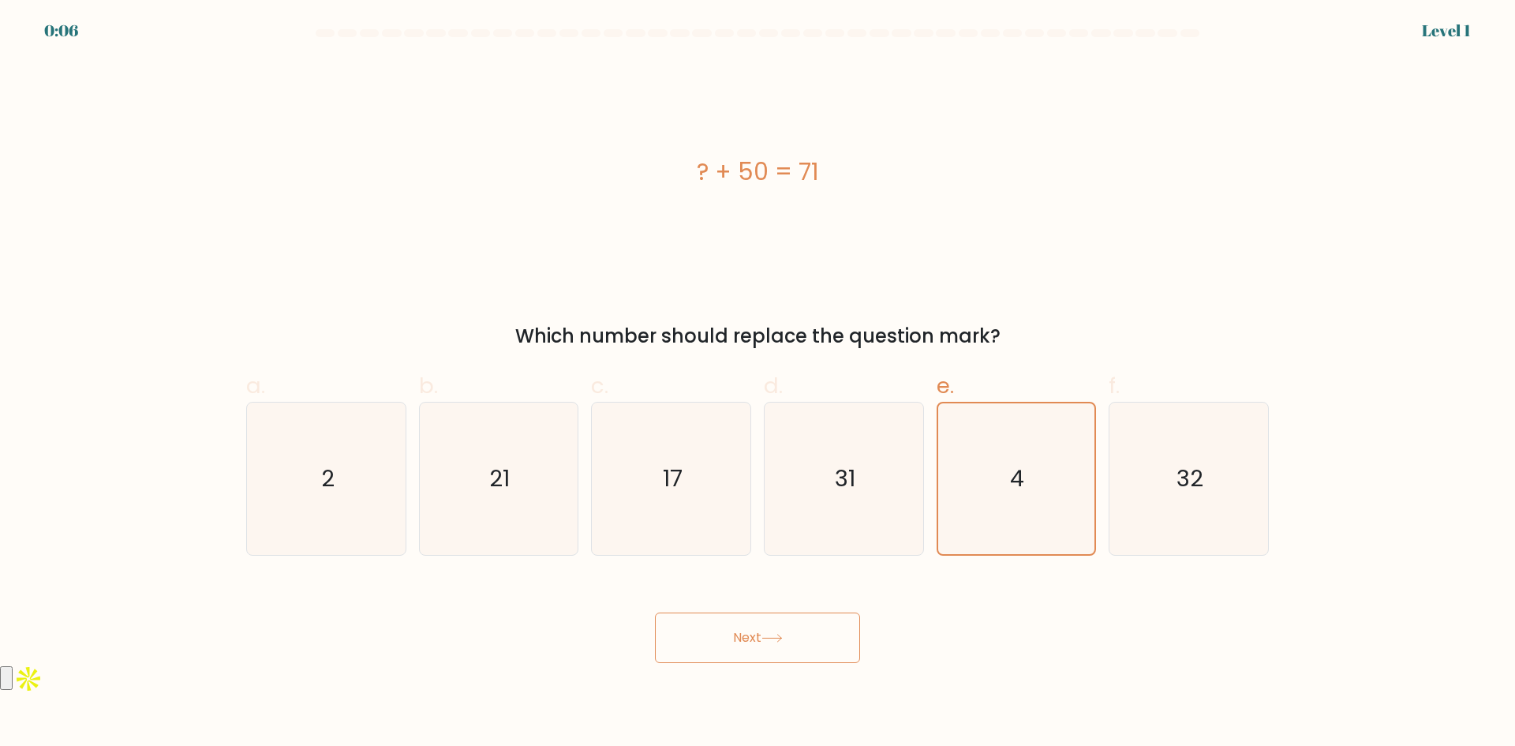
click at [792, 630] on button "Next" at bounding box center [757, 637] width 205 height 51
click at [1360, 376] on form "a. 2" at bounding box center [757, 346] width 1515 height 634
click at [1354, 388] on form "a. 2" at bounding box center [757, 346] width 1515 height 634
click at [1343, 369] on form "a. 2" at bounding box center [757, 346] width 1515 height 634
click at [1211, 325] on div "Which number should replace the question mark?" at bounding box center [758, 336] width 1004 height 28
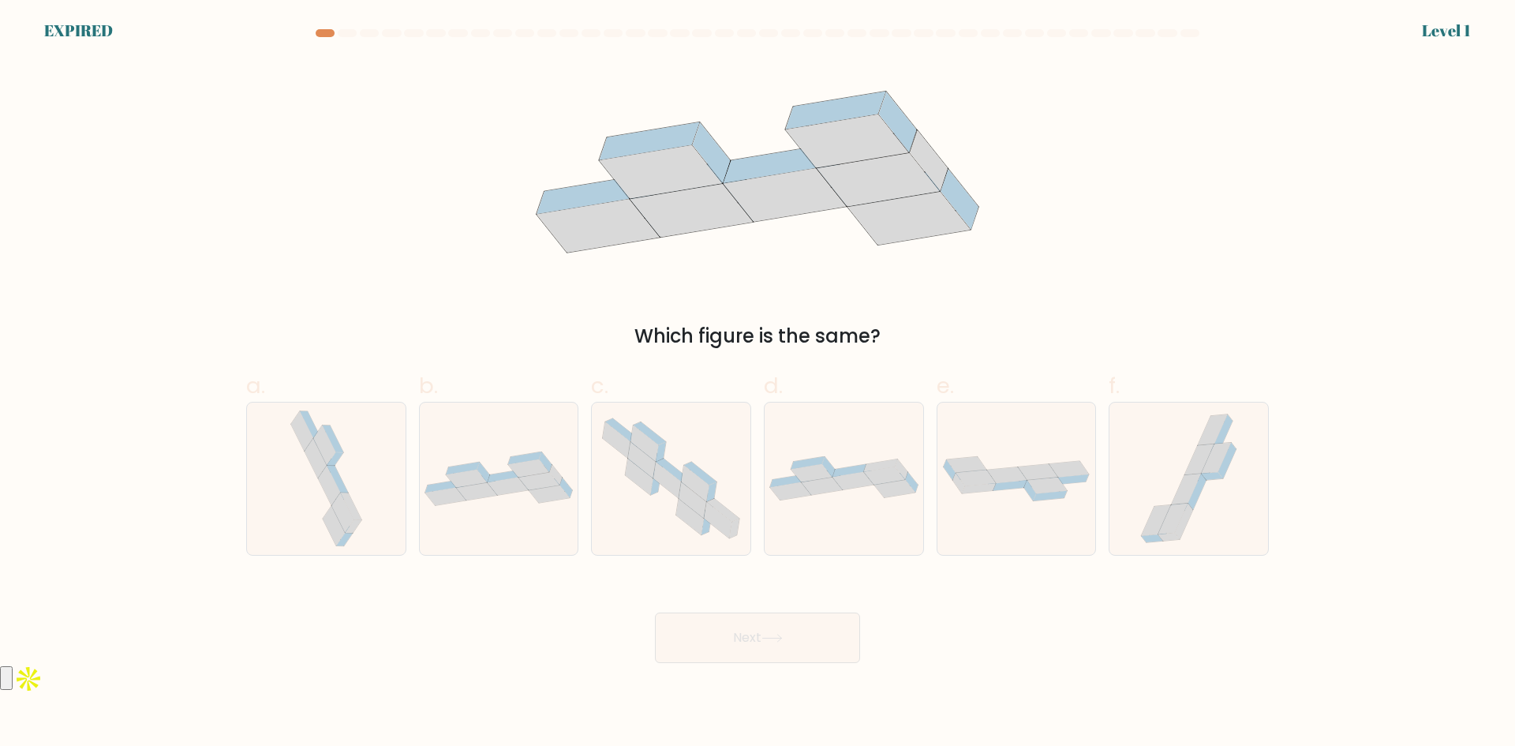
click at [151, 288] on form at bounding box center [757, 346] width 1515 height 634
drag, startPoint x: 48, startPoint y: 438, endPoint x: 75, endPoint y: 410, distance: 38.5
click at [48, 438] on form at bounding box center [757, 346] width 1515 height 634
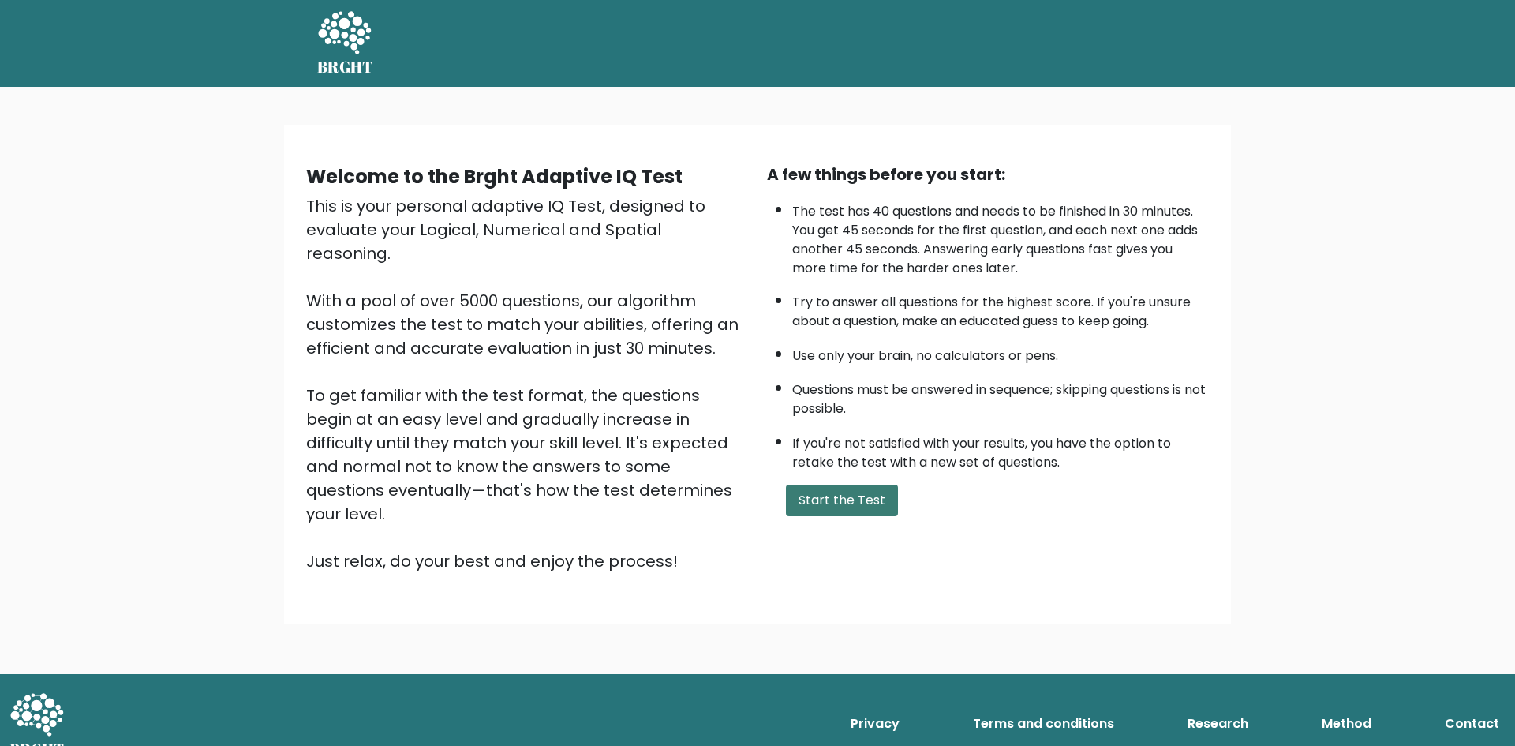
click at [843, 500] on button "Start the Test" at bounding box center [842, 501] width 112 height 32
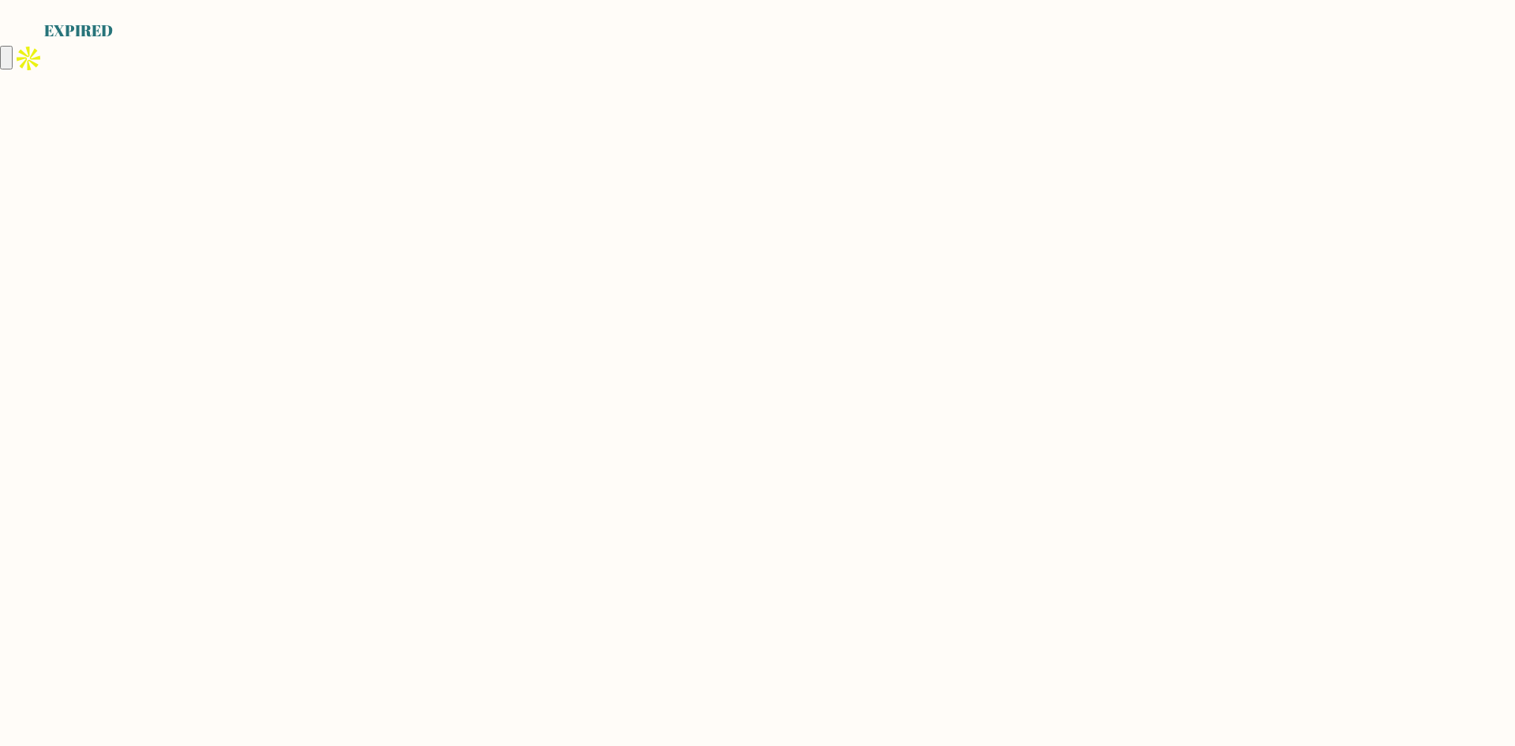
click at [286, 35] on div "EXPIRED" at bounding box center [757, 21] width 1515 height 43
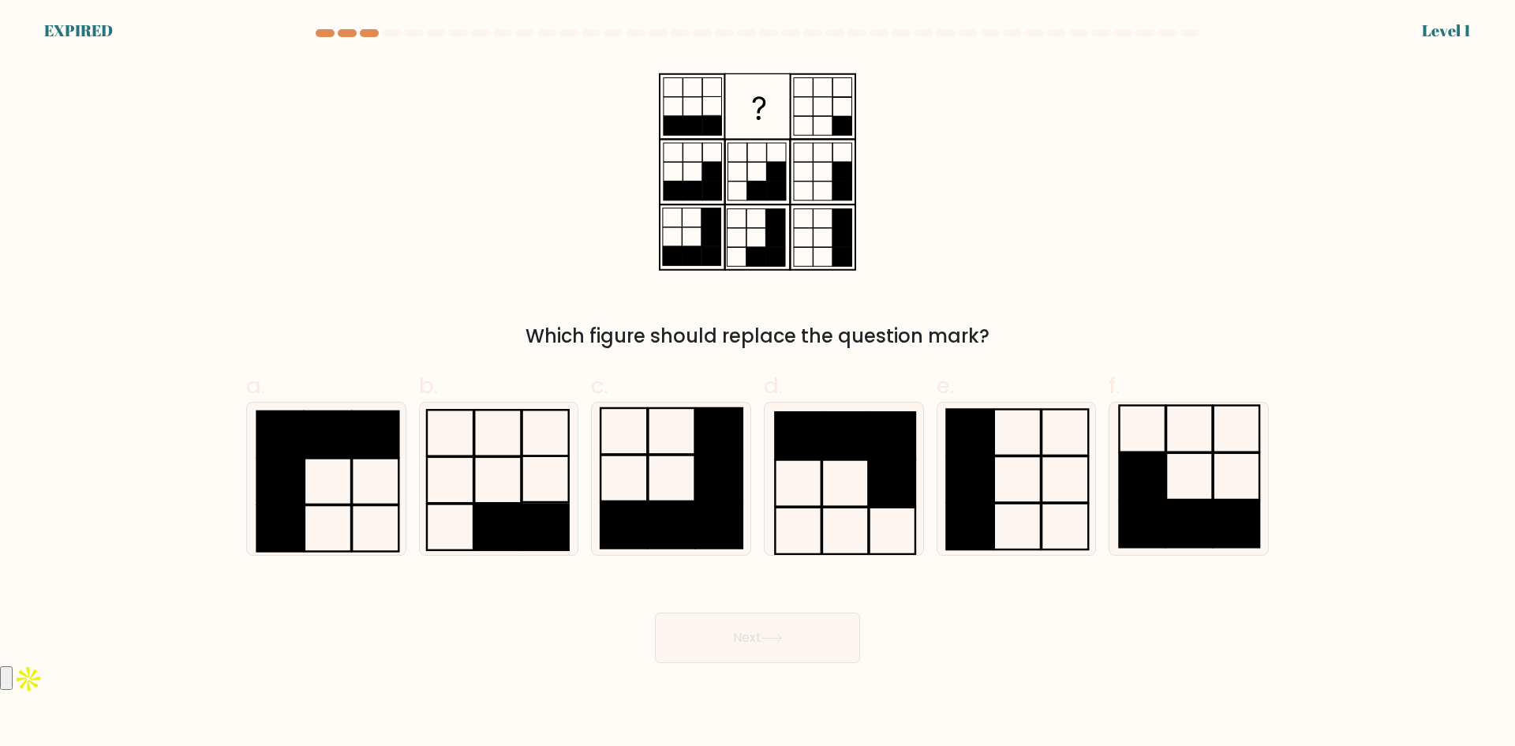
click at [151, 204] on form at bounding box center [757, 346] width 1515 height 634
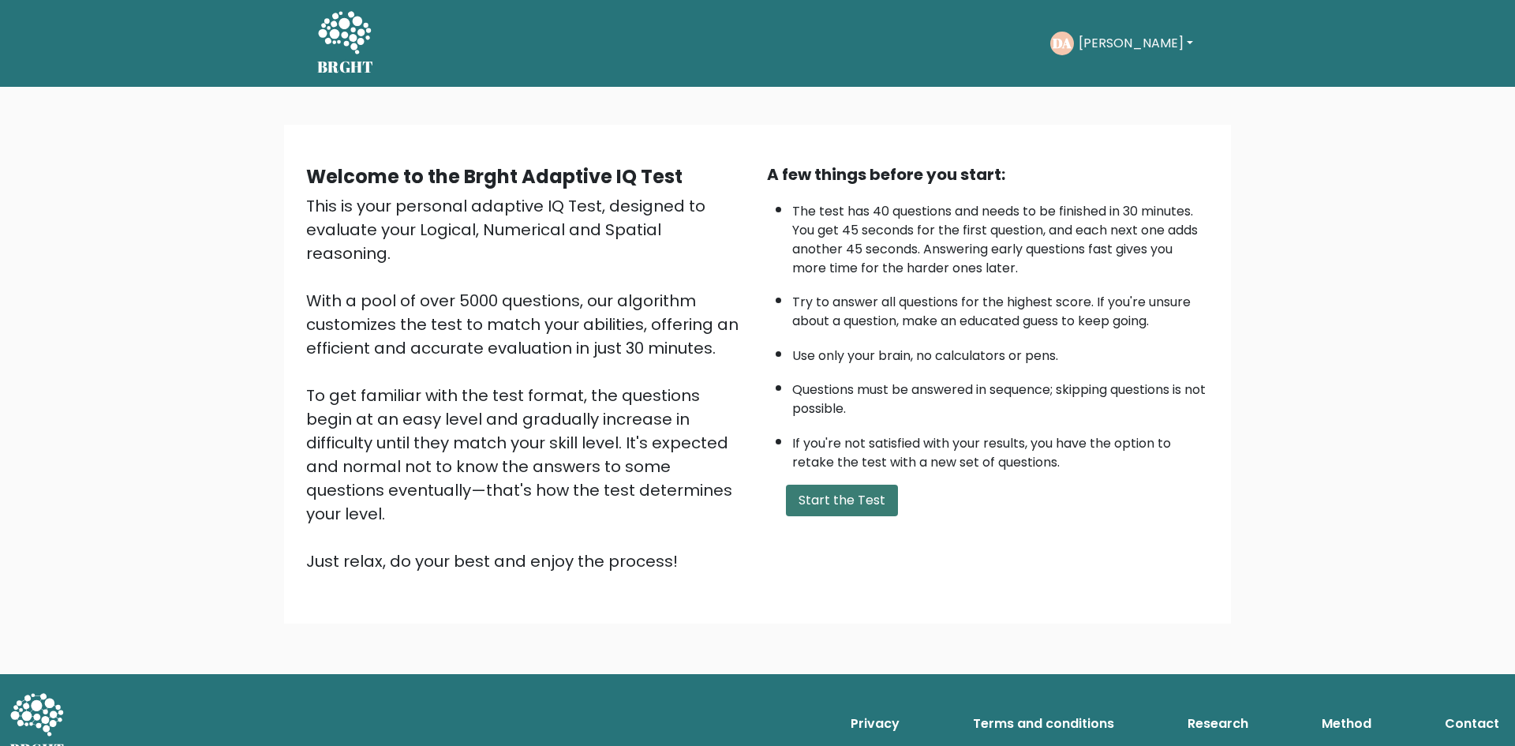
click at [829, 496] on button "Start the Test" at bounding box center [842, 501] width 112 height 32
click at [1183, 44] on button "[PERSON_NAME]" at bounding box center [1136, 43] width 124 height 21
click at [1331, 170] on div "Welcome to the Brght Adaptive IQ Test This is your personal adaptive IQ Test, d…" at bounding box center [757, 380] width 1515 height 587
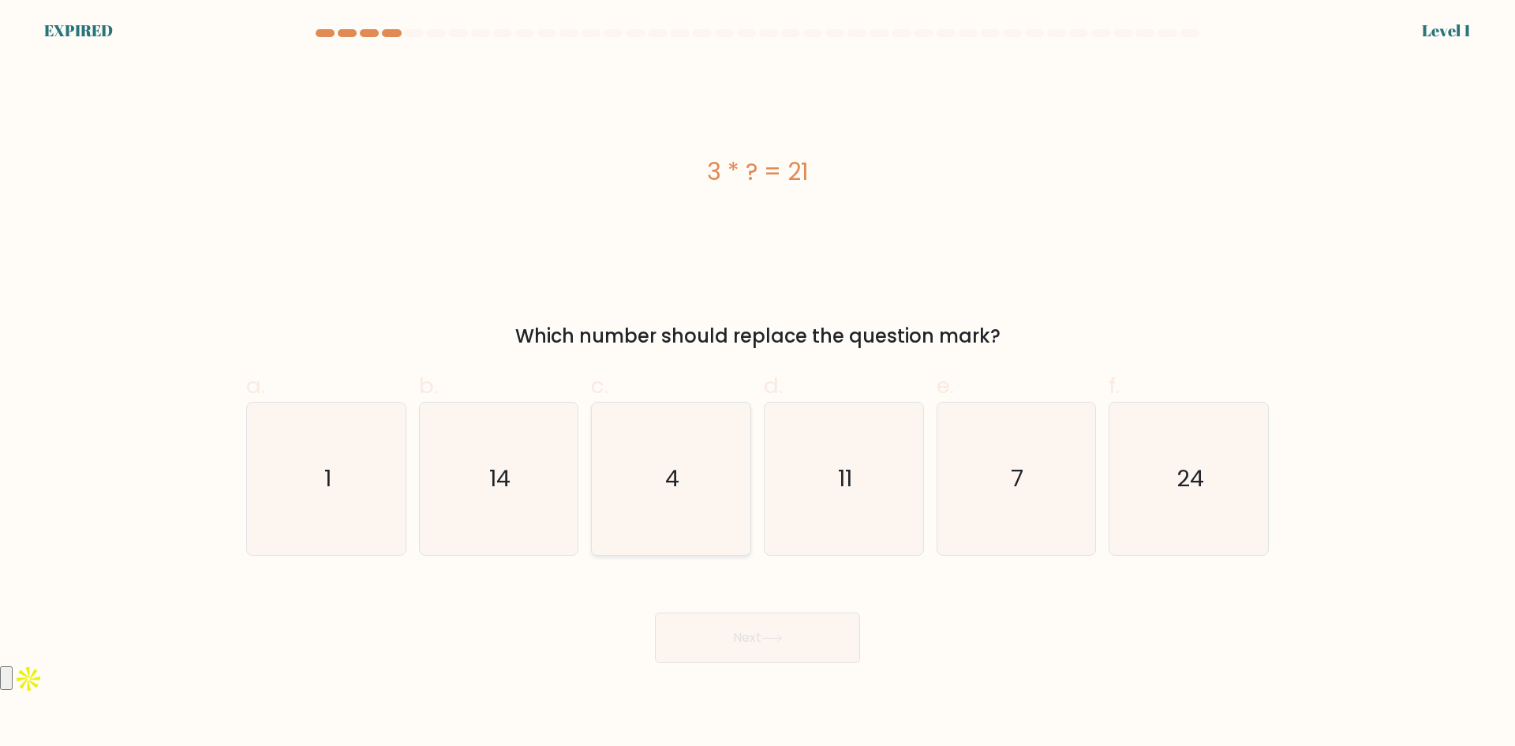
click at [657, 476] on icon "4" at bounding box center [671, 478] width 152 height 152
click at [758, 384] on input "c. 4" at bounding box center [758, 378] width 1 height 10
radio input "true"
click at [731, 638] on button "Next" at bounding box center [757, 637] width 205 height 51
